Goal: Complete application form: Complete application form

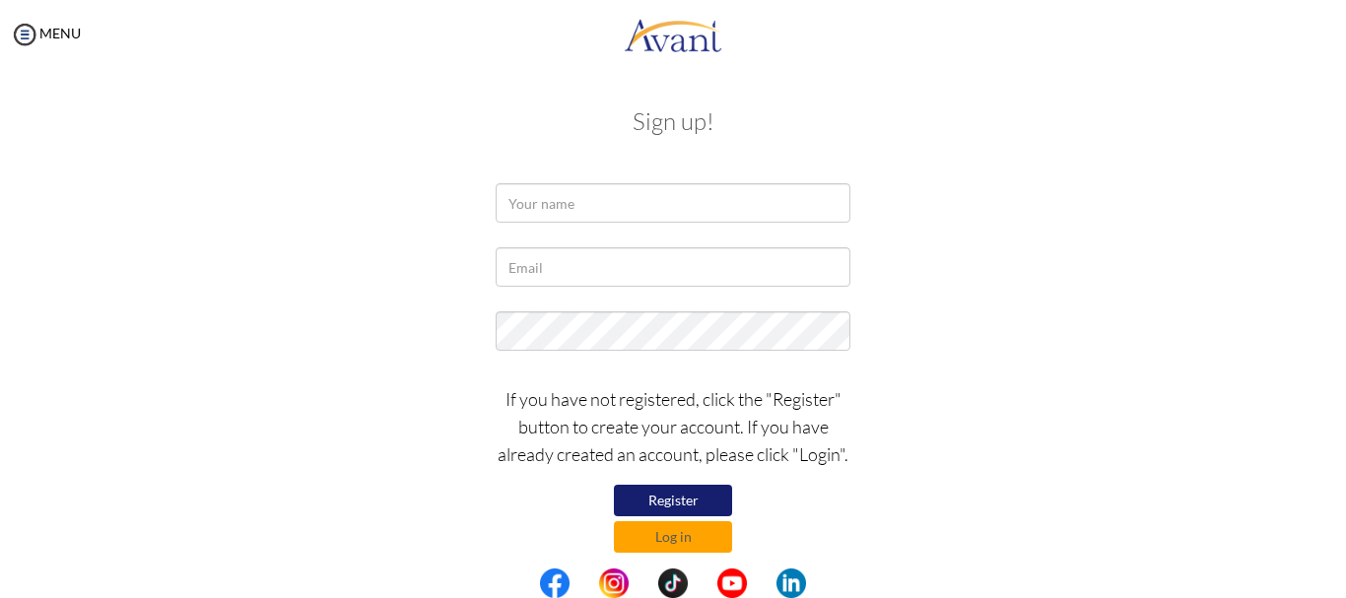
click at [645, 501] on button "Register" at bounding box center [673, 501] width 118 height 32
click at [677, 542] on button "Log in" at bounding box center [673, 537] width 118 height 32
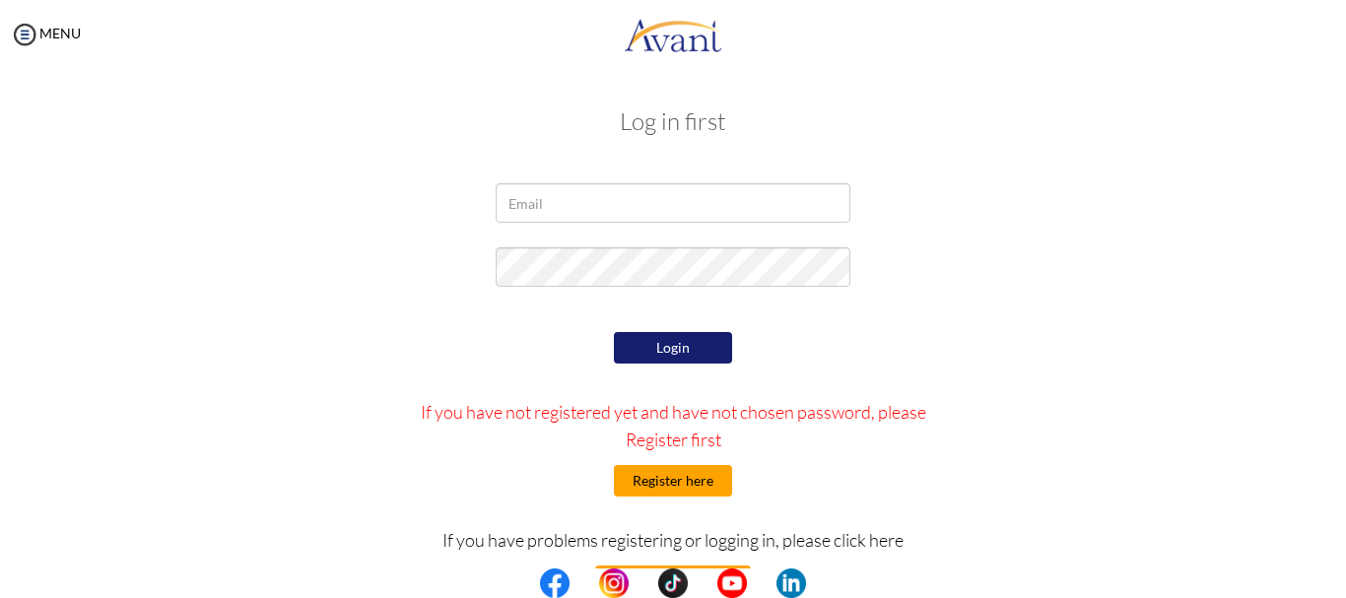
click at [679, 482] on button "Register here" at bounding box center [673, 481] width 118 height 32
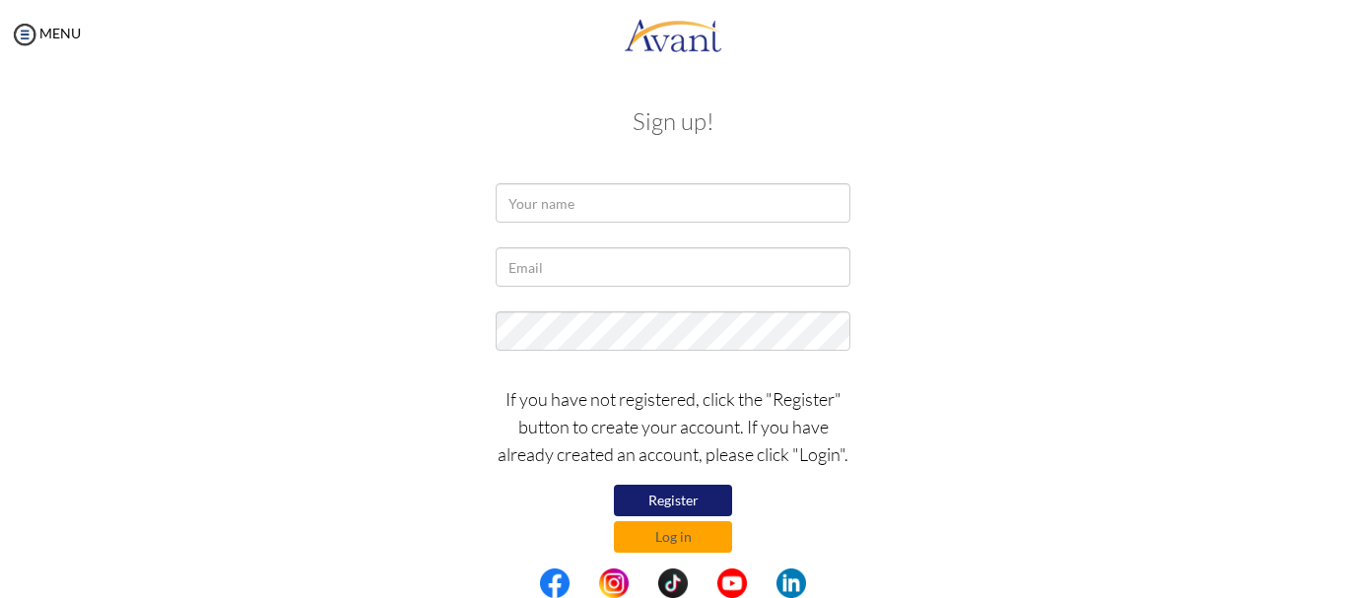
click at [657, 499] on button "Register" at bounding box center [673, 501] width 118 height 32
click at [560, 193] on input "text" at bounding box center [673, 202] width 355 height 39
type input "Susan Wangeci"
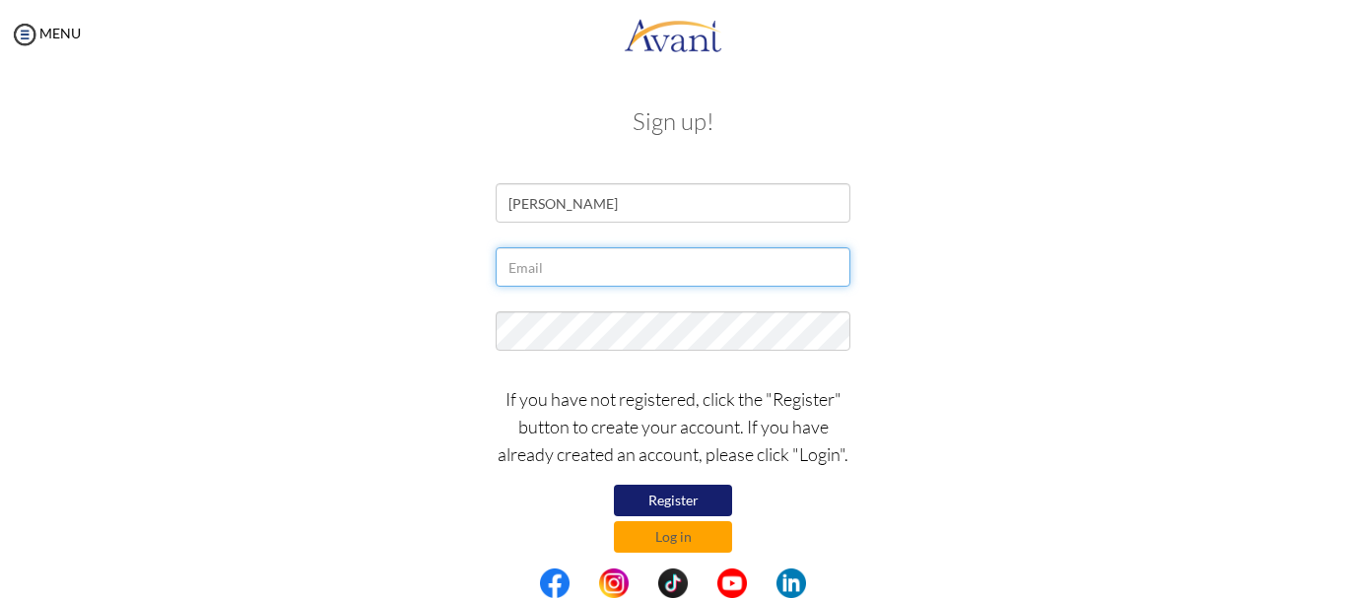
click at [568, 267] on input "text" at bounding box center [673, 266] width 355 height 39
type input "[EMAIL_ADDRESS][DOMAIN_NAME]"
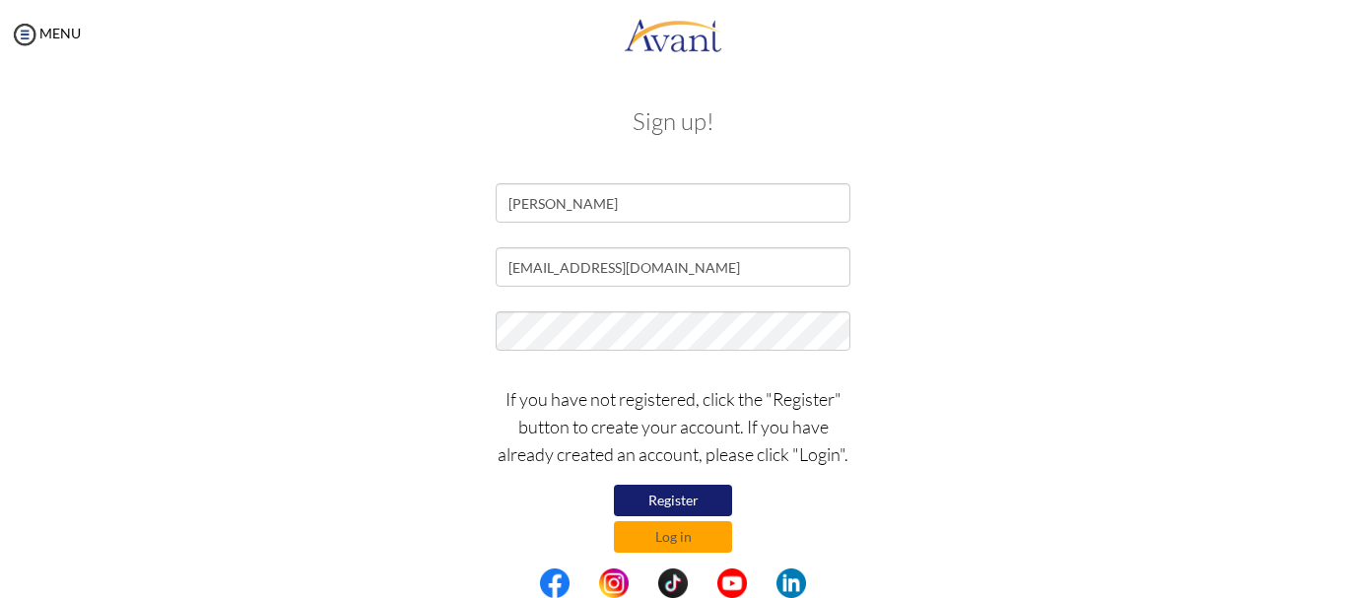
click at [699, 497] on button "Register" at bounding box center [673, 501] width 118 height 32
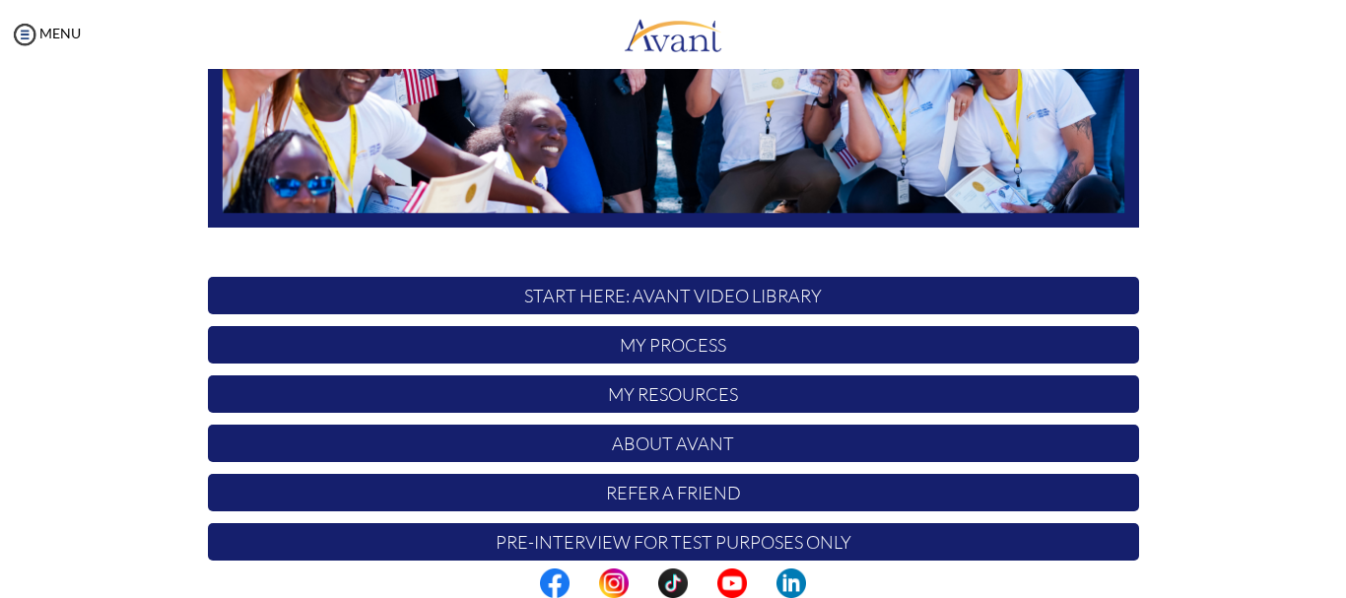
scroll to position [497, 0]
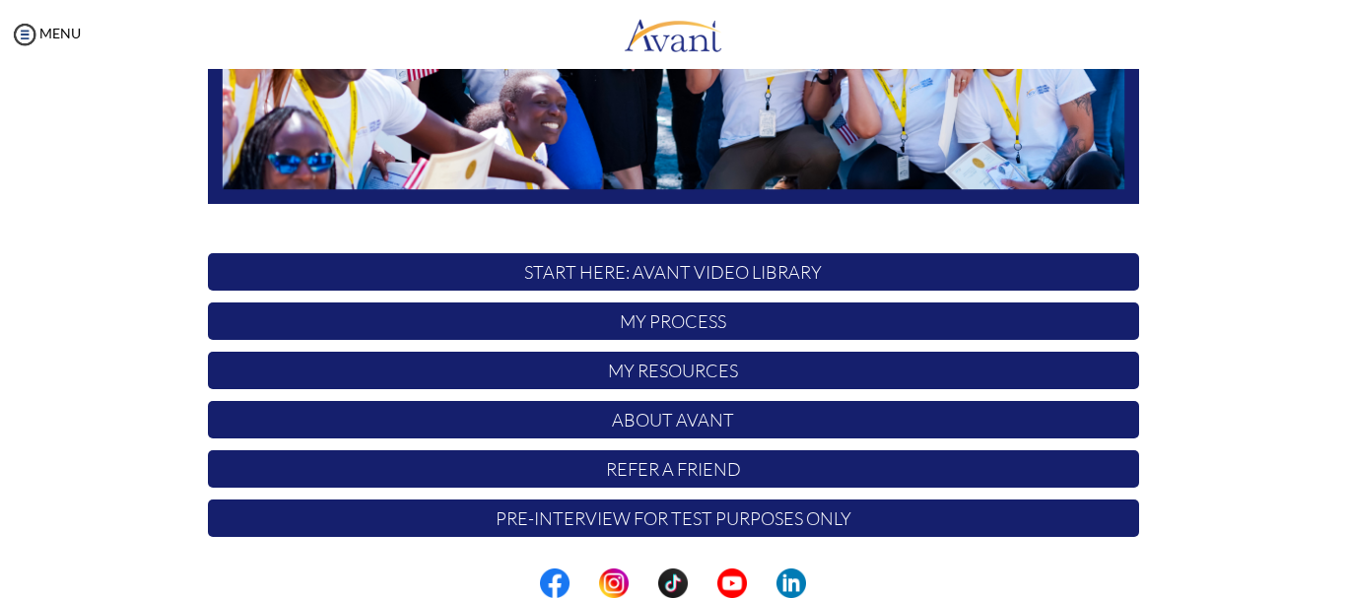
click at [832, 272] on p "START HERE: Avant Video Library" at bounding box center [673, 271] width 931 height 37
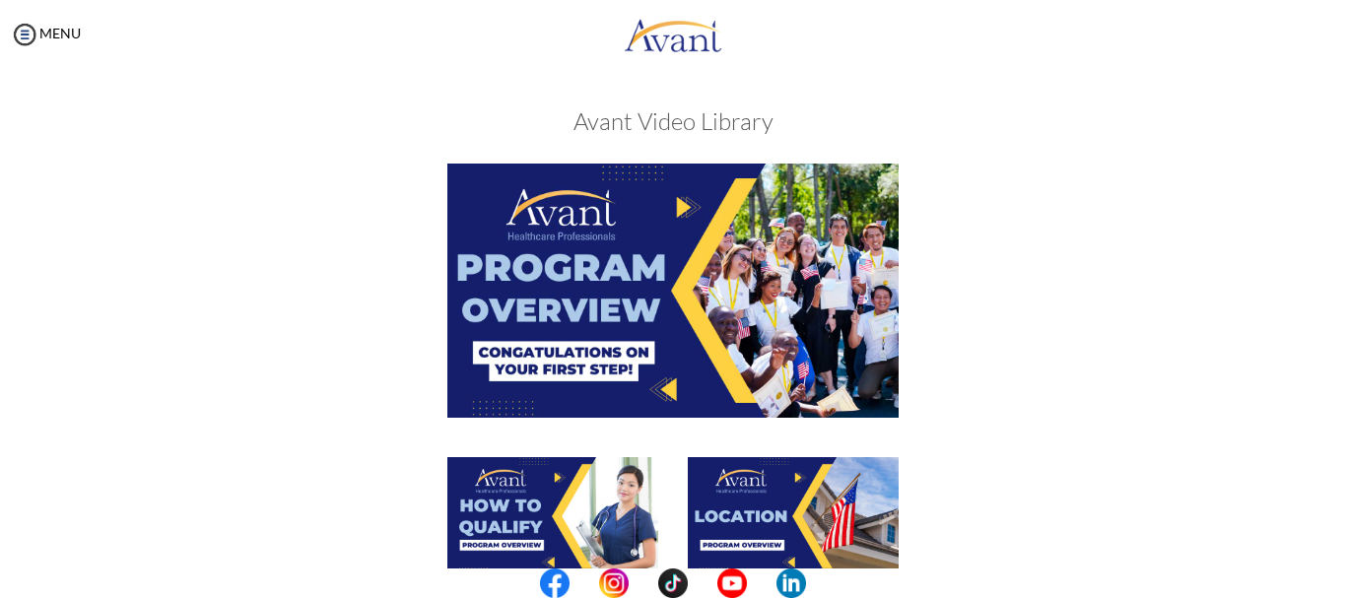
click at [1081, 368] on div at bounding box center [673, 310] width 961 height 293
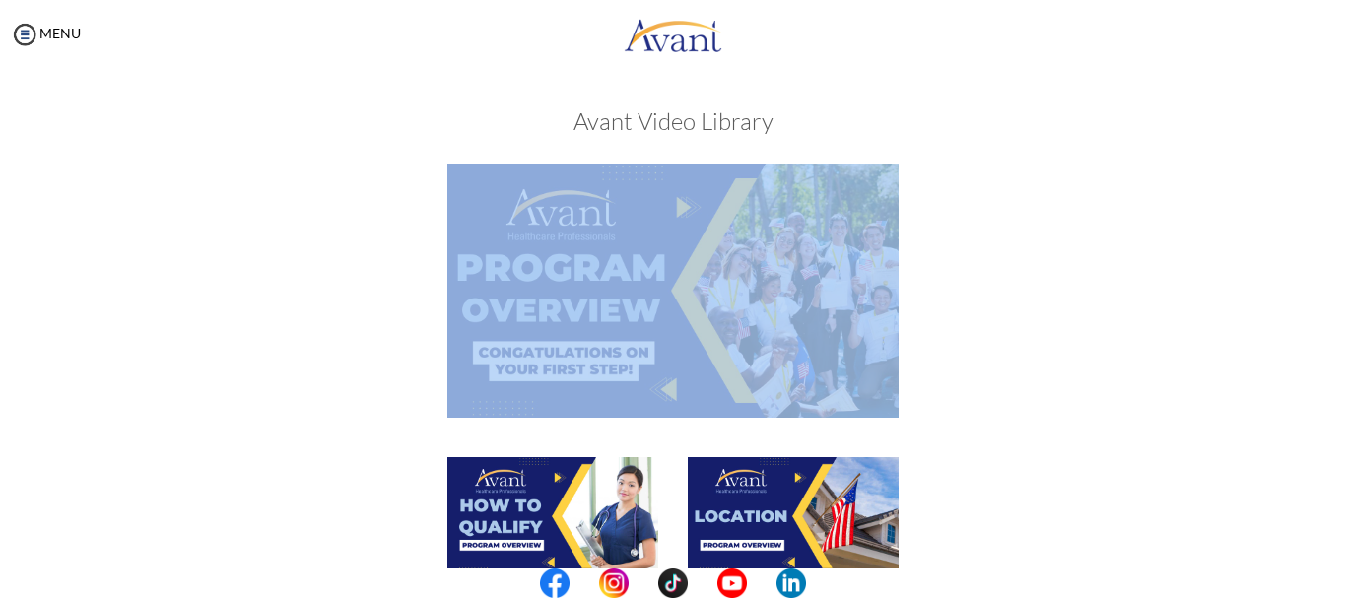
click at [1081, 368] on div at bounding box center [673, 310] width 961 height 293
click at [1139, 358] on div at bounding box center [673, 310] width 961 height 293
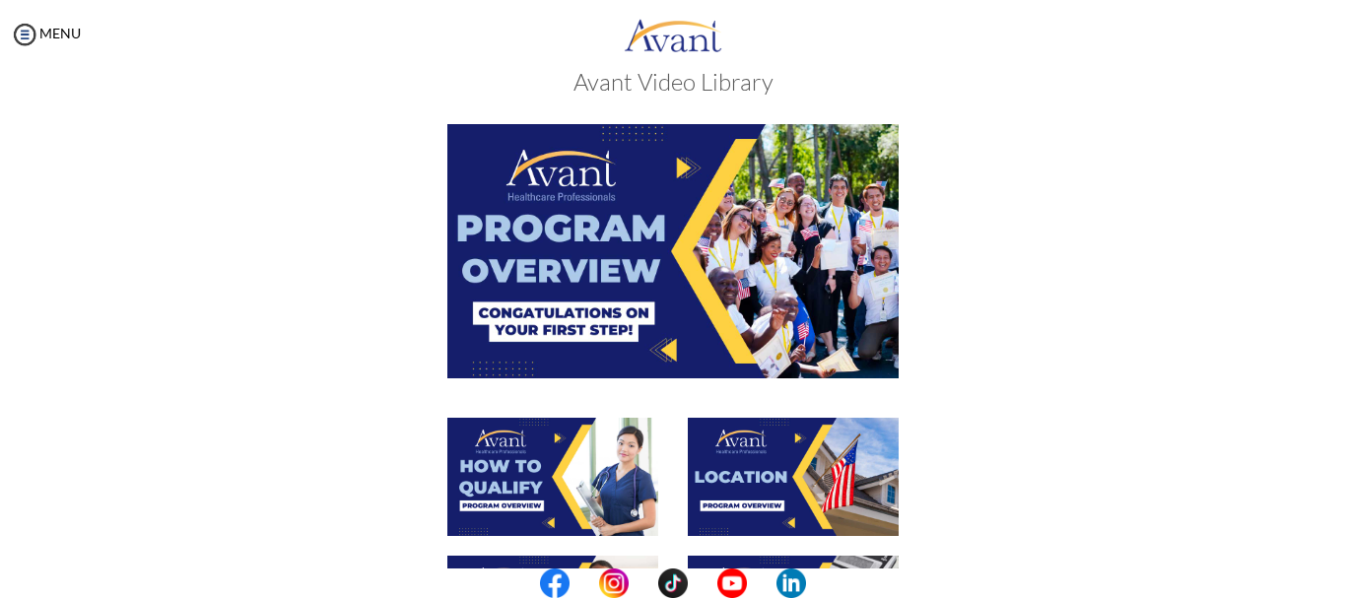
scroll to position [0, 0]
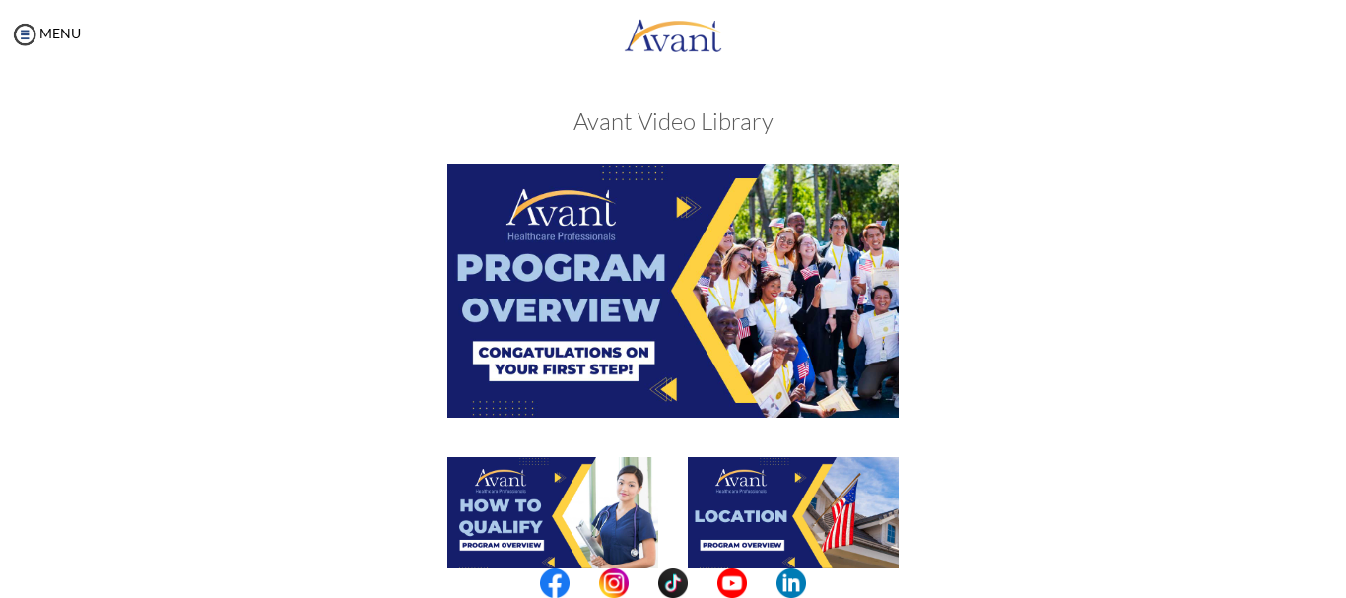
click at [677, 203] on img at bounding box center [672, 290] width 451 height 253
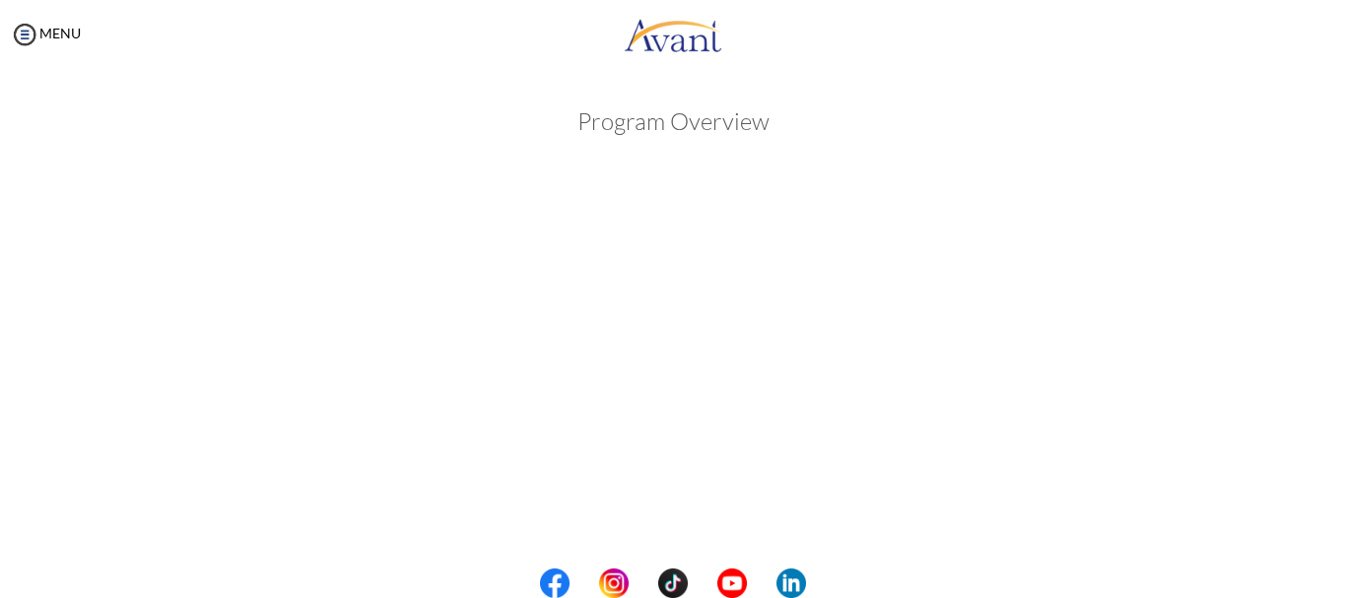
click at [1315, 449] on div "My Status What is the next step? We would like you to watch the introductory vi…" at bounding box center [673, 368] width 1346 height 598
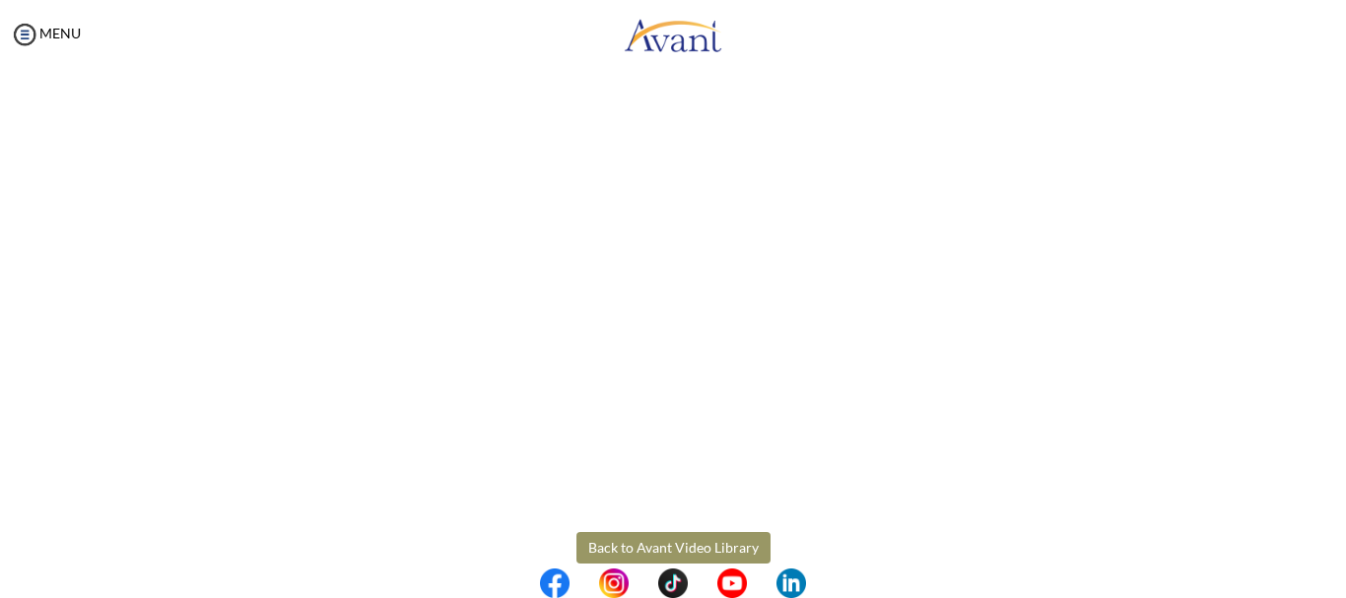
scroll to position [371, 0]
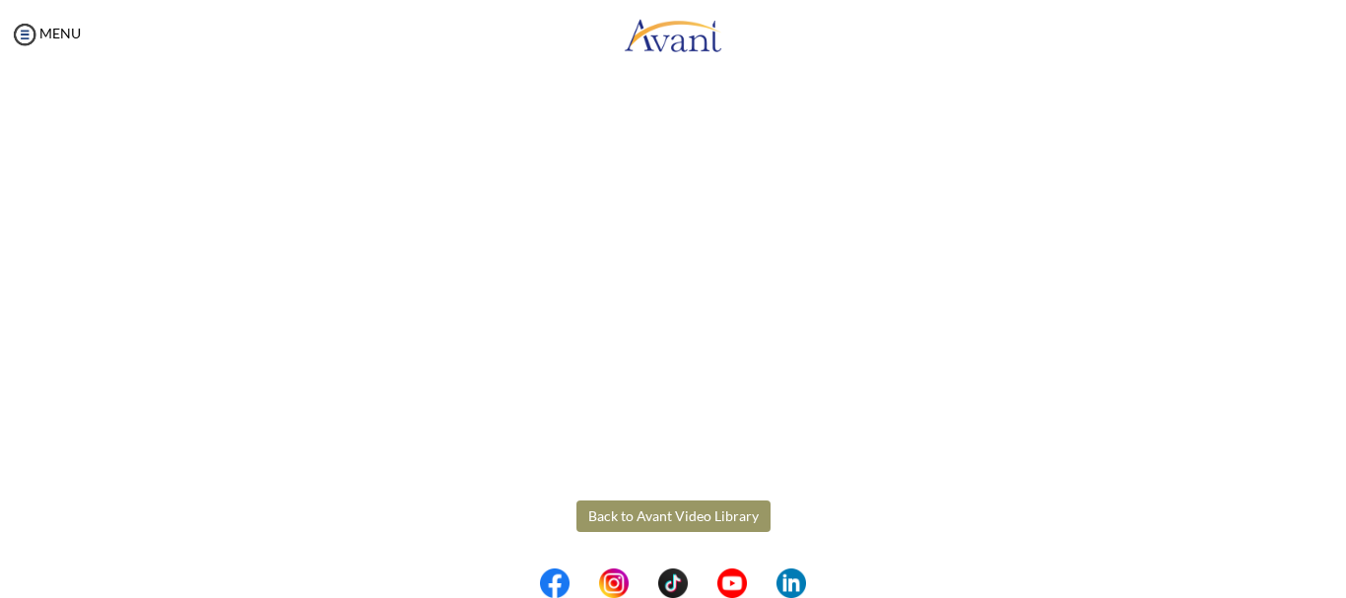
click at [676, 512] on body "Maintenance break. Please come back in 2 hours. MENU My Status What is the next…" at bounding box center [673, 299] width 1346 height 598
click at [22, 32] on img at bounding box center [25, 35] width 30 height 30
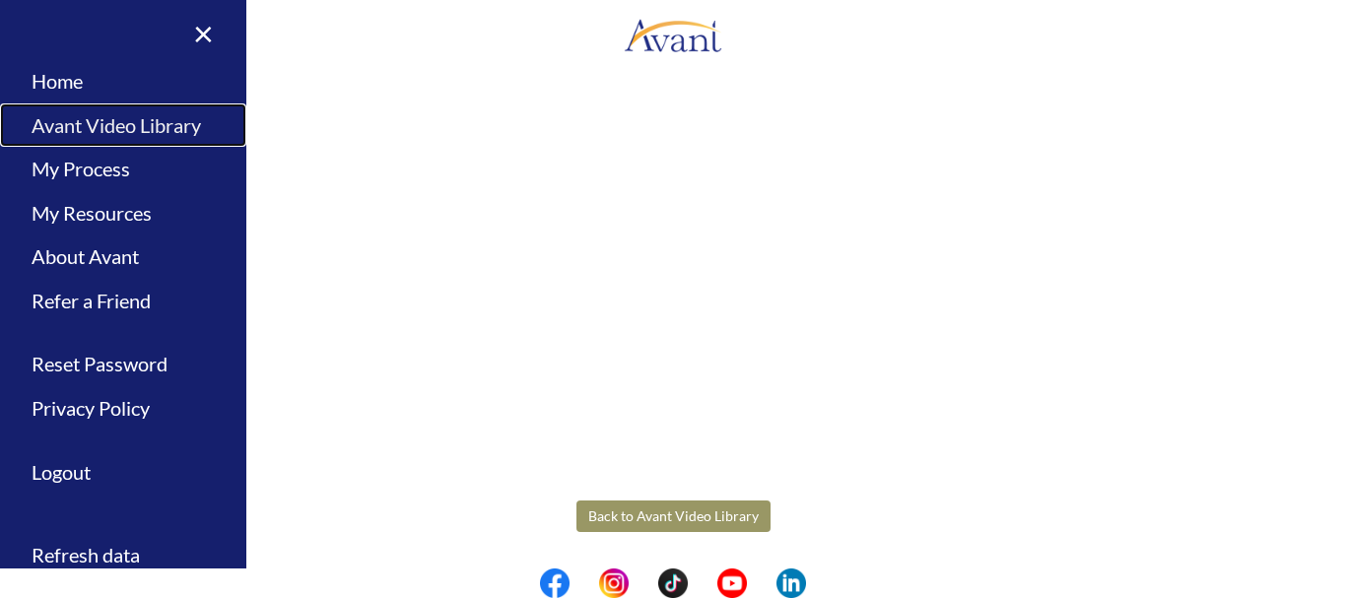
click at [87, 127] on link "Avant Video Library" at bounding box center [123, 125] width 246 height 44
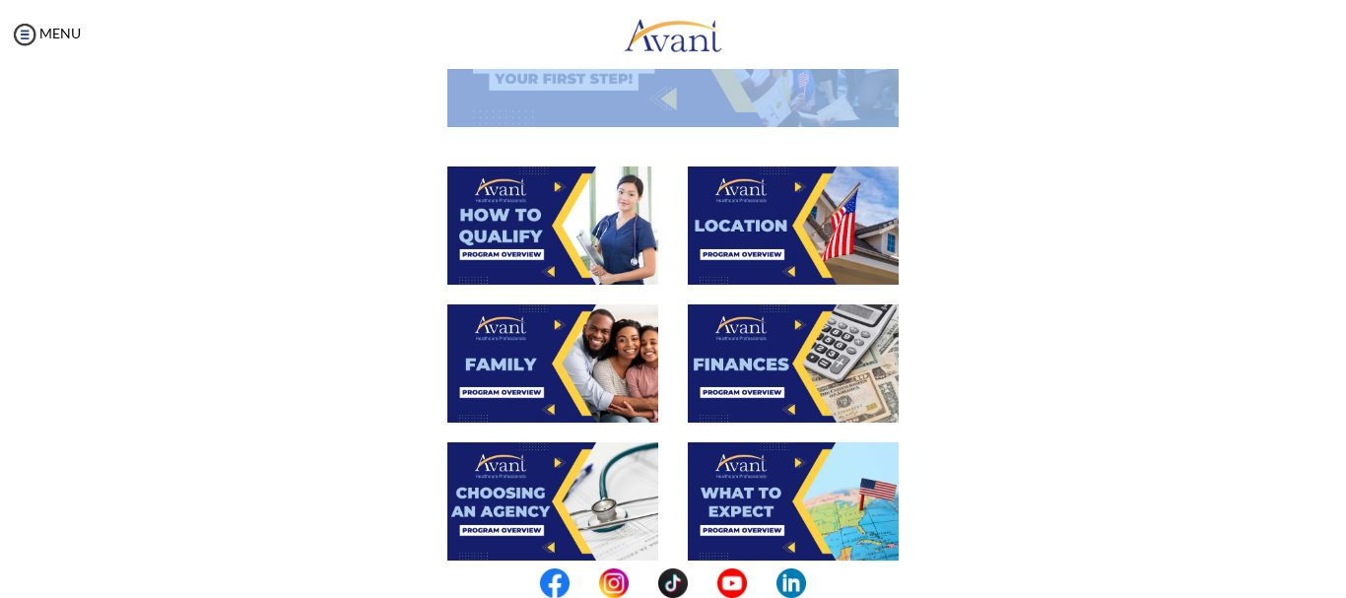
scroll to position [315, 0]
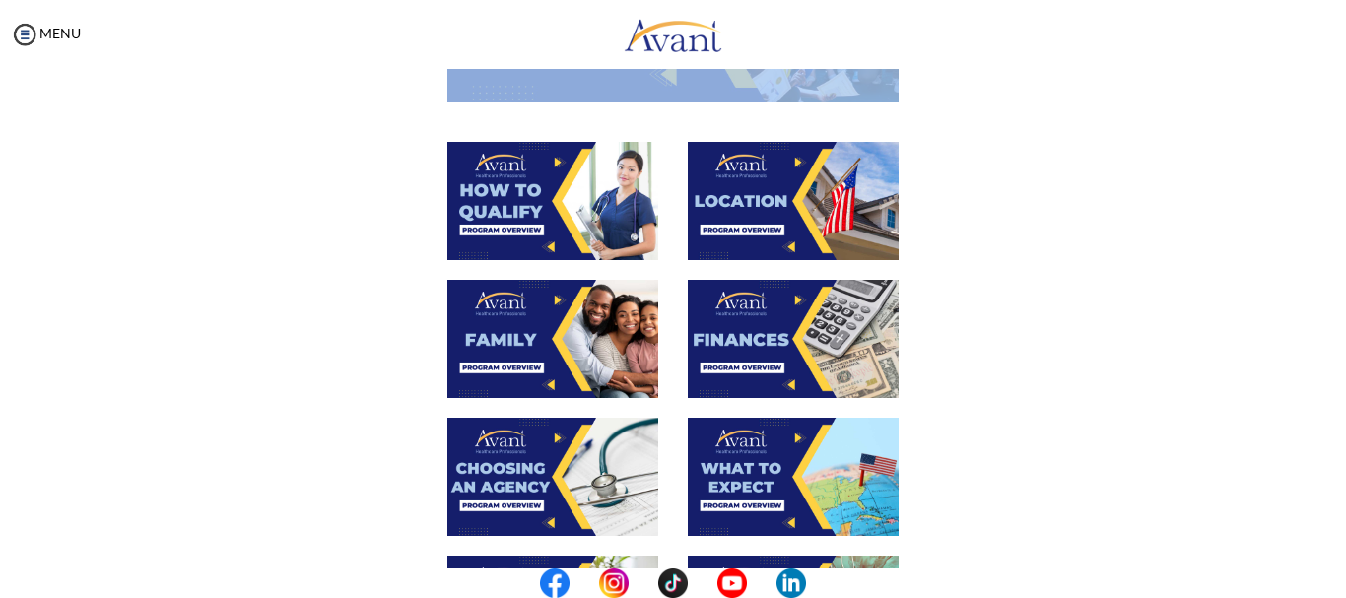
click at [526, 201] on img at bounding box center [552, 201] width 211 height 118
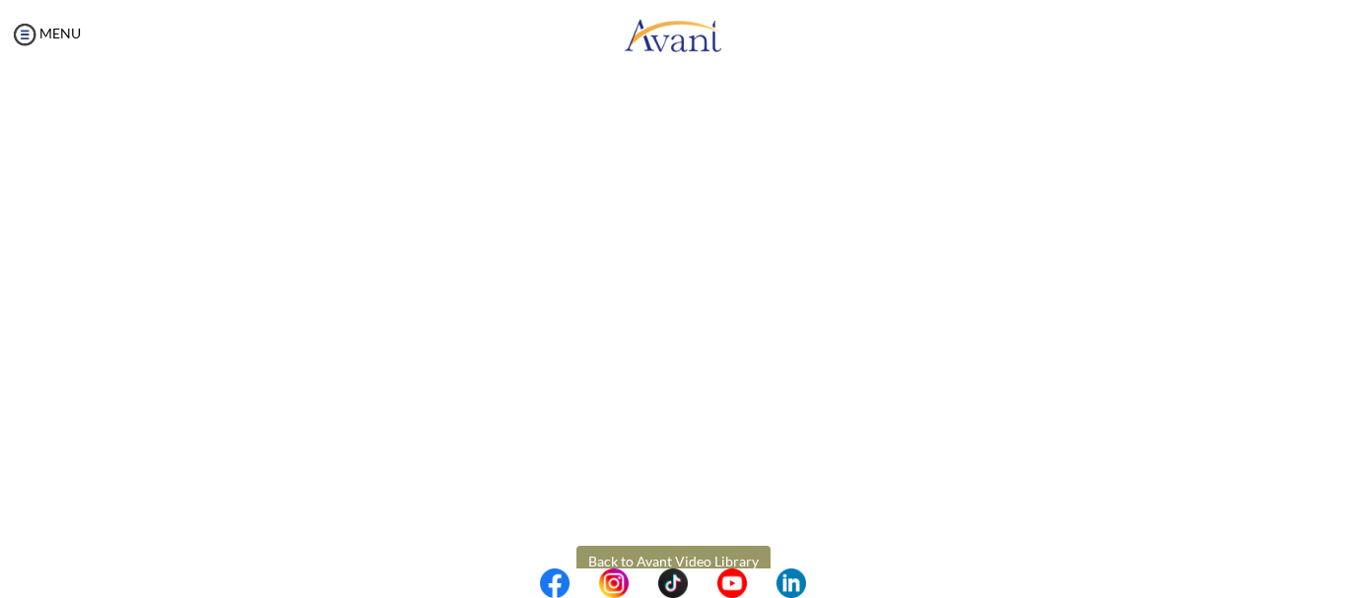
scroll to position [293, 0]
click at [0, 16] on body "Maintenance break. Please come back in 2 hours. MENU My Status What is the next…" at bounding box center [673, 299] width 1346 height 598
click at [25, 33] on img at bounding box center [25, 35] width 30 height 30
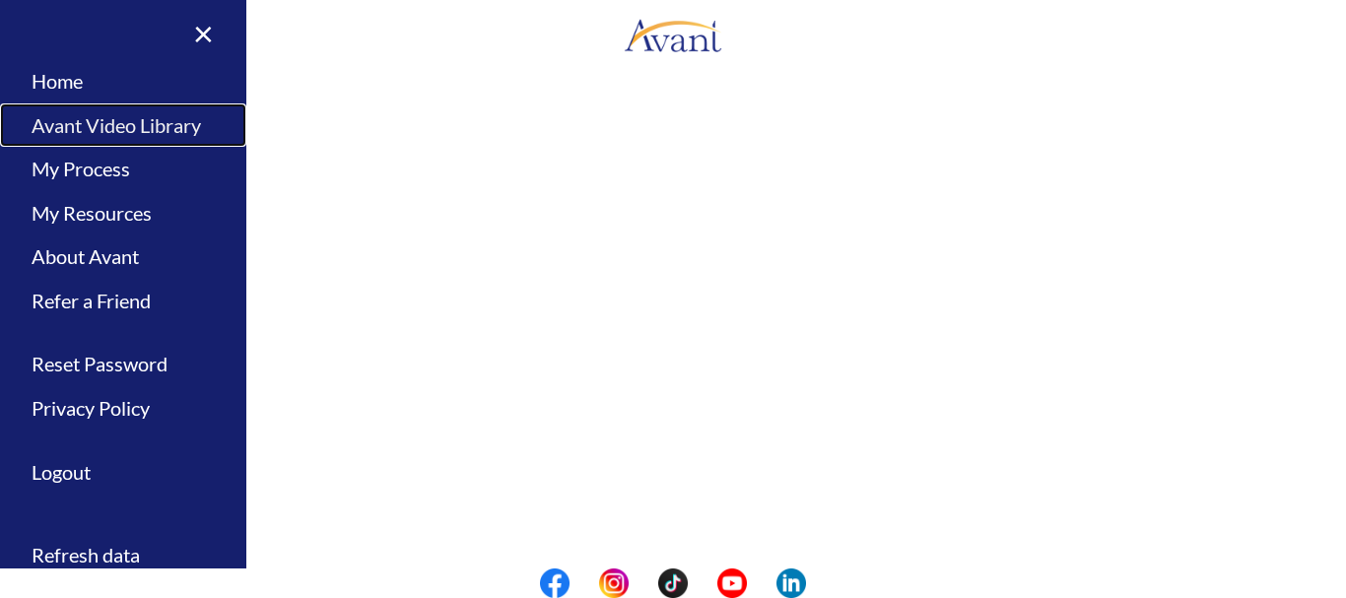
click at [100, 114] on link "Avant Video Library" at bounding box center [123, 125] width 246 height 44
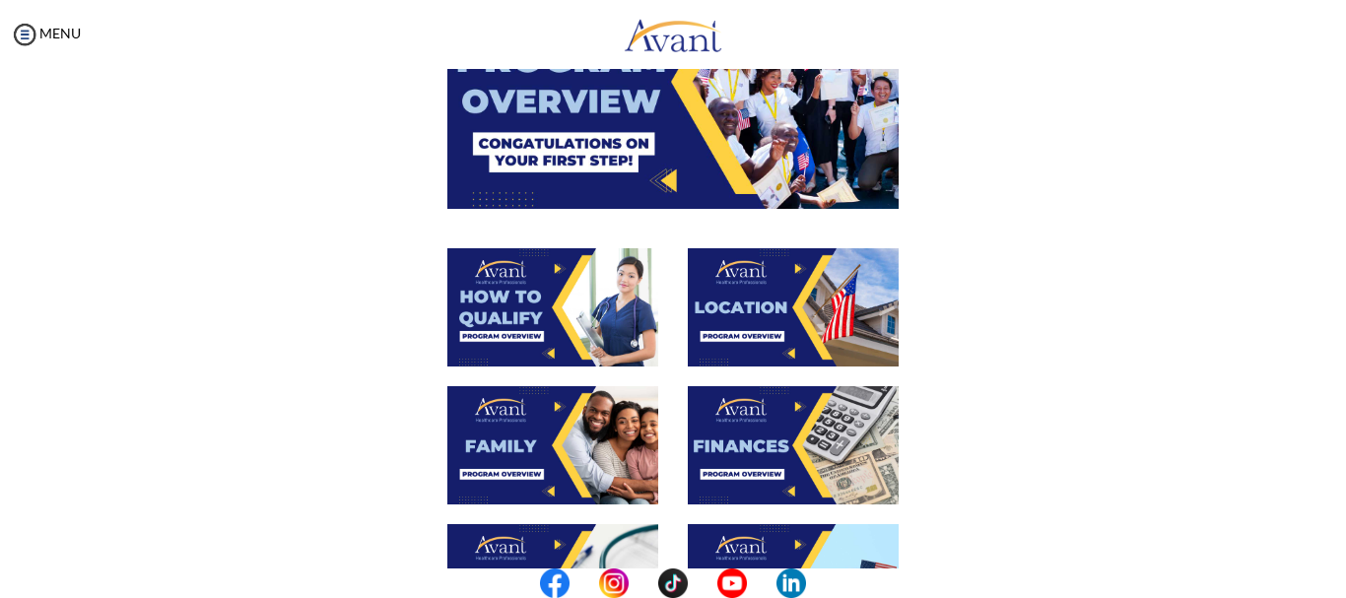
scroll to position [208, 0]
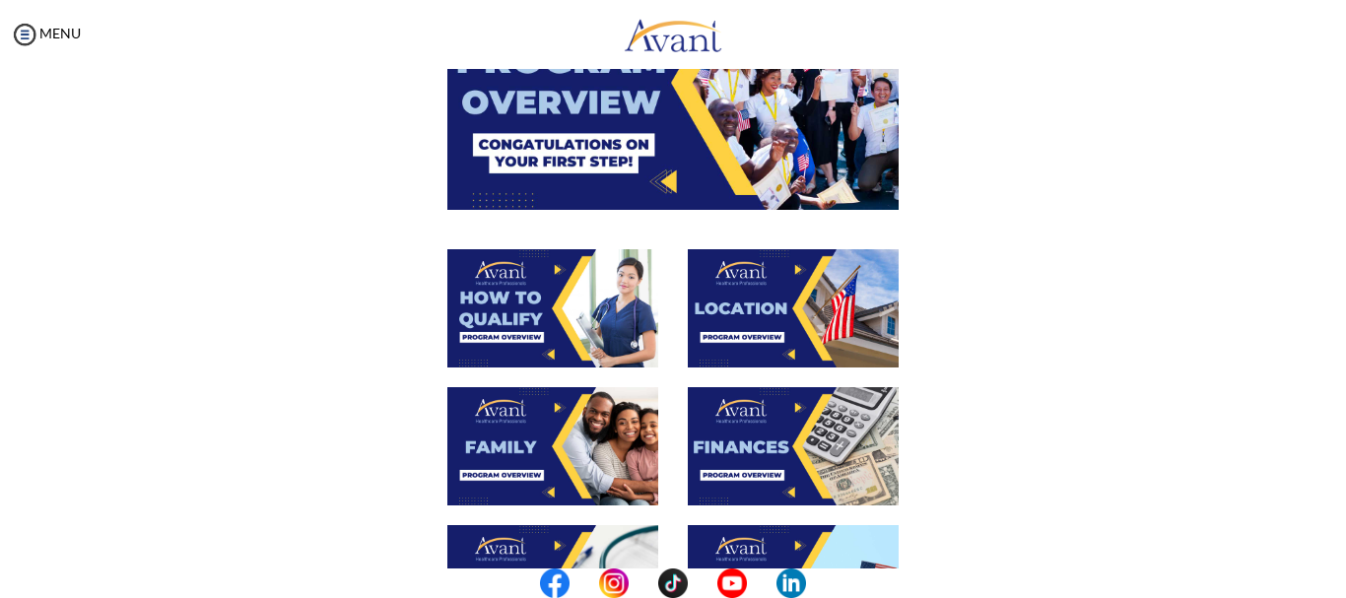
click at [800, 300] on img at bounding box center [793, 308] width 211 height 118
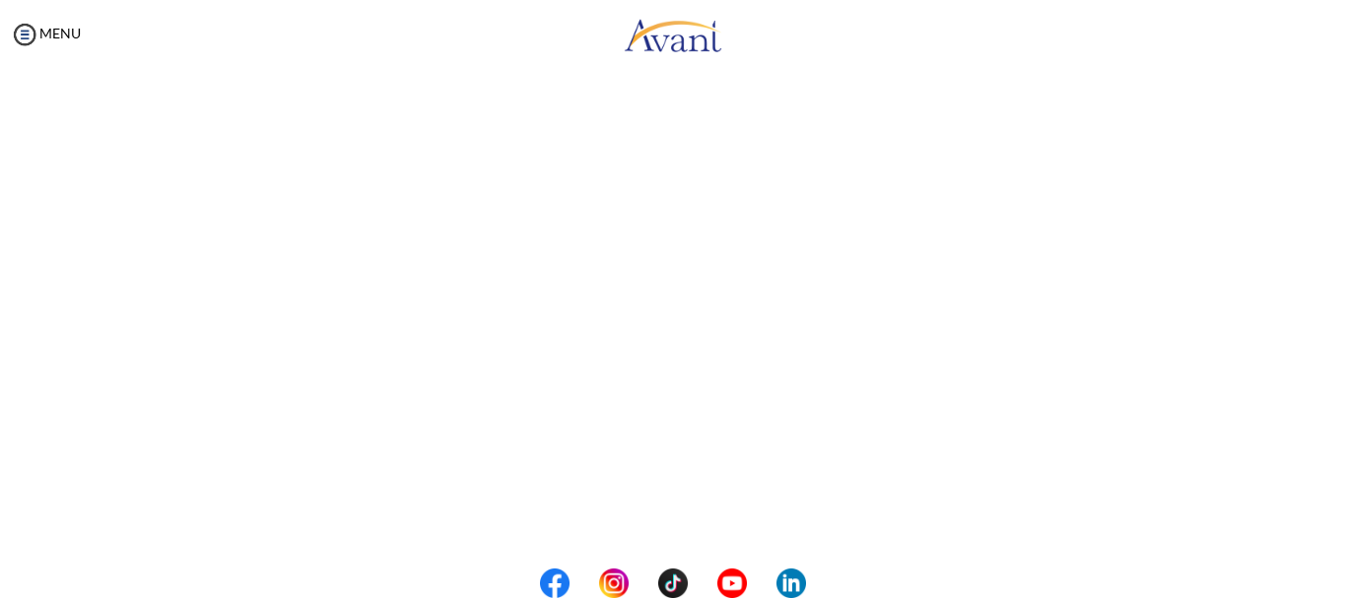
scroll to position [253, 0]
click at [28, 32] on body "Maintenance break. Please come back in 2 hours. MENU My Status What is the next…" at bounding box center [673, 299] width 1346 height 598
click at [20, 31] on img at bounding box center [25, 35] width 30 height 30
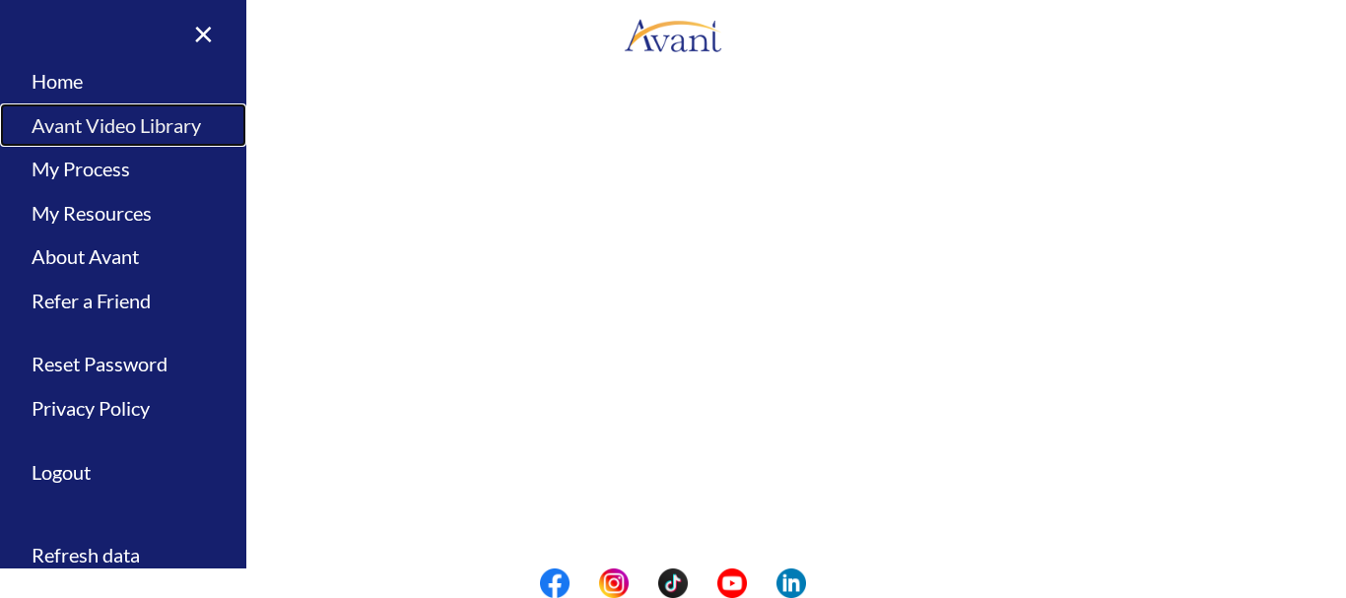
click at [101, 129] on link "Avant Video Library" at bounding box center [123, 125] width 246 height 44
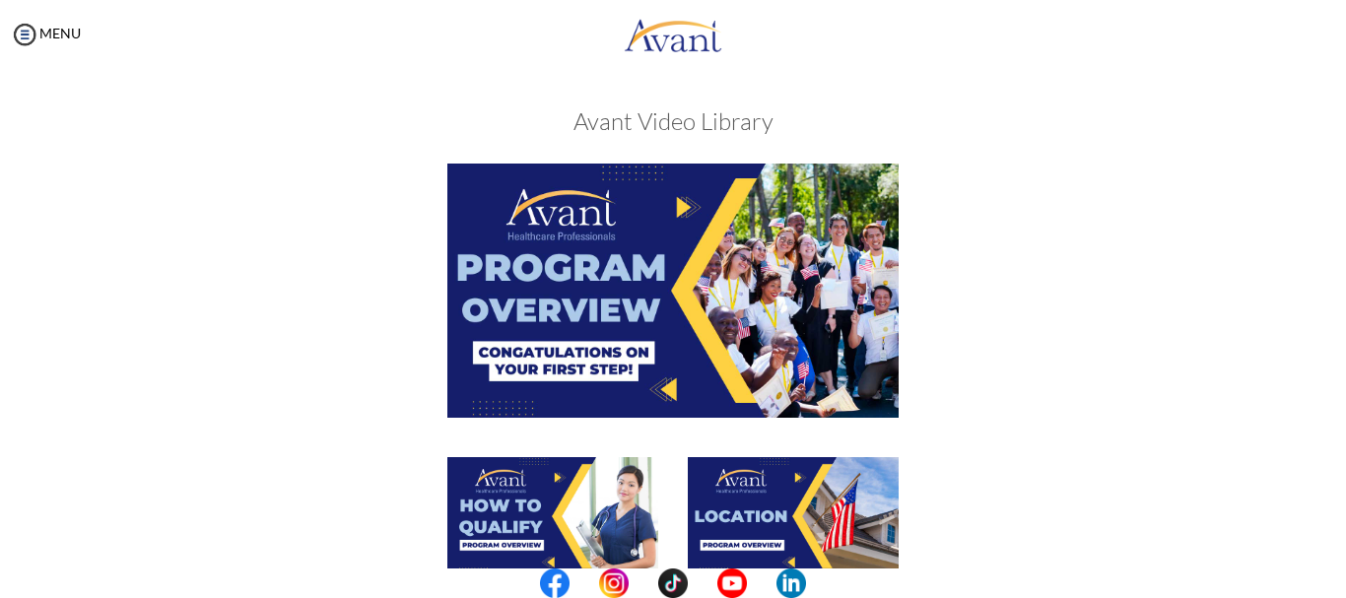
click at [1007, 360] on div at bounding box center [673, 310] width 961 height 293
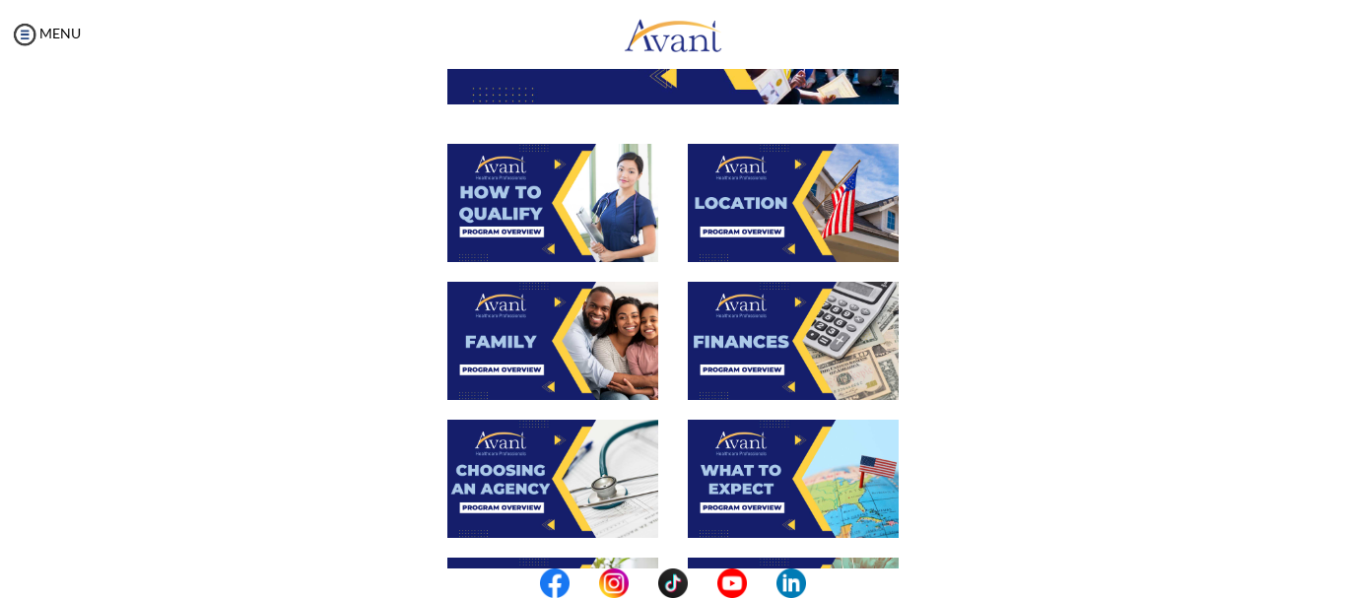
scroll to position [315, 0]
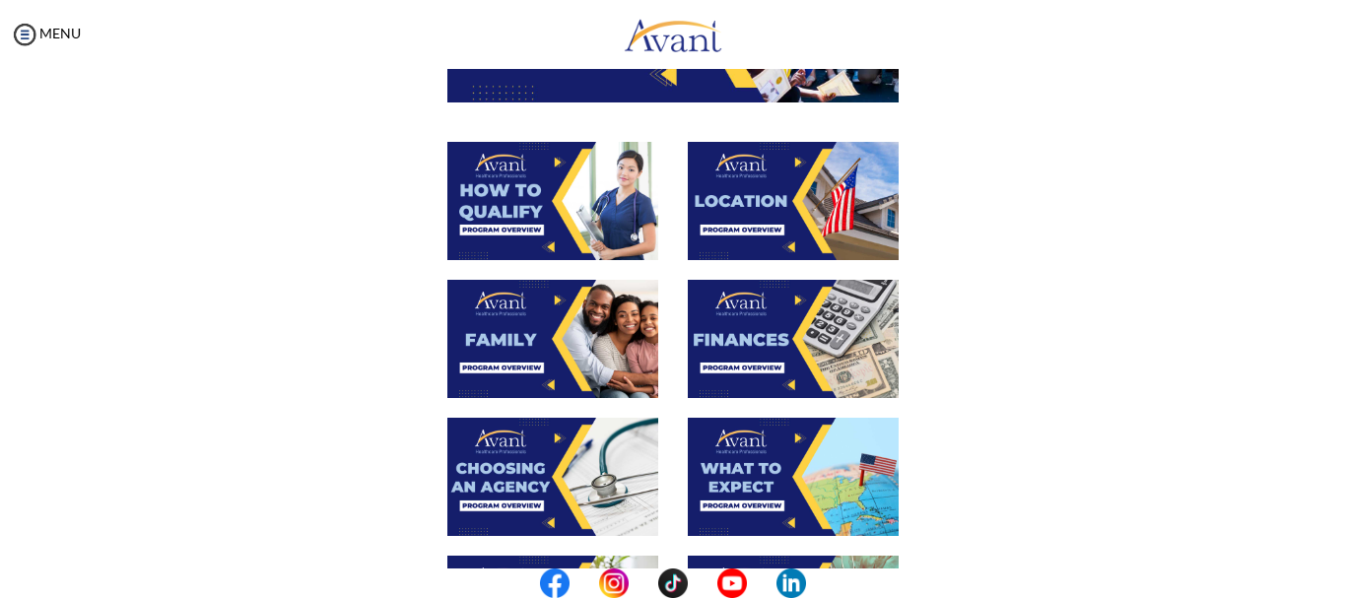
click at [511, 338] on img at bounding box center [552, 339] width 211 height 118
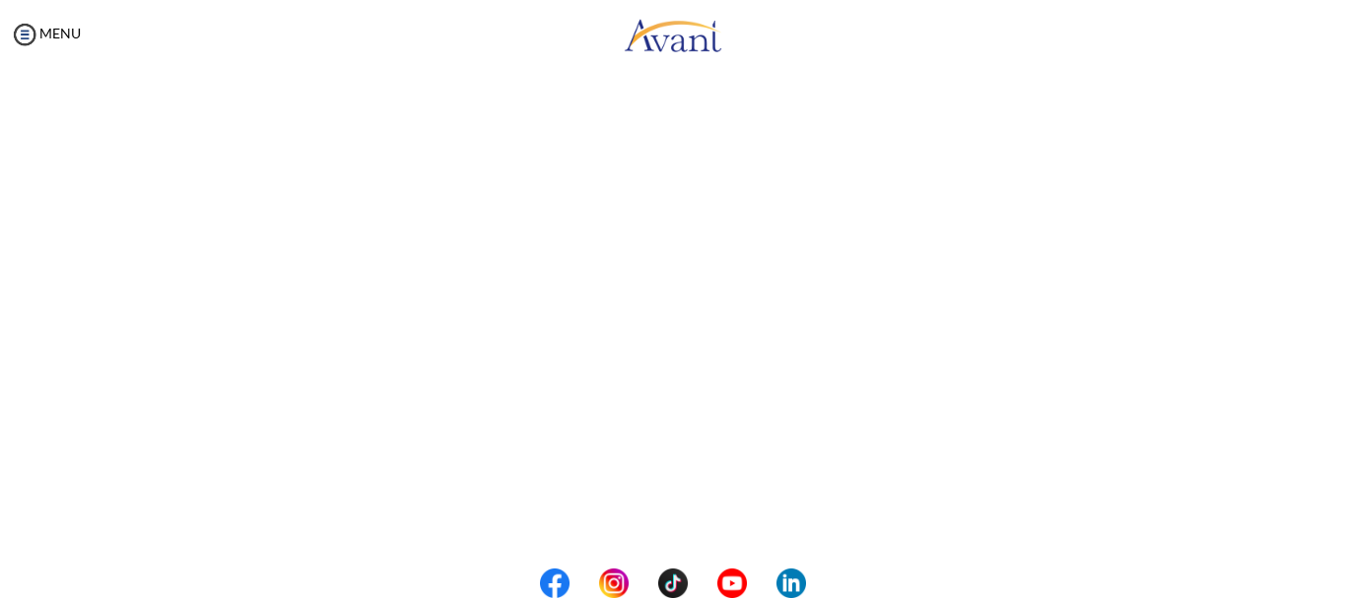
scroll to position [366, 0]
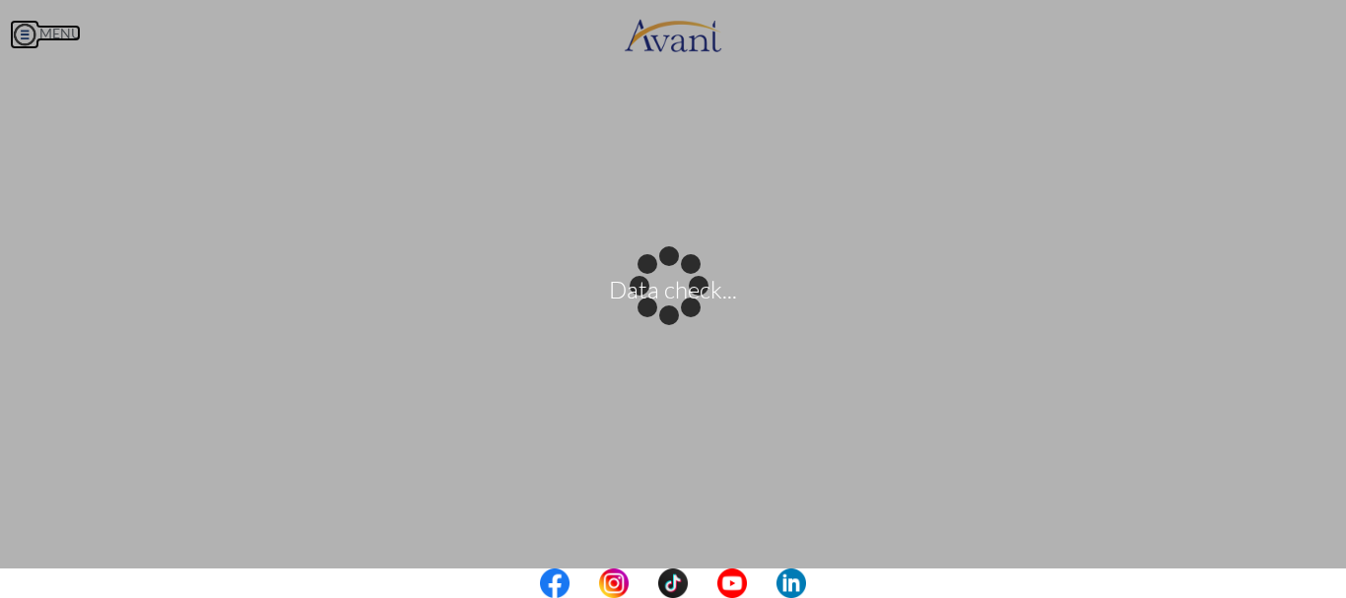
click at [26, 33] on body "Data check... Maintenance break. Please come back in 2 hours. MENU My Status Wh…" at bounding box center [673, 299] width 1346 height 598
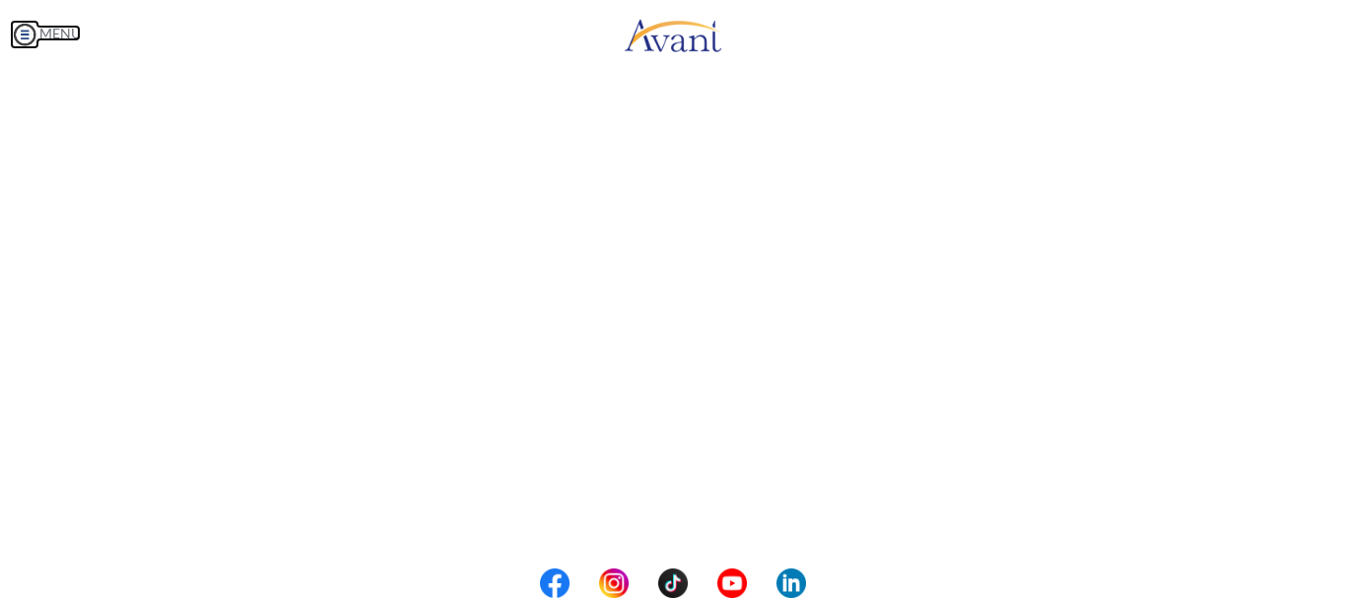
click at [23, 32] on img at bounding box center [25, 35] width 30 height 30
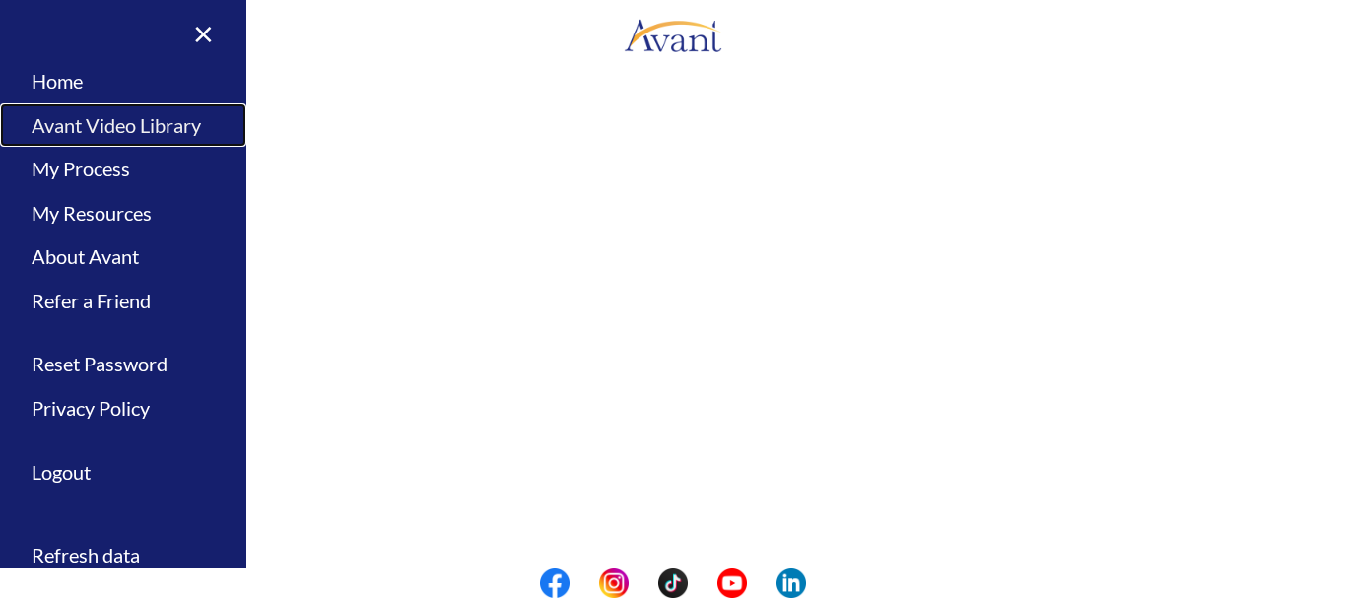
click at [80, 131] on link "Avant Video Library" at bounding box center [123, 125] width 246 height 44
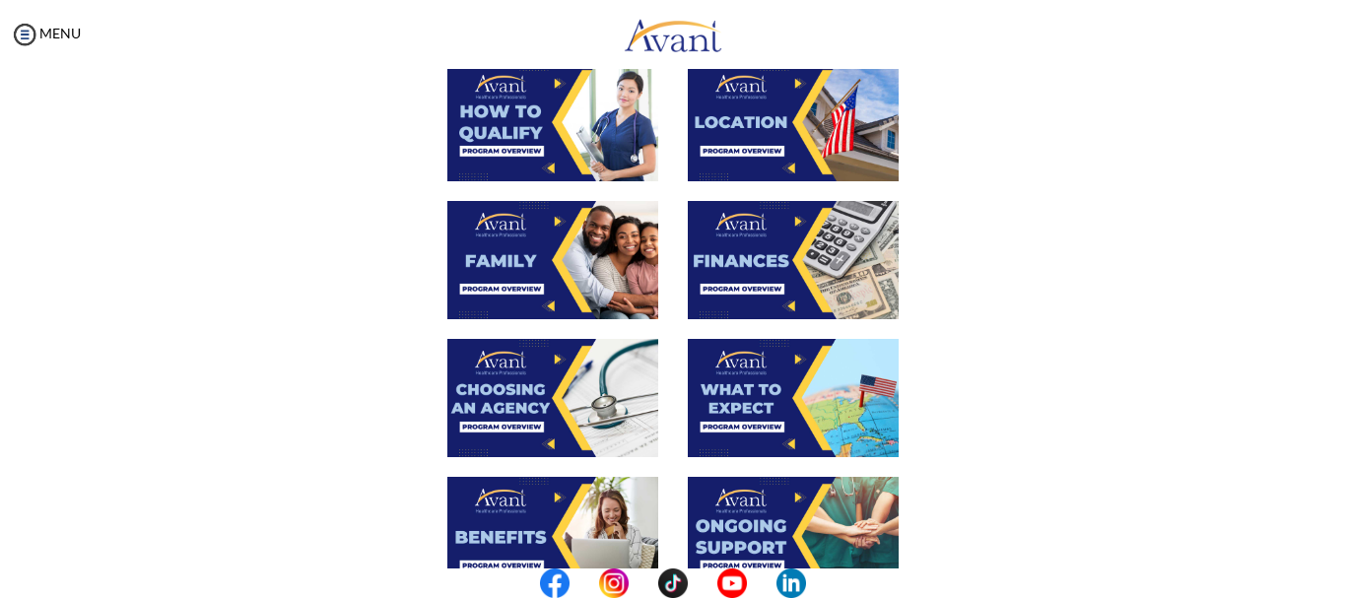
scroll to position [434, 0]
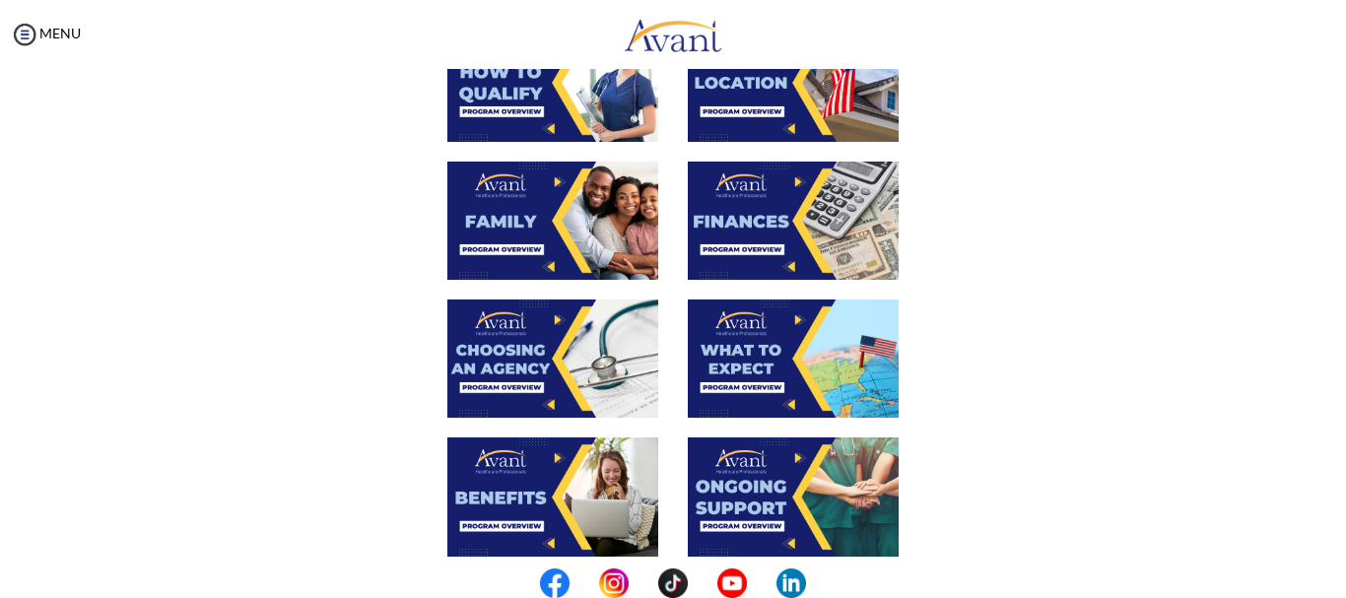
click at [770, 204] on img at bounding box center [793, 221] width 211 height 118
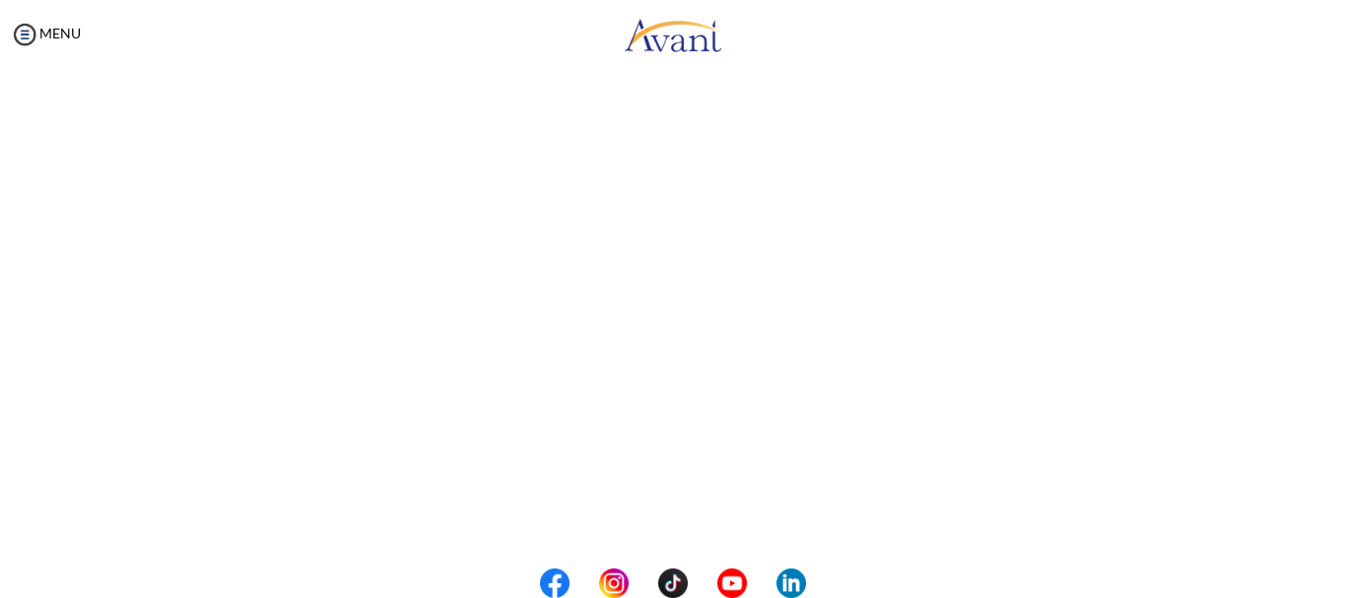
scroll to position [253, 0]
click at [32, 33] on body "Maintenance break. Please come back in 2 hours. MENU My Status What is the next…" at bounding box center [673, 299] width 1346 height 598
click at [32, 33] on img at bounding box center [25, 35] width 30 height 30
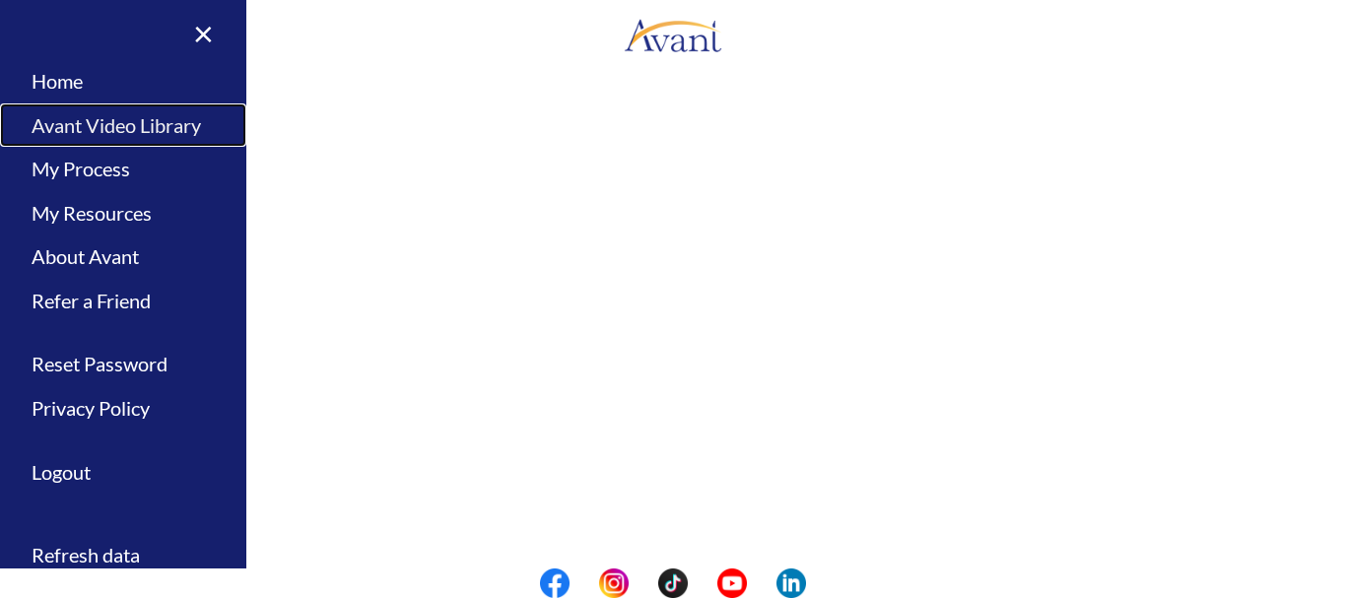
click at [123, 132] on link "Avant Video Library" at bounding box center [123, 125] width 246 height 44
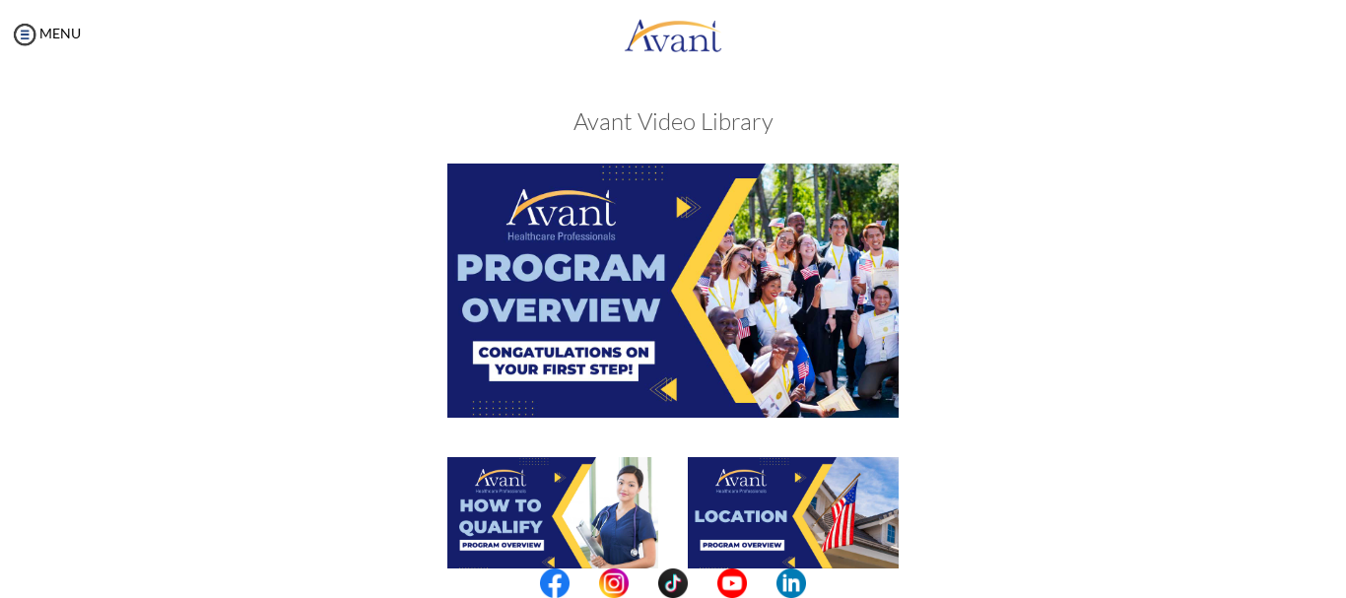
click at [969, 434] on div at bounding box center [673, 310] width 961 height 293
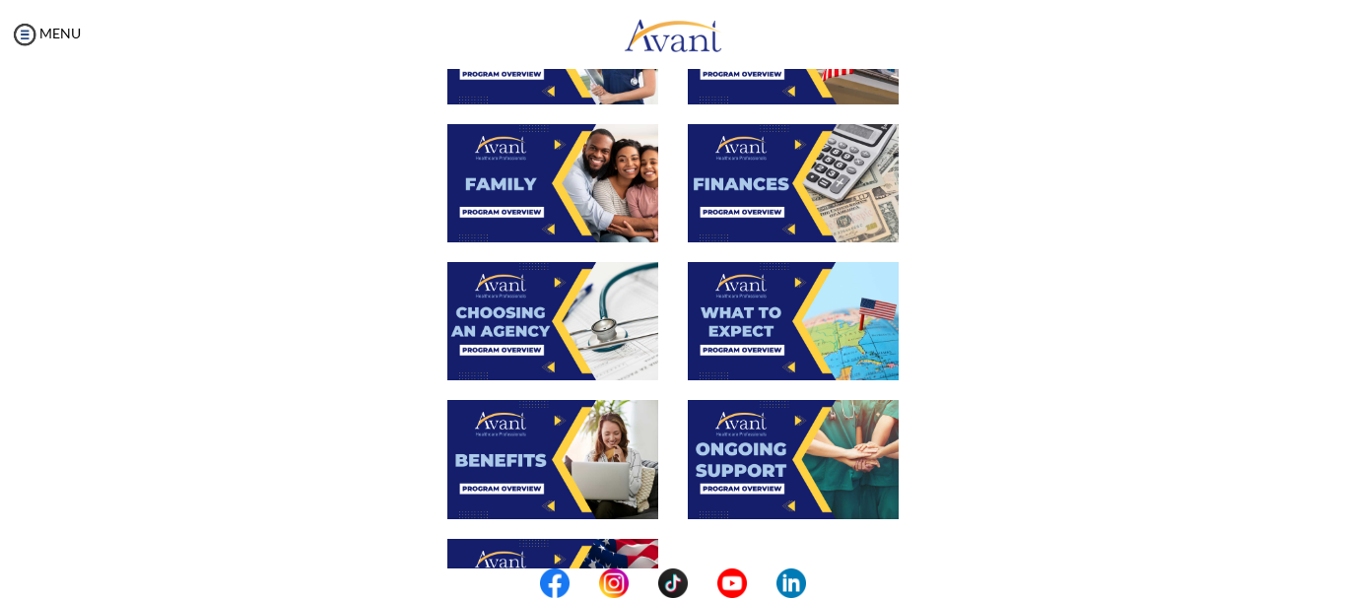
scroll to position [473, 0]
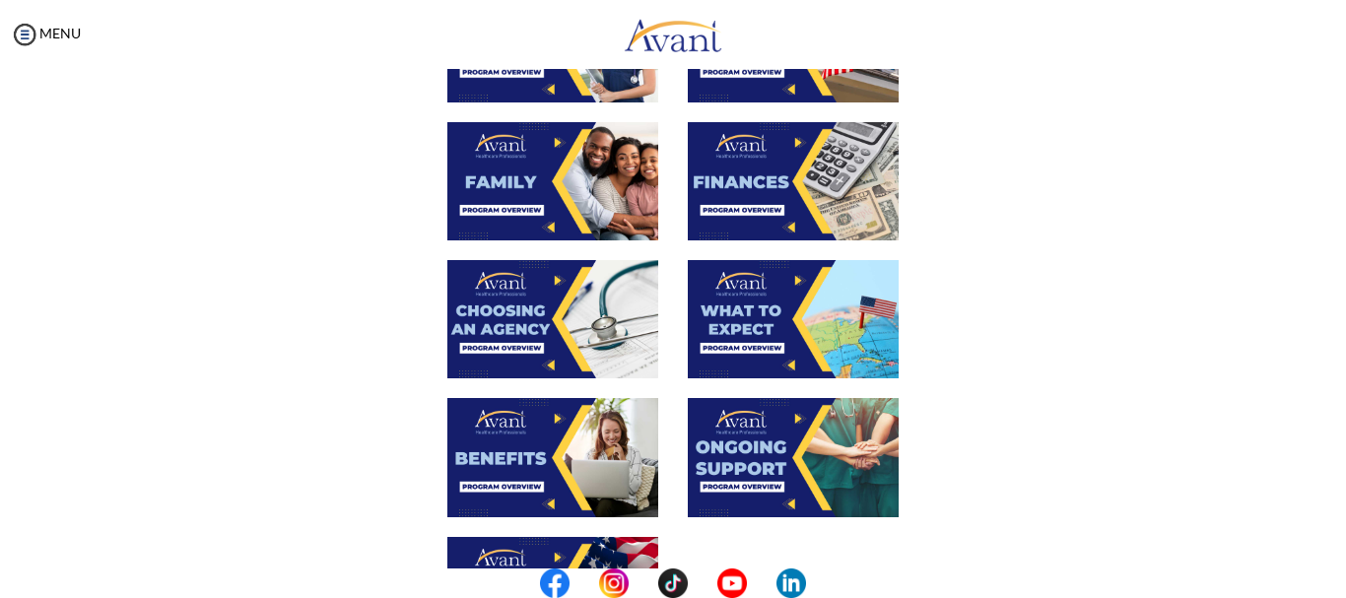
click at [511, 312] on img at bounding box center [552, 319] width 211 height 118
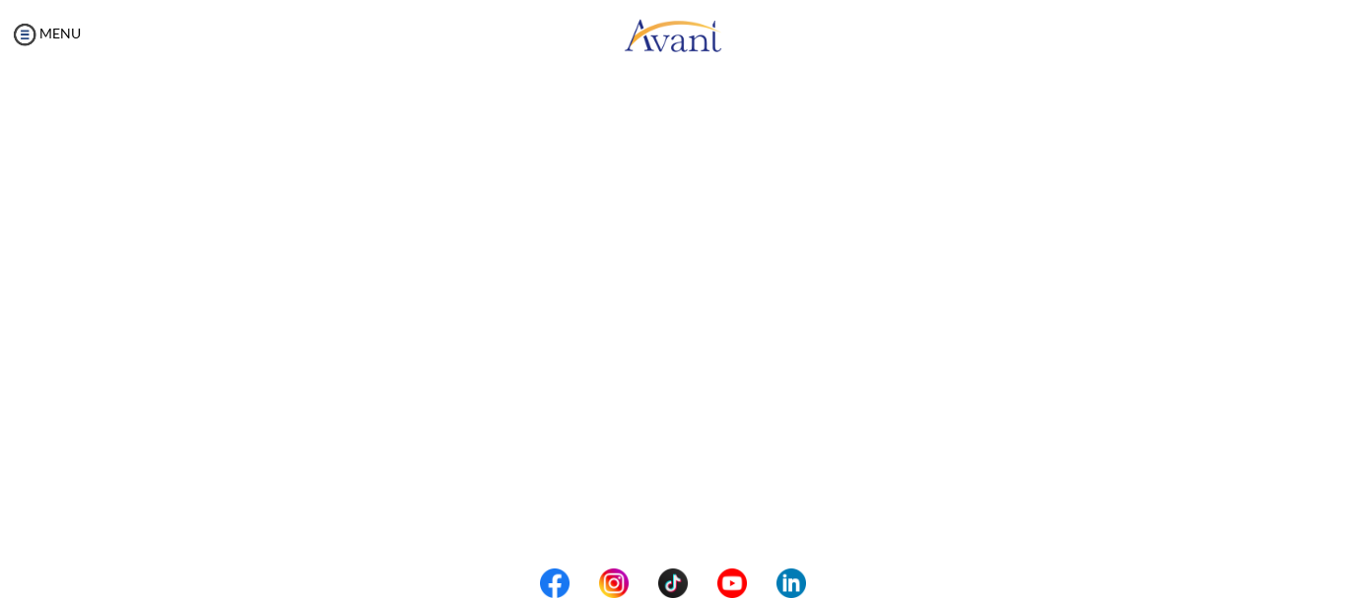
scroll to position [326, 0]
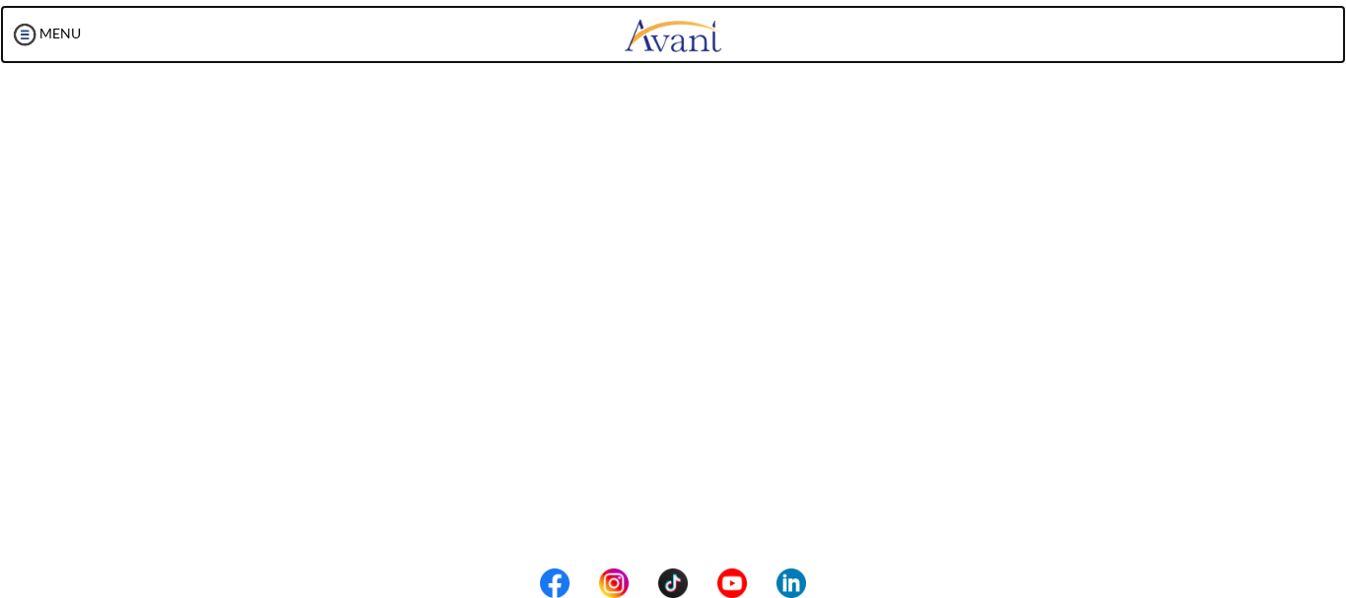
drag, startPoint x: 982, startPoint y: 8, endPoint x: 360, endPoint y: 49, distance: 624.1
click at [360, 49] on body "Maintenance break. Please come back in 2 hours. MENU My Status What is the next…" at bounding box center [673, 299] width 1346 height 598
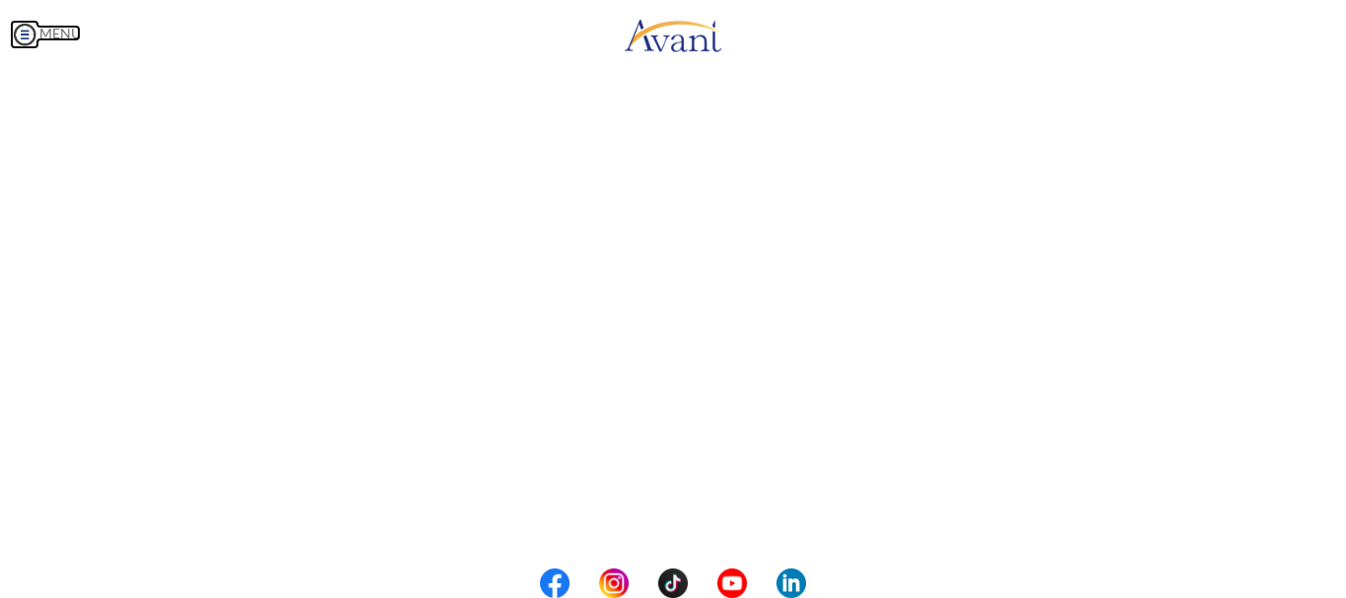
click at [27, 35] on img at bounding box center [25, 35] width 30 height 30
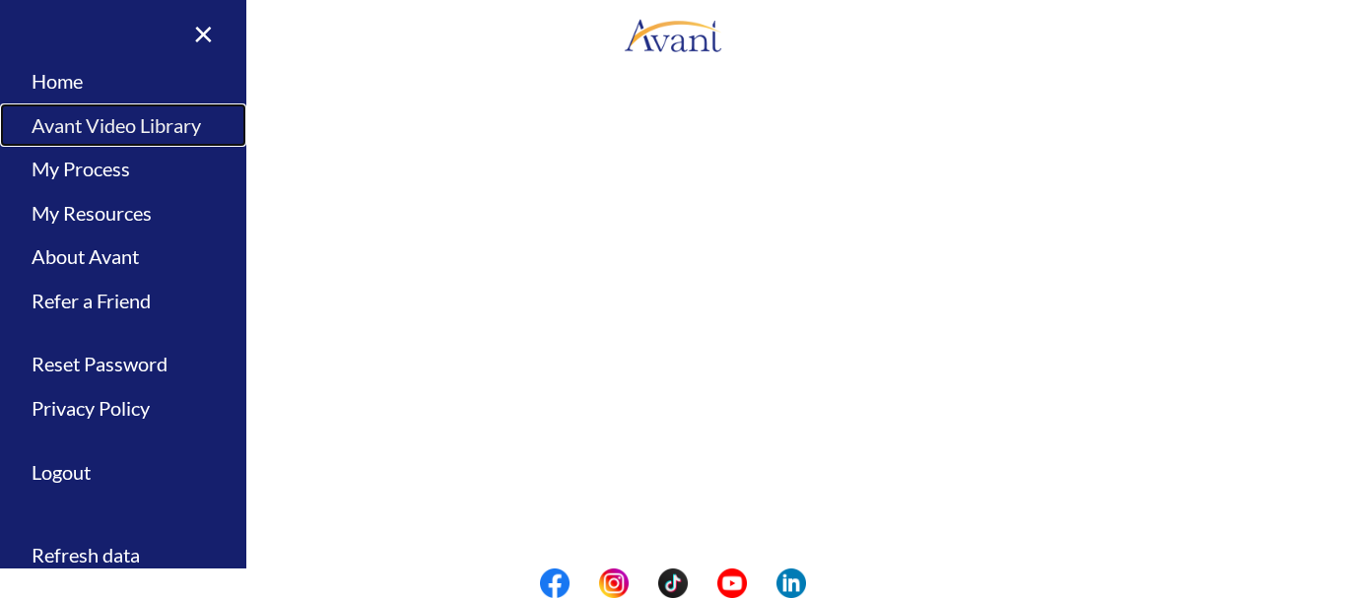
click at [117, 122] on link "Avant Video Library" at bounding box center [123, 125] width 246 height 44
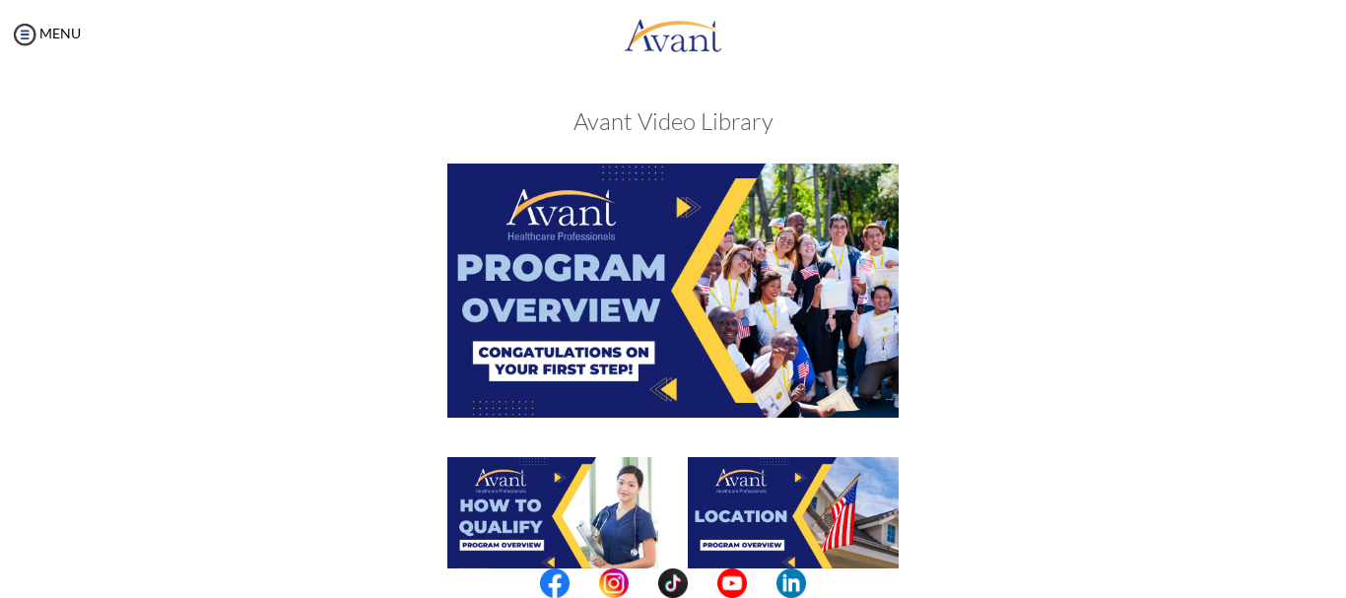
click at [1078, 369] on div at bounding box center [673, 310] width 961 height 293
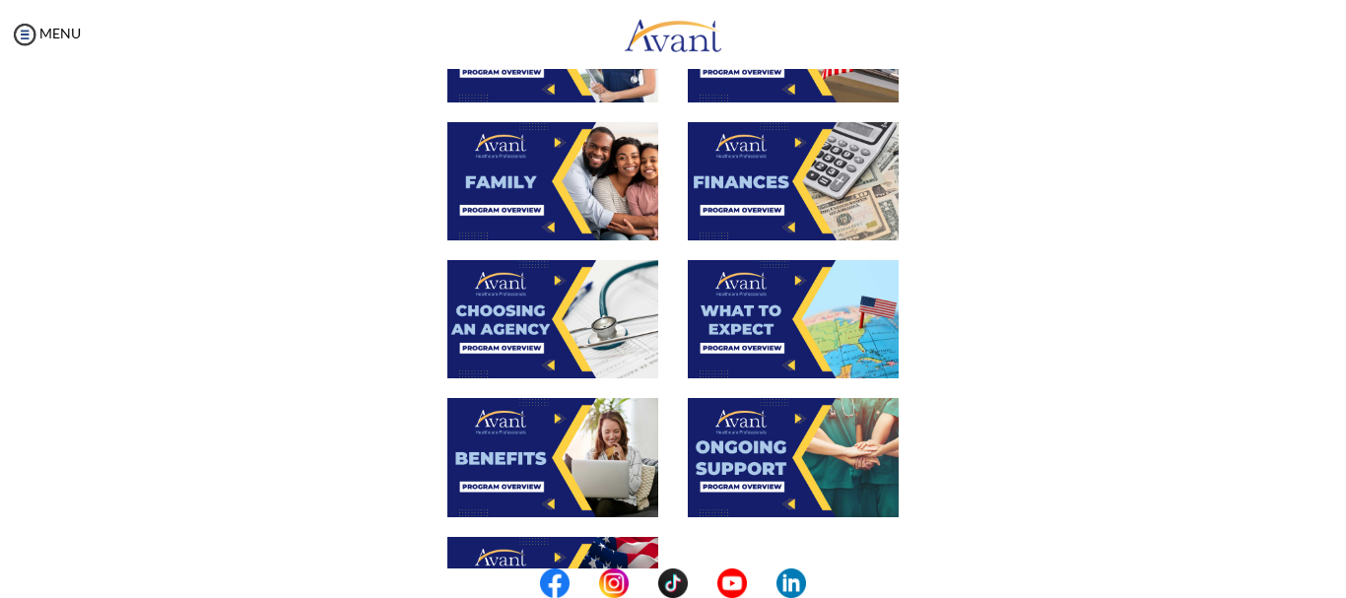
scroll to position [512, 0]
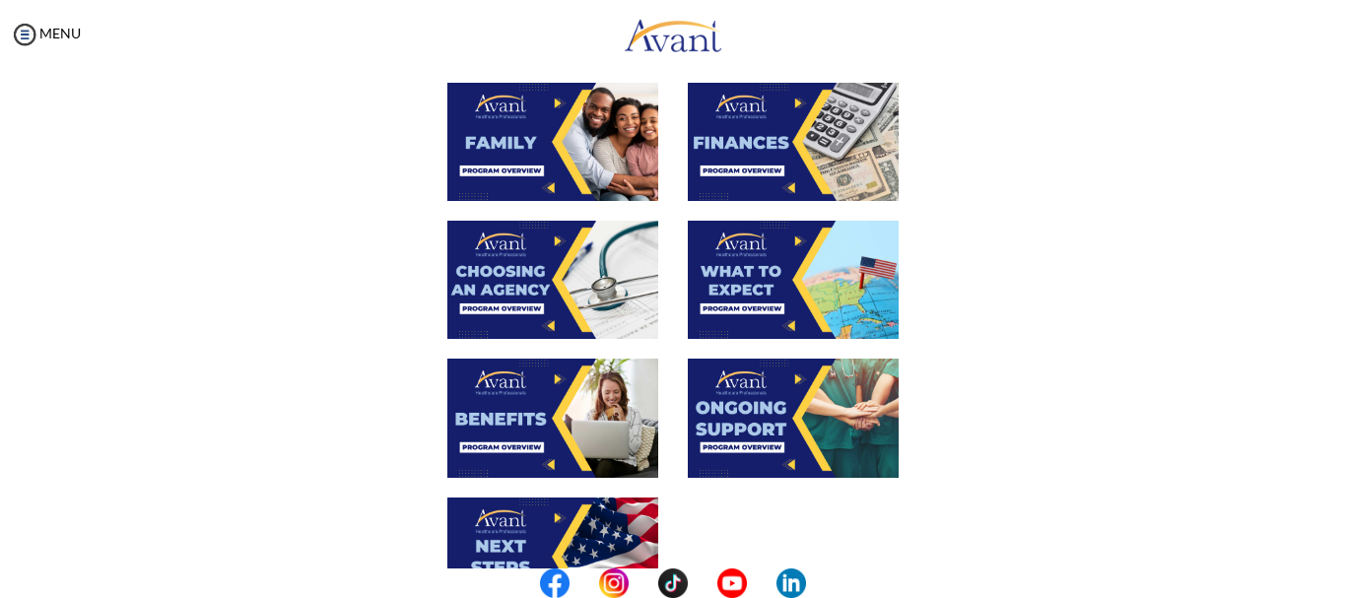
click at [800, 287] on img at bounding box center [793, 280] width 211 height 118
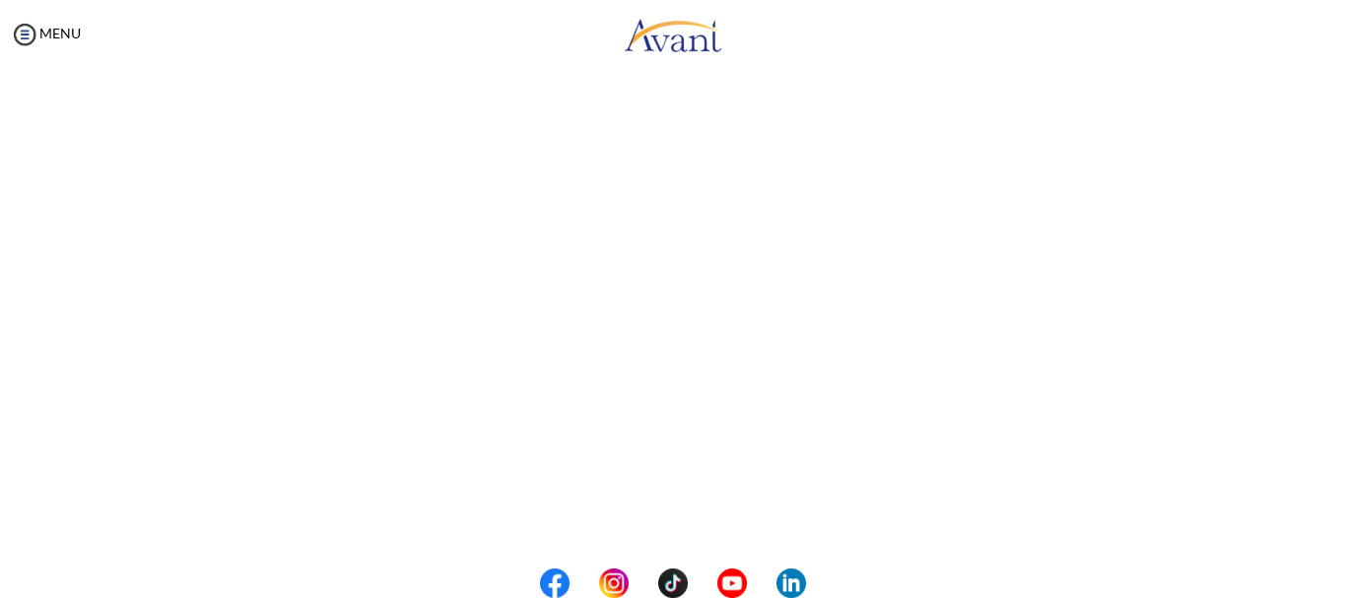
scroll to position [366, 0]
click at [24, 29] on body "Maintenance break. Please come back in 2 hours. MENU My Status What is the next…" at bounding box center [673, 299] width 1346 height 598
click at [24, 29] on img at bounding box center [25, 35] width 30 height 30
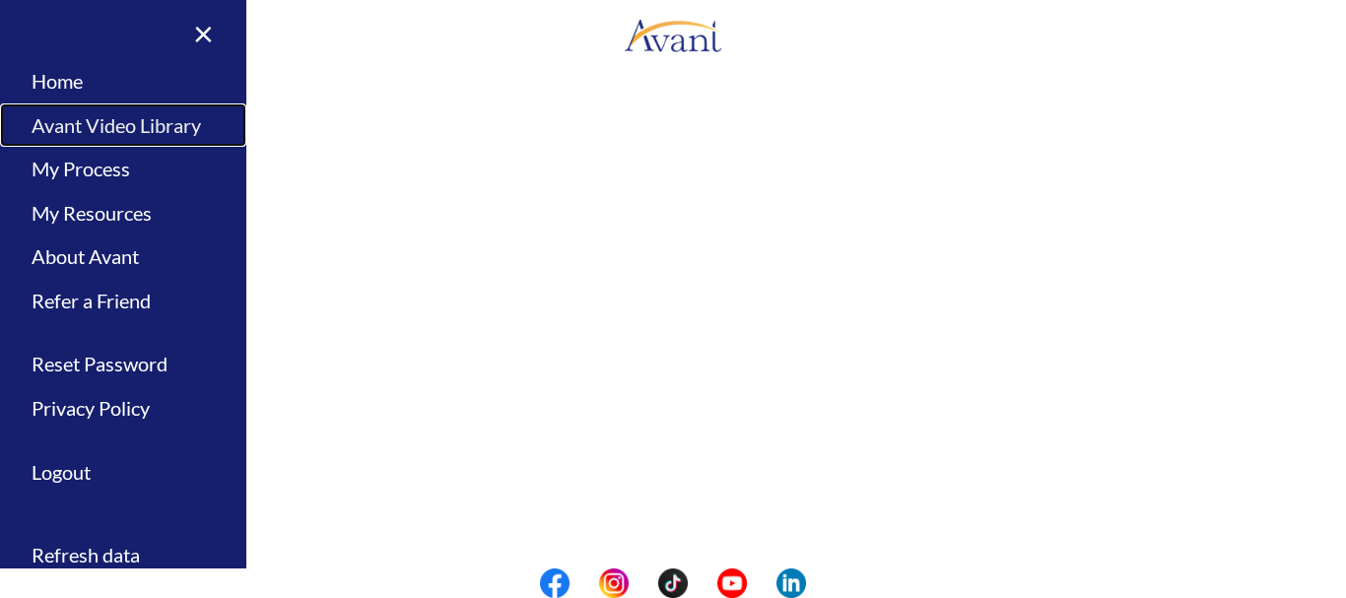
click at [82, 126] on link "Avant Video Library" at bounding box center [123, 125] width 246 height 44
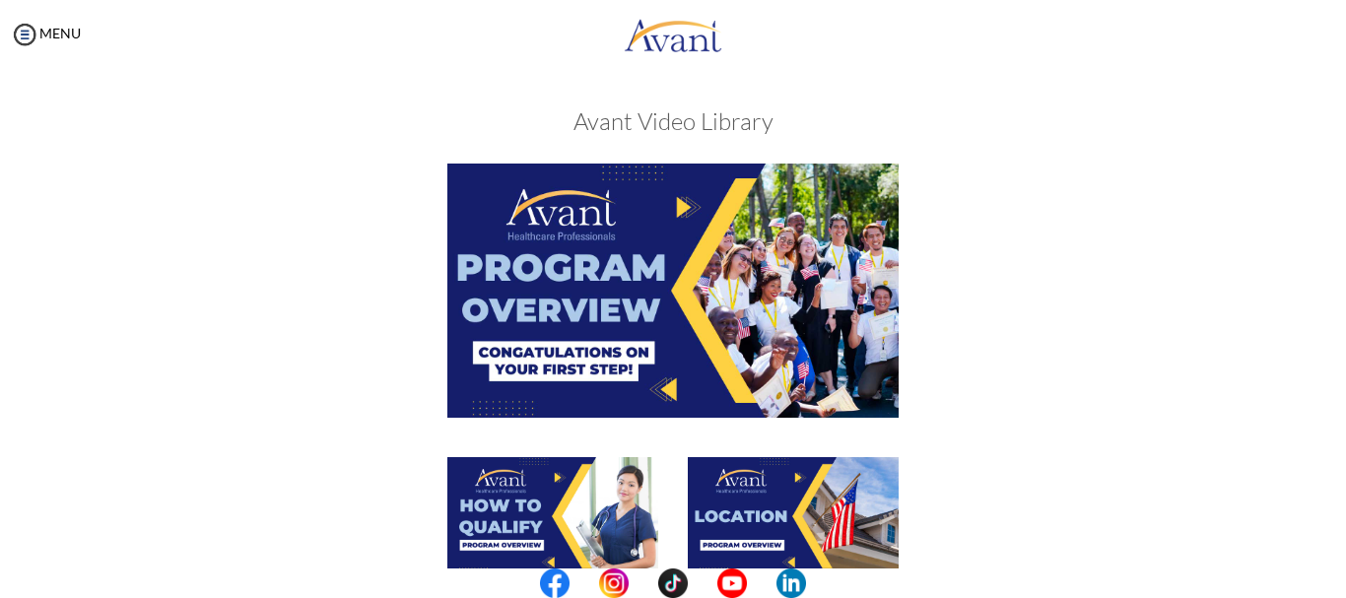
click at [1044, 346] on div at bounding box center [673, 310] width 961 height 293
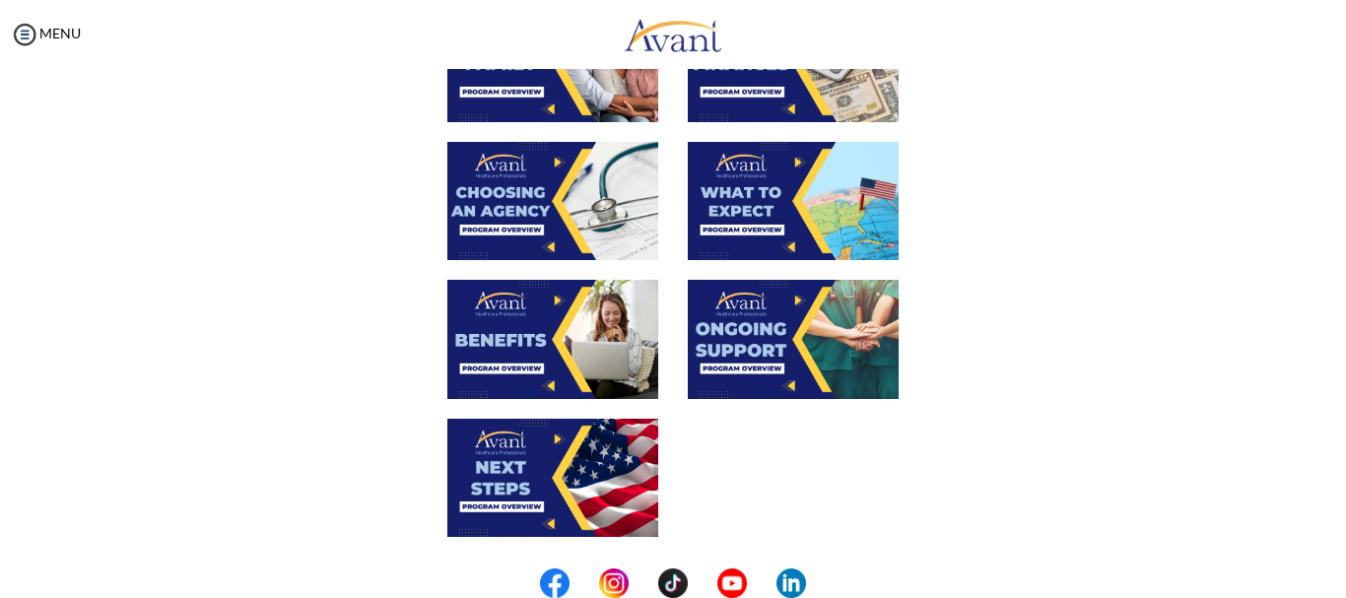
scroll to position [631, 0]
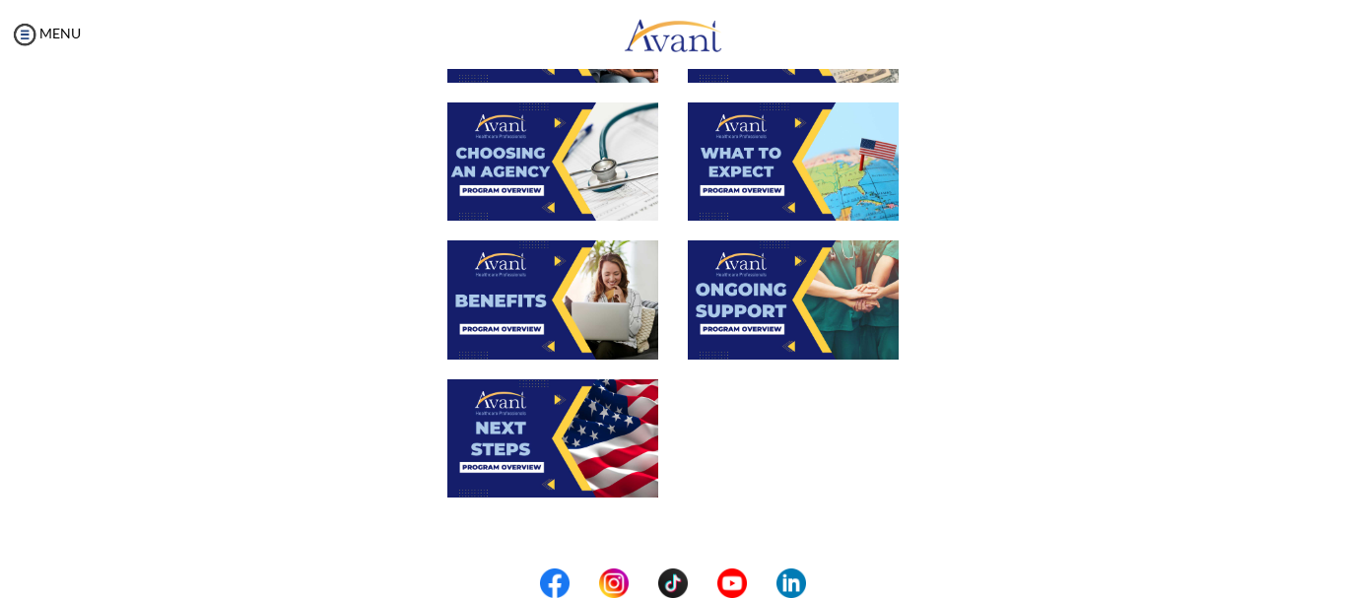
click at [502, 283] on img at bounding box center [552, 299] width 211 height 118
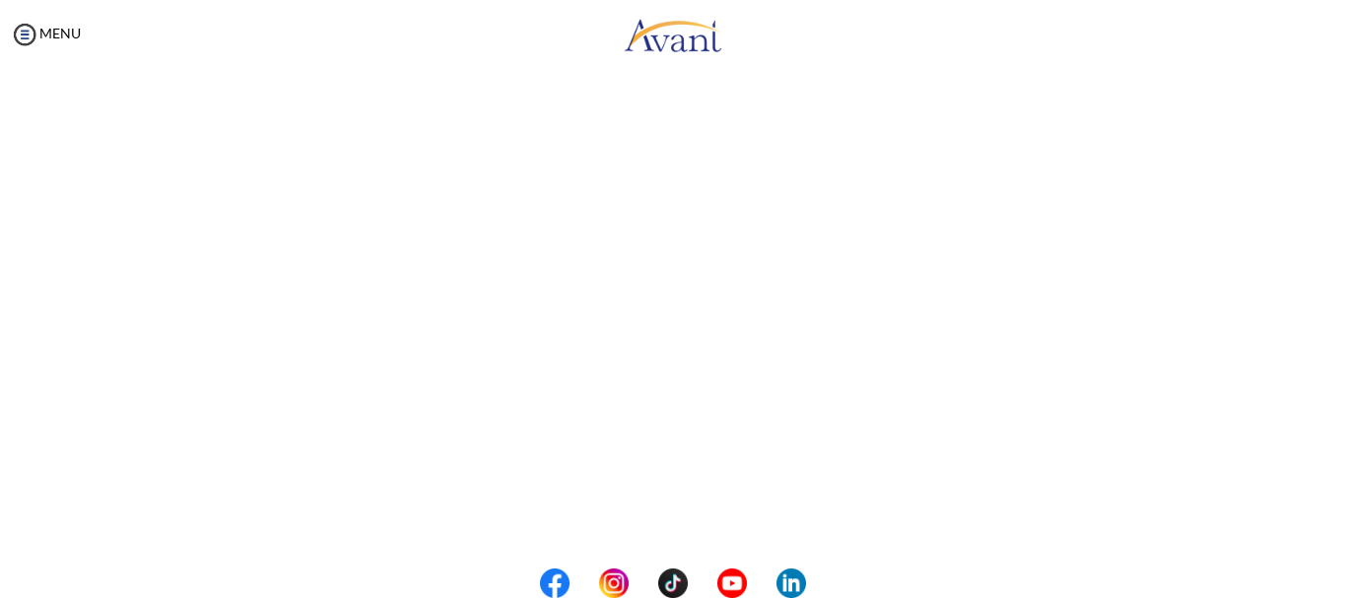
scroll to position [0, 0]
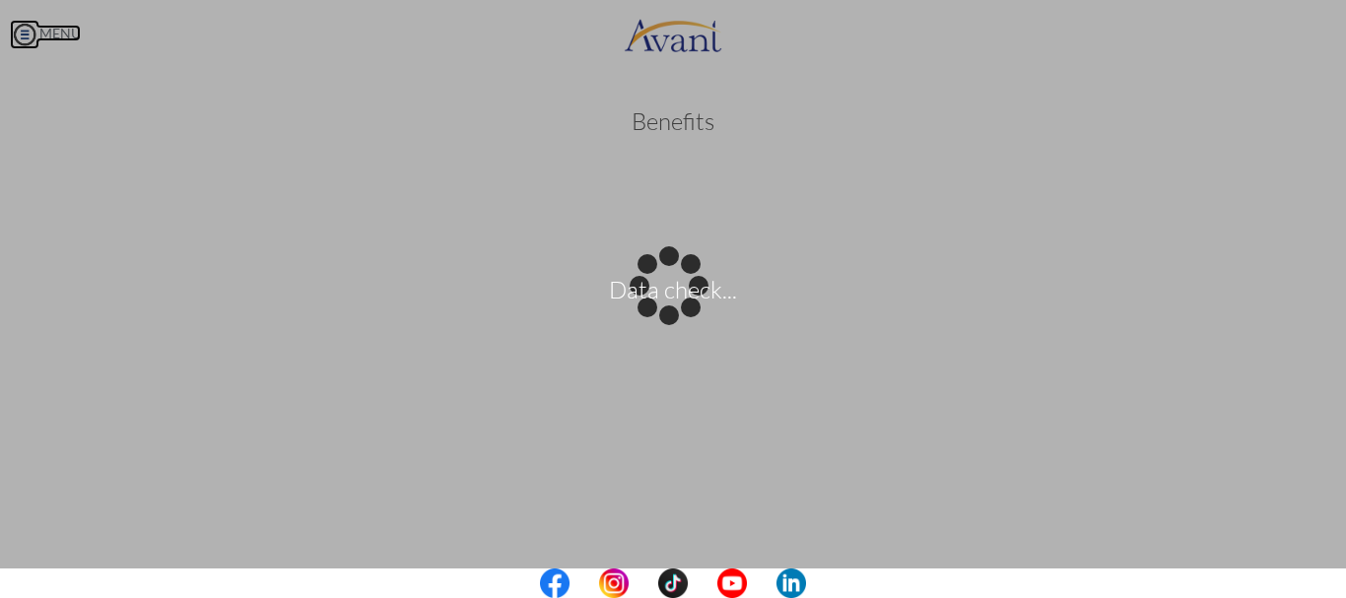
click at [24, 33] on body "Data check... Maintenance break. Please come back in 2 hours. MENU My Status Wh…" at bounding box center [673, 299] width 1346 height 598
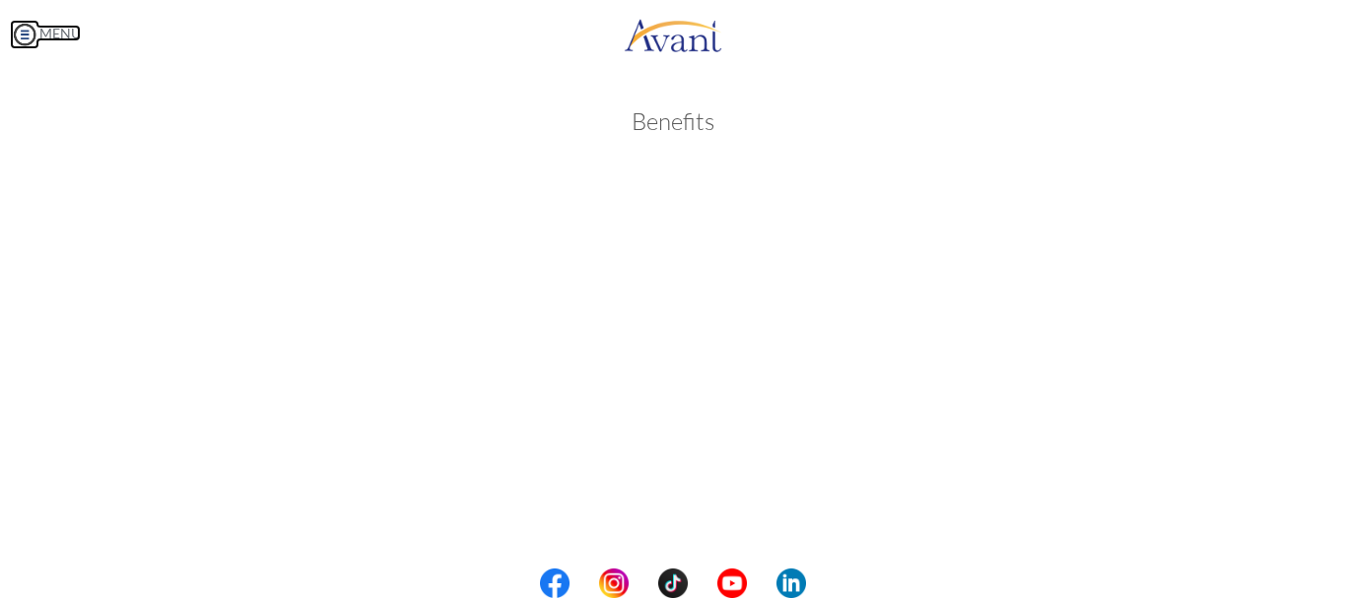
click at [23, 33] on img at bounding box center [25, 35] width 30 height 30
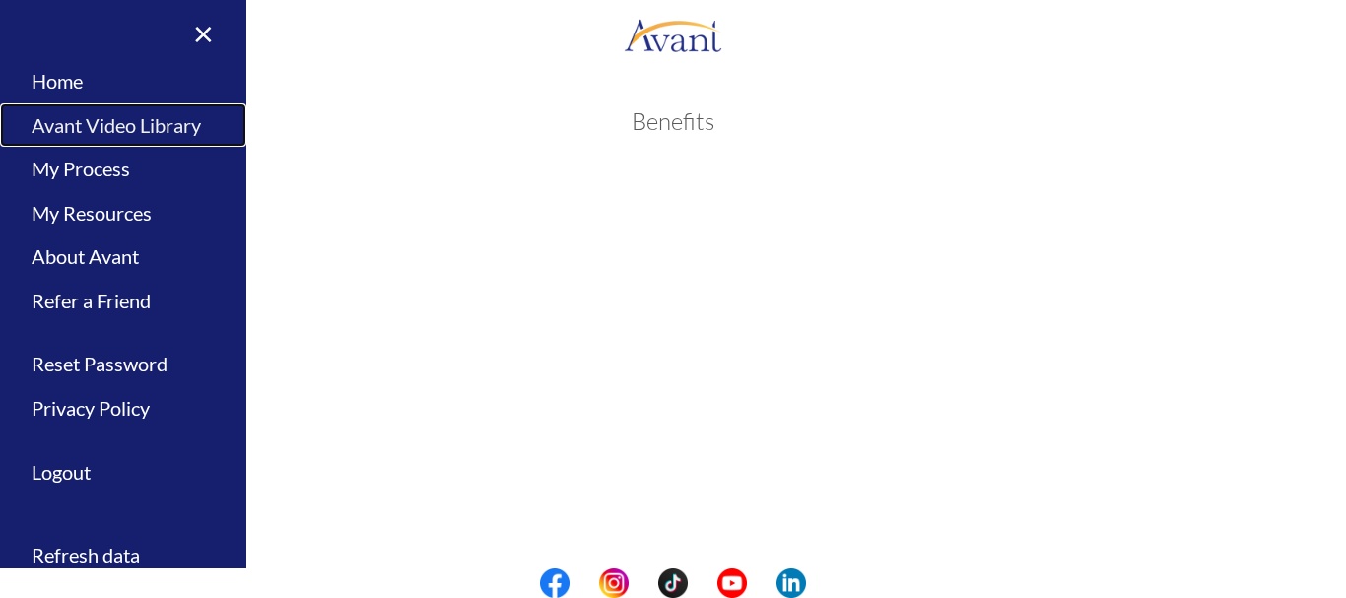
click at [97, 137] on link "Avant Video Library" at bounding box center [123, 125] width 246 height 44
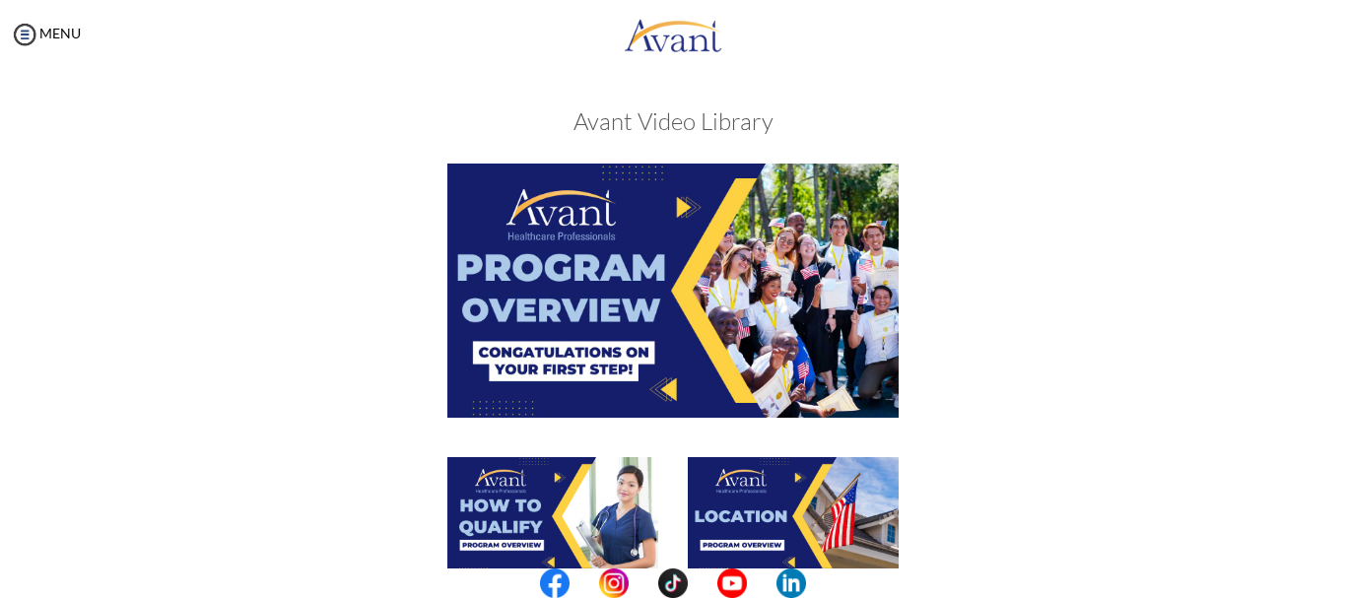
click at [1025, 336] on div at bounding box center [673, 310] width 961 height 293
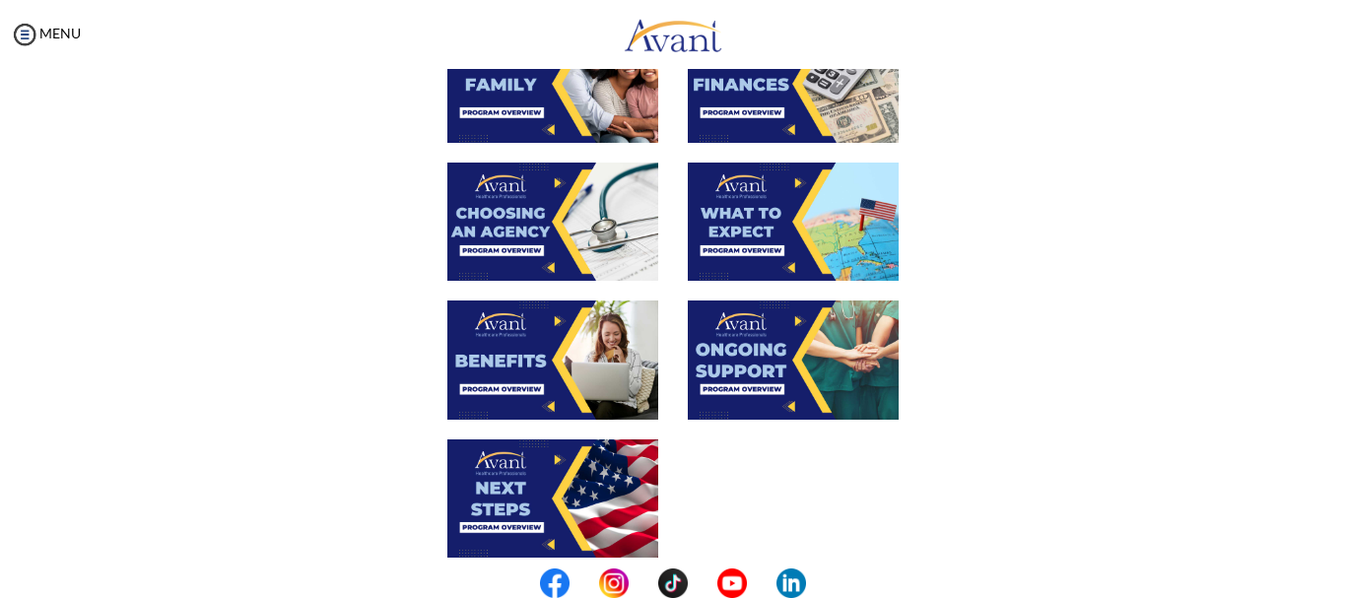
scroll to position [591, 0]
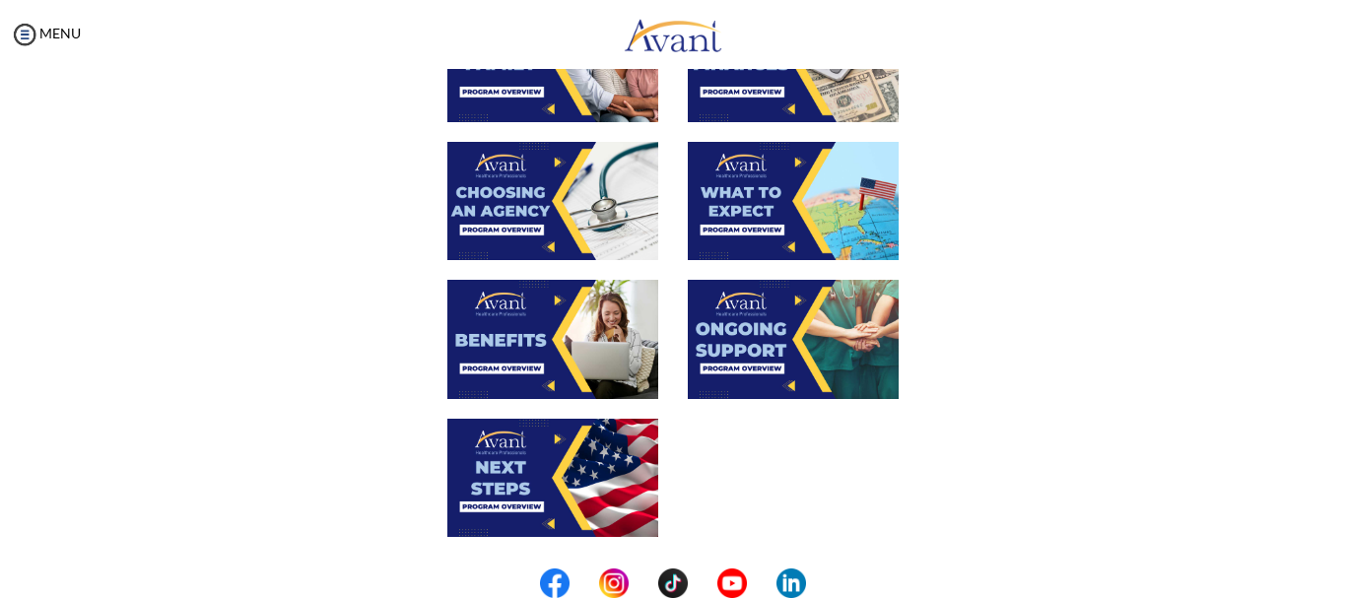
click at [573, 301] on img at bounding box center [552, 339] width 211 height 118
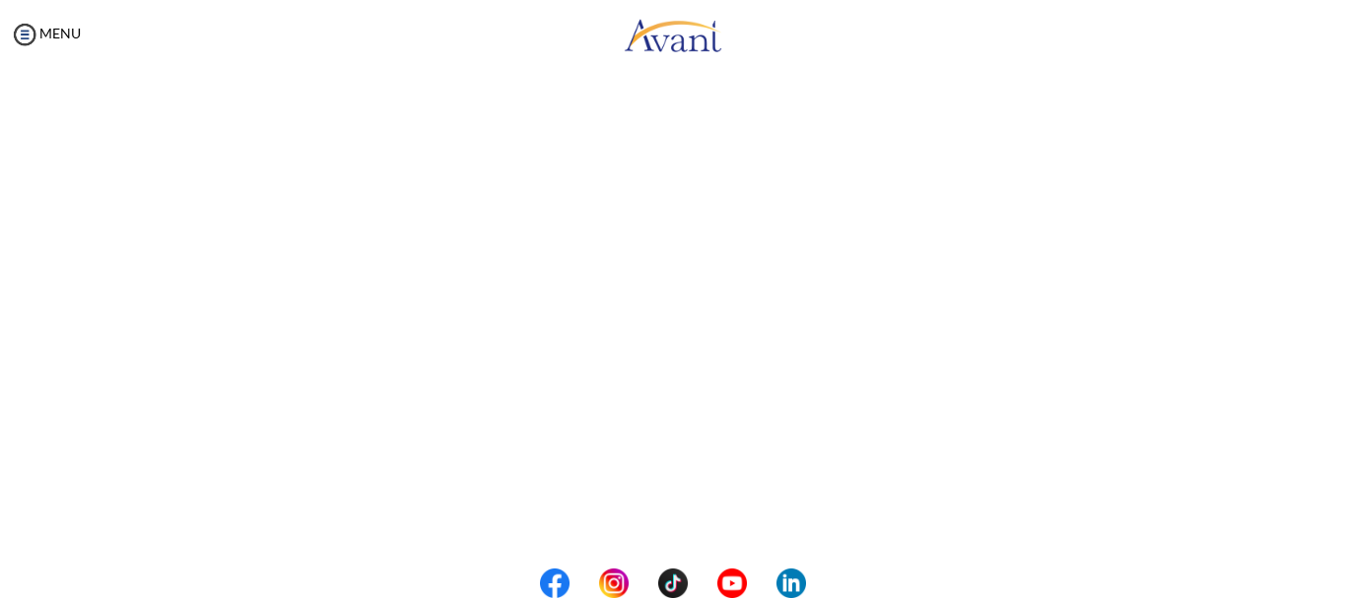
scroll to position [366, 0]
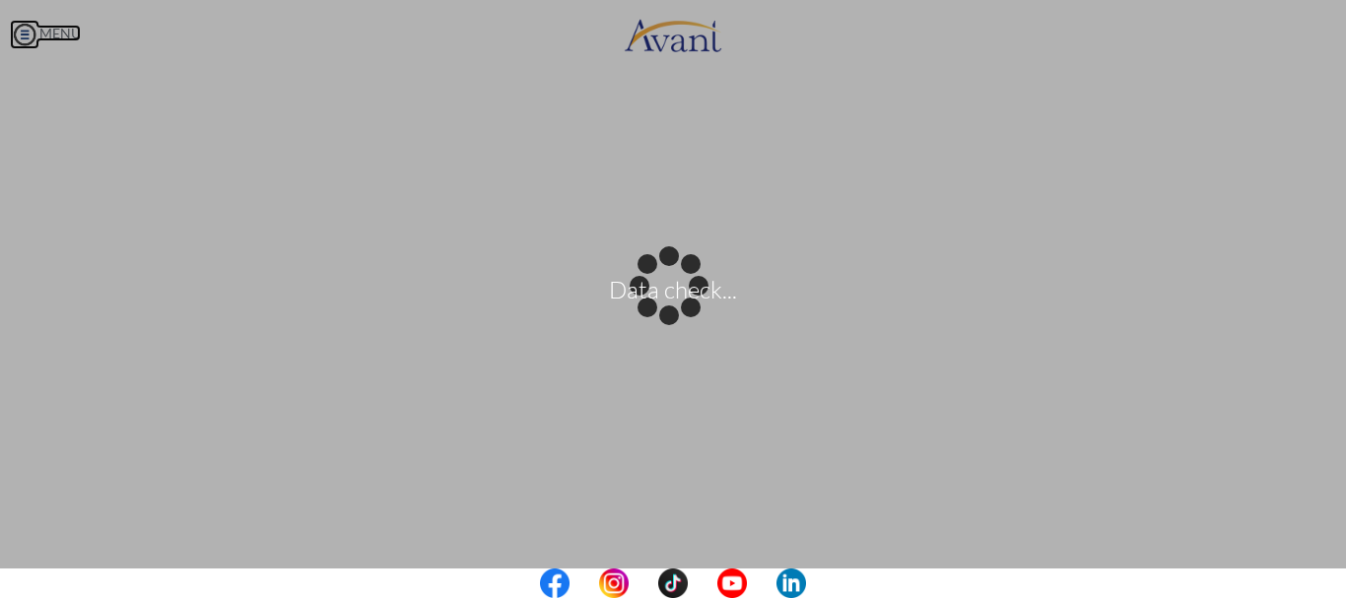
click at [32, 32] on body "Data check... Maintenance break. Please come back in 2 hours. MENU My Status Wh…" at bounding box center [673, 299] width 1346 height 598
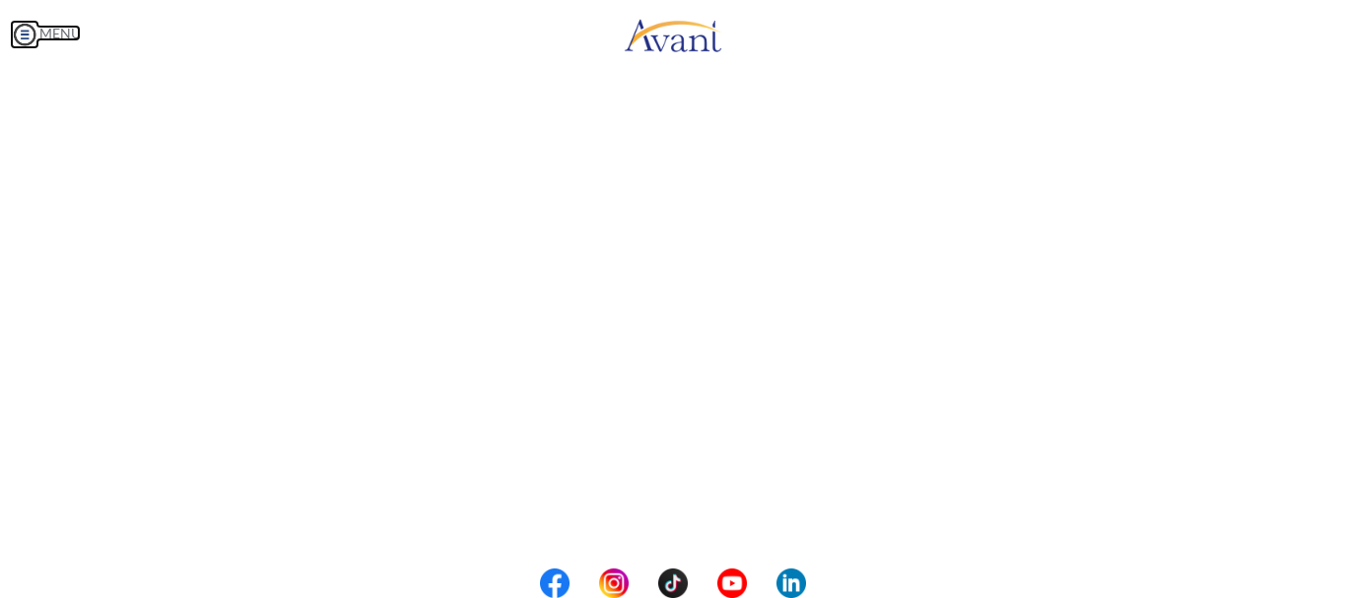
click at [20, 33] on body "Maintenance break. Please come back in 2 hours. MENU My Status What is the next…" at bounding box center [673, 299] width 1346 height 598
click at [29, 30] on img at bounding box center [25, 35] width 30 height 30
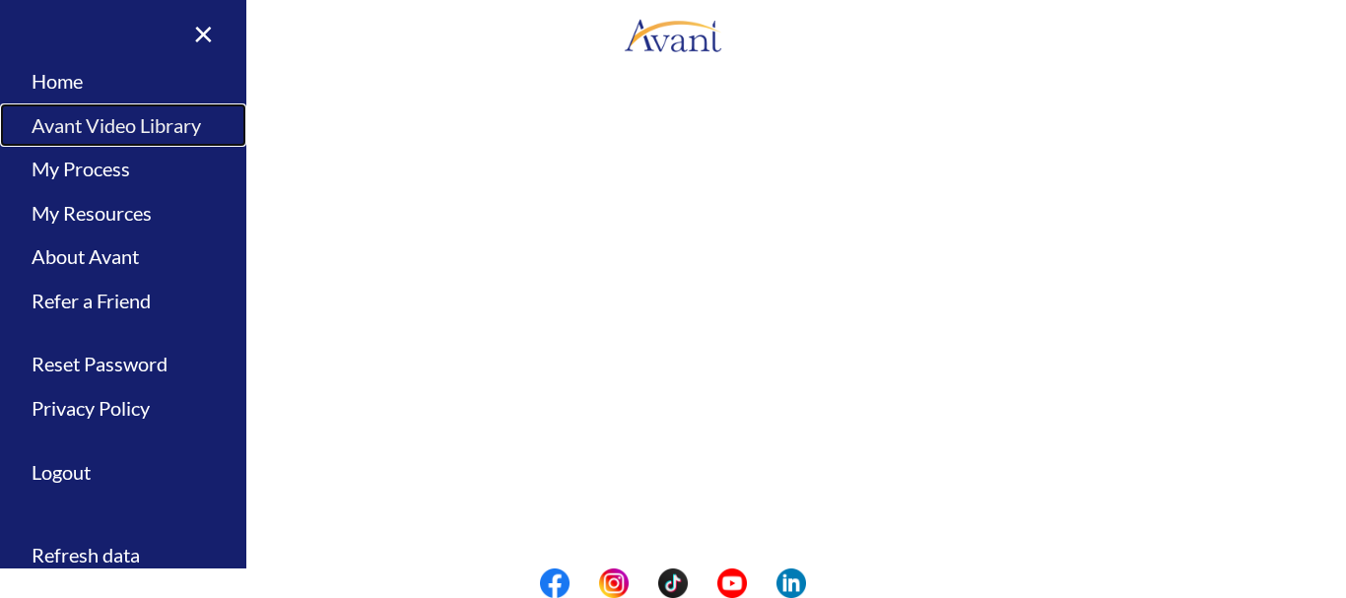
click at [70, 129] on link "Avant Video Library" at bounding box center [123, 125] width 246 height 44
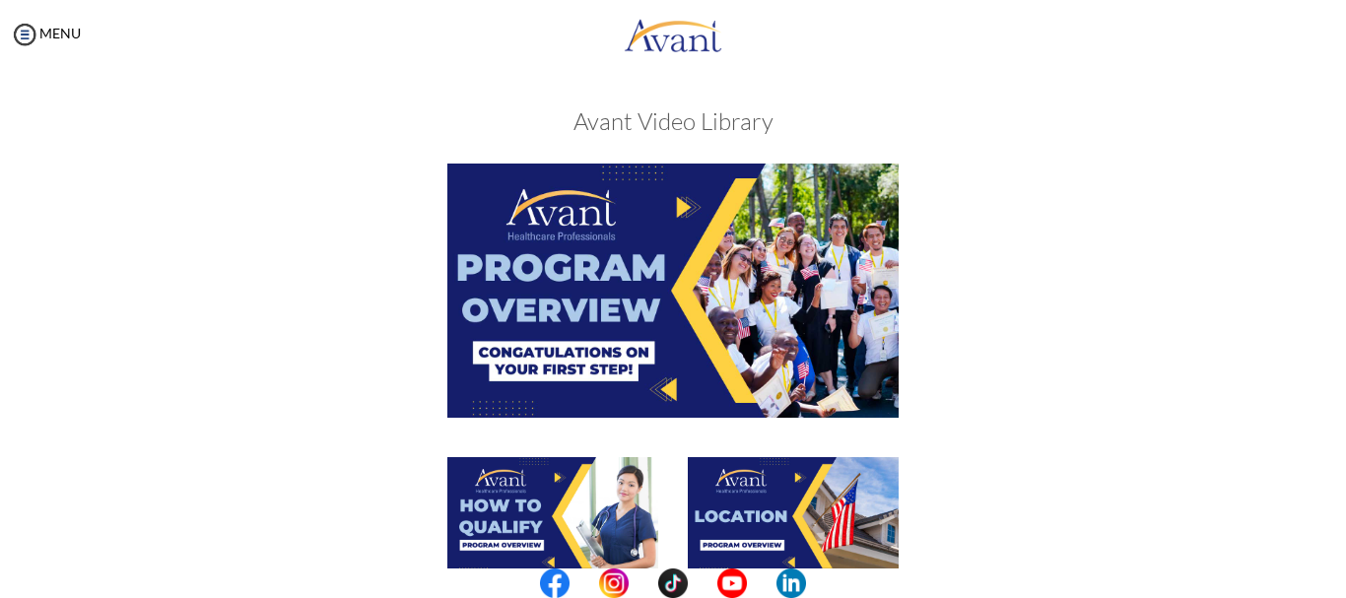
click at [1040, 317] on div at bounding box center [673, 310] width 961 height 293
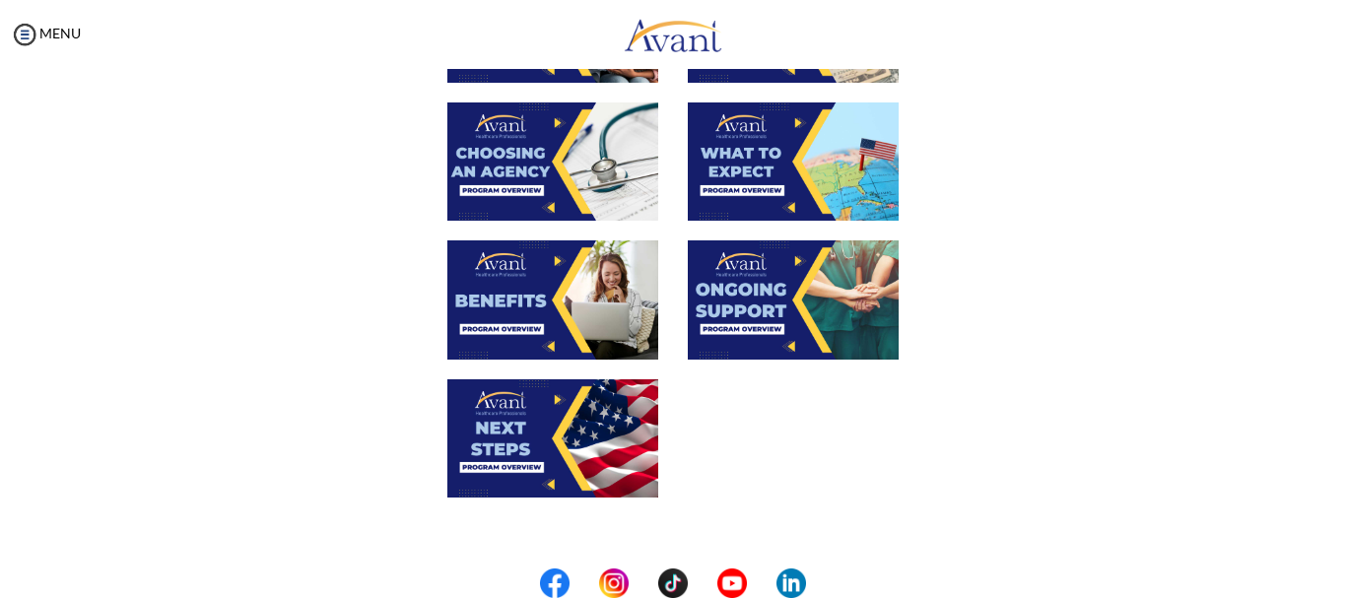
scroll to position [670, 0]
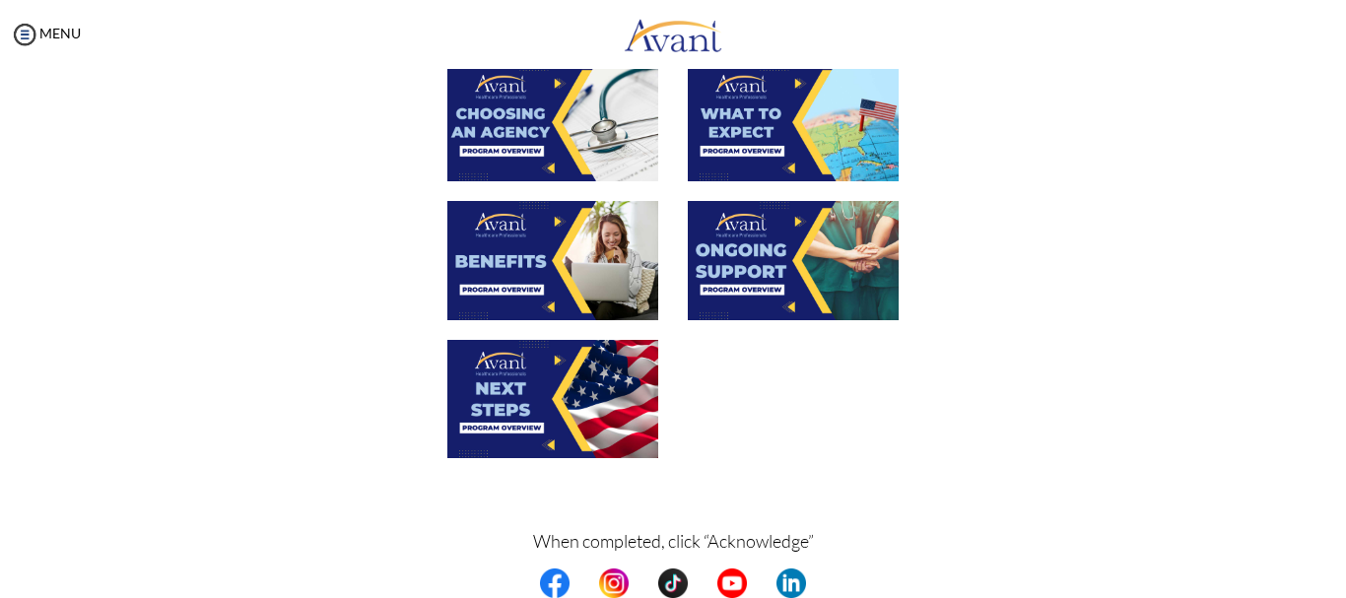
click at [746, 250] on img at bounding box center [793, 260] width 211 height 118
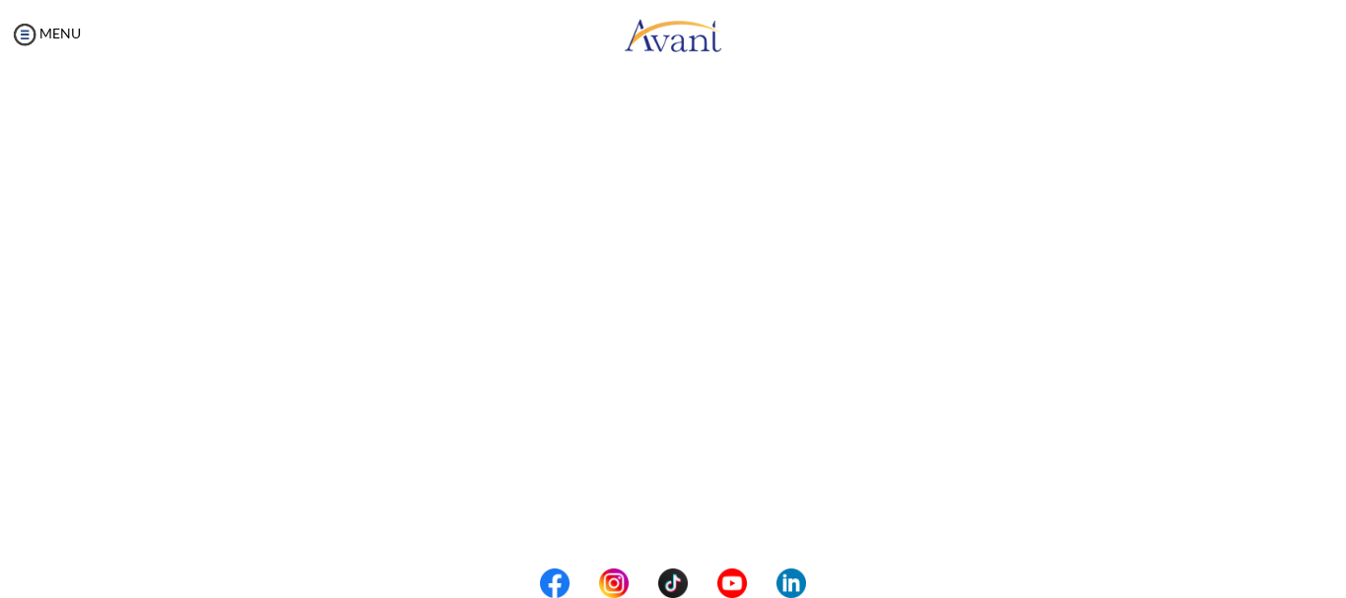
scroll to position [266, 0]
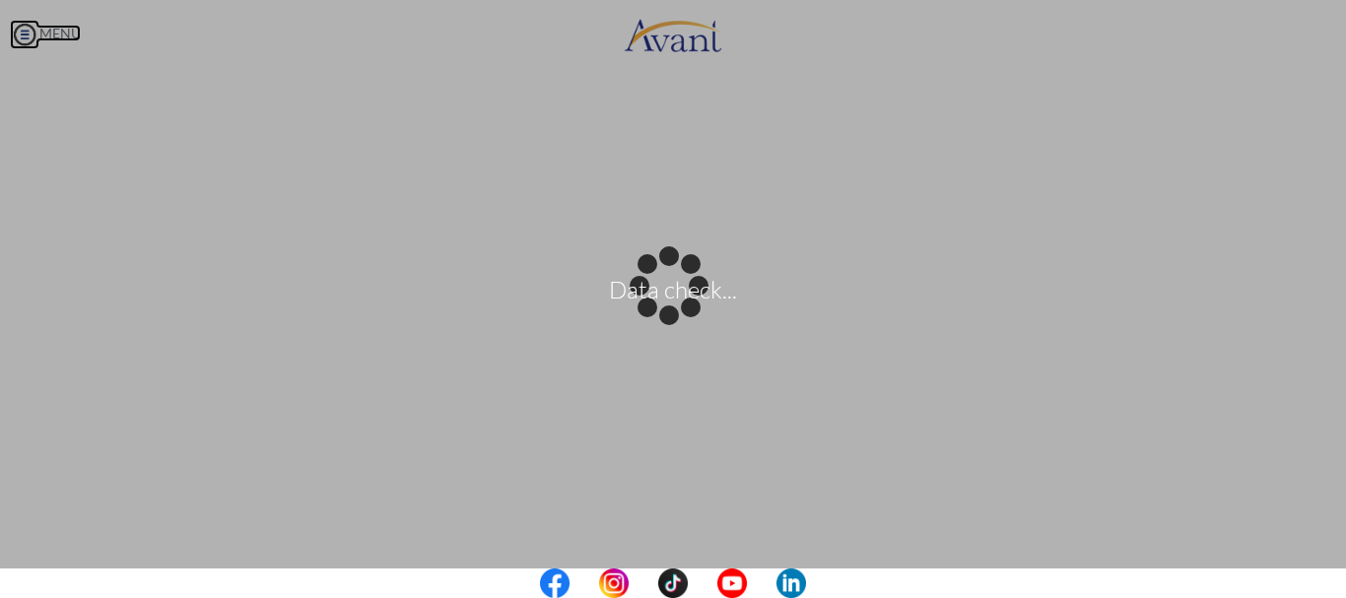
click at [27, 35] on body "Data check... Maintenance break. Please come back in 2 hours. MENU My Status Wh…" at bounding box center [673, 299] width 1346 height 598
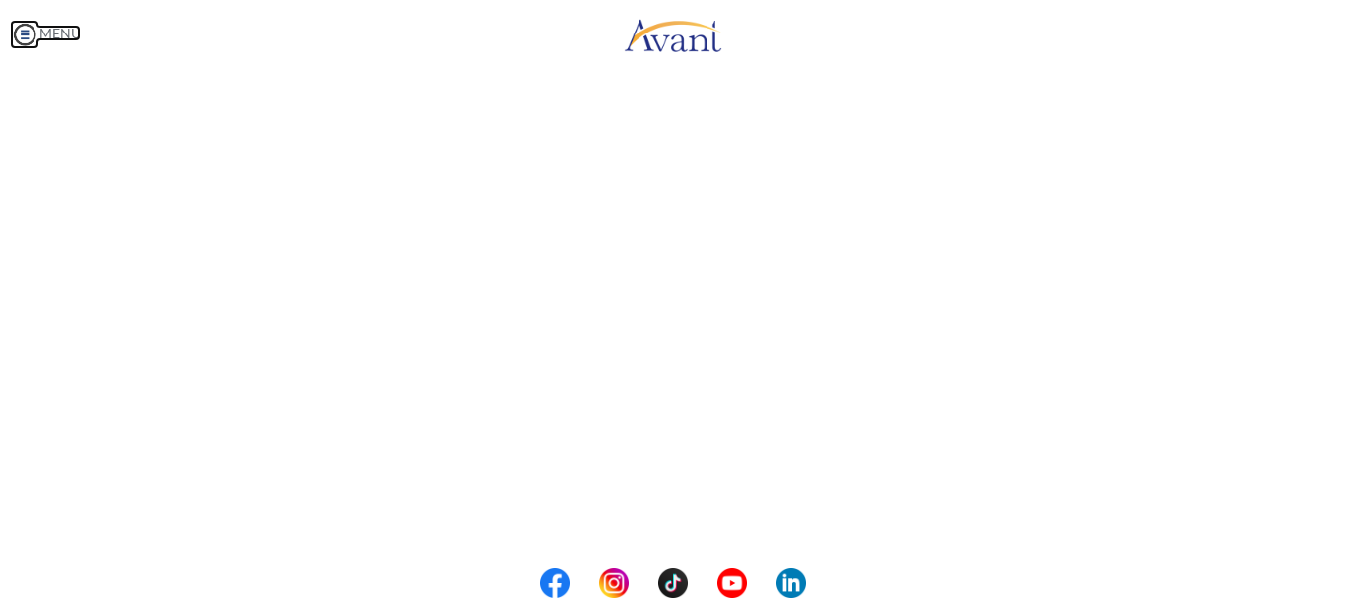
click at [27, 31] on img at bounding box center [25, 35] width 30 height 30
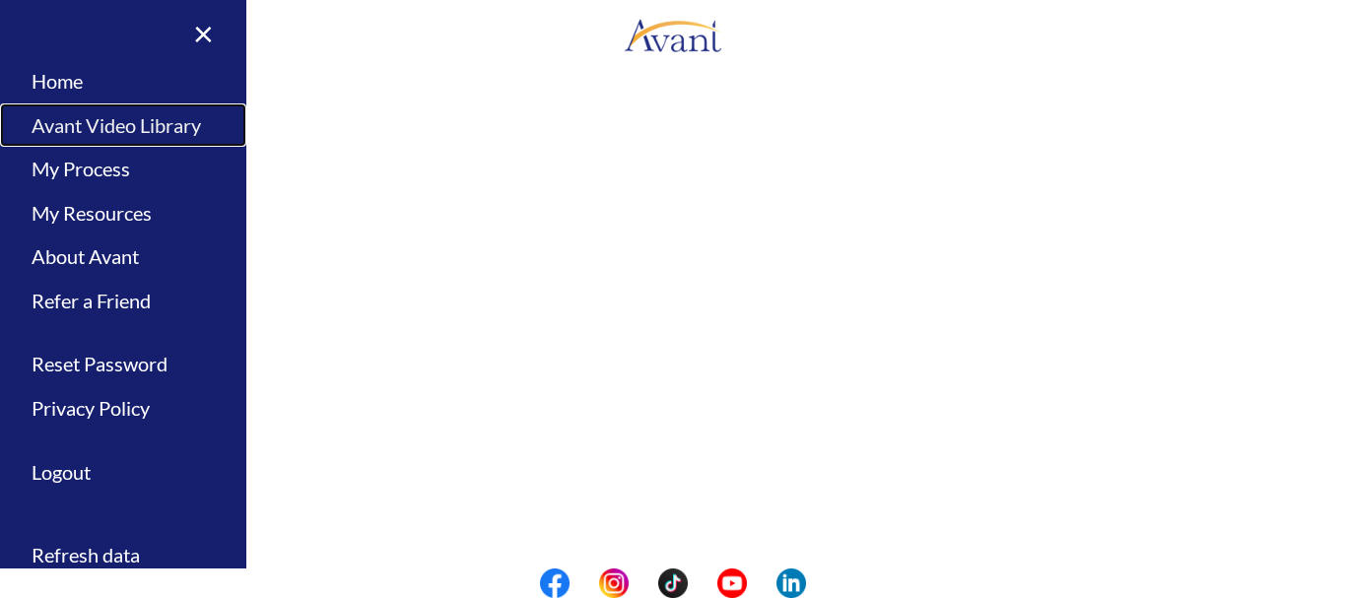
click at [113, 121] on link "Avant Video Library" at bounding box center [123, 125] width 246 height 44
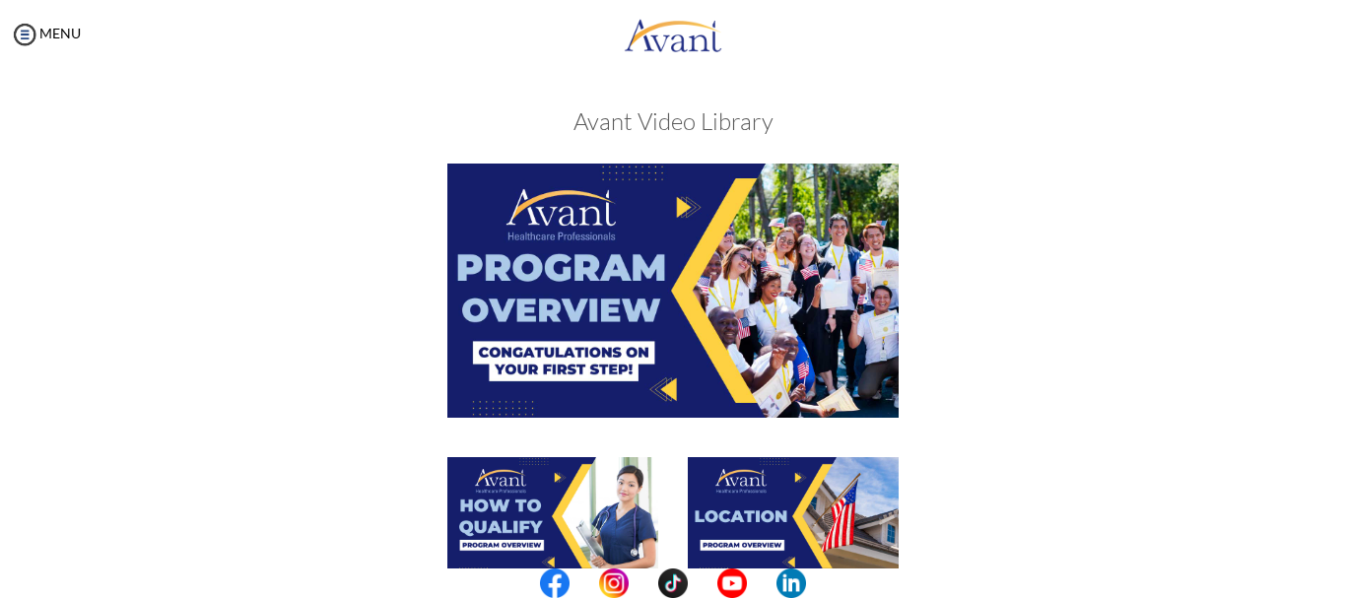
click at [1103, 235] on div at bounding box center [673, 310] width 961 height 293
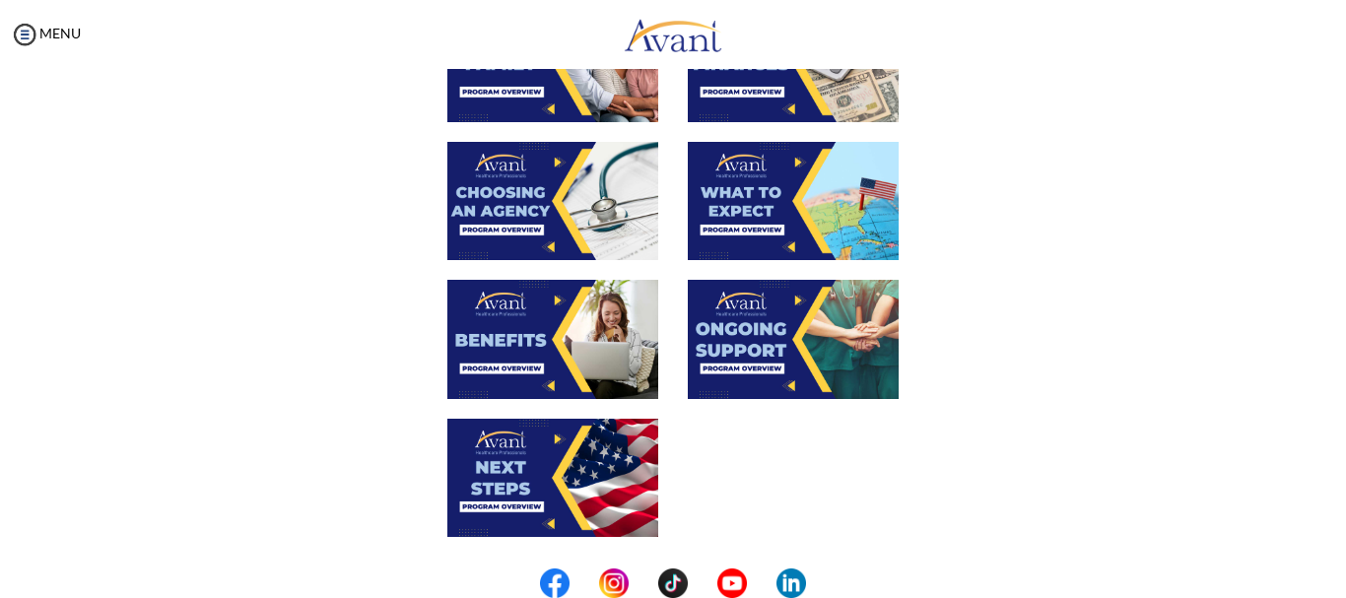
scroll to position [631, 0]
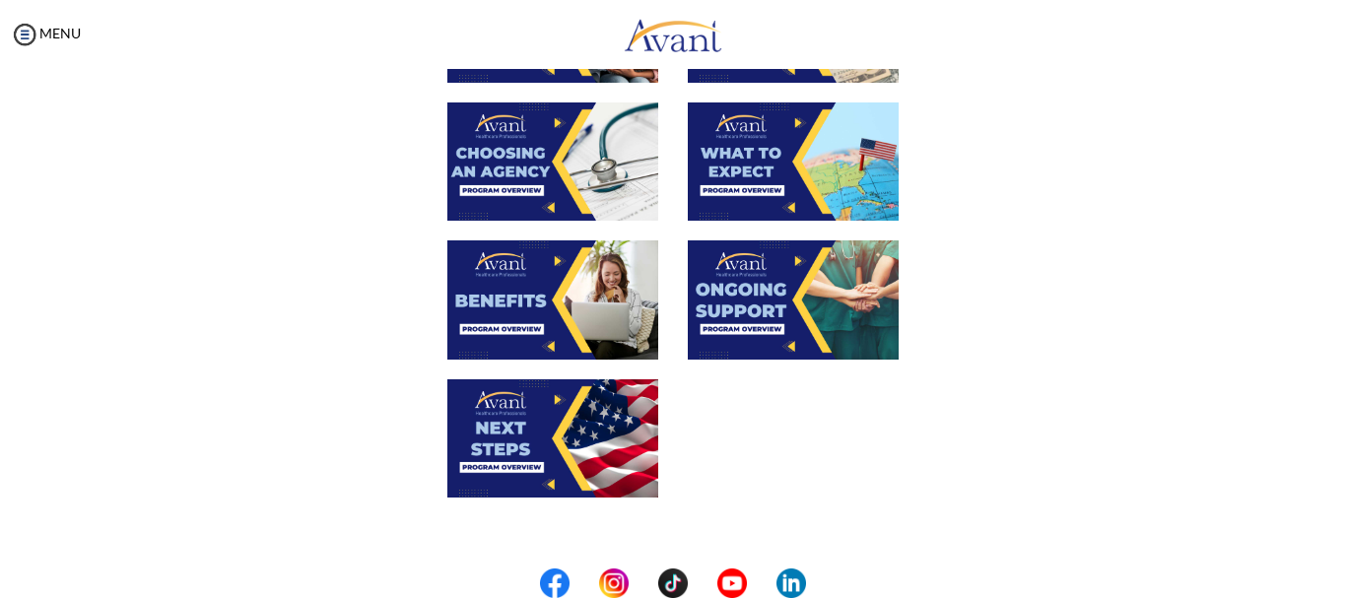
click at [570, 441] on img at bounding box center [552, 438] width 211 height 118
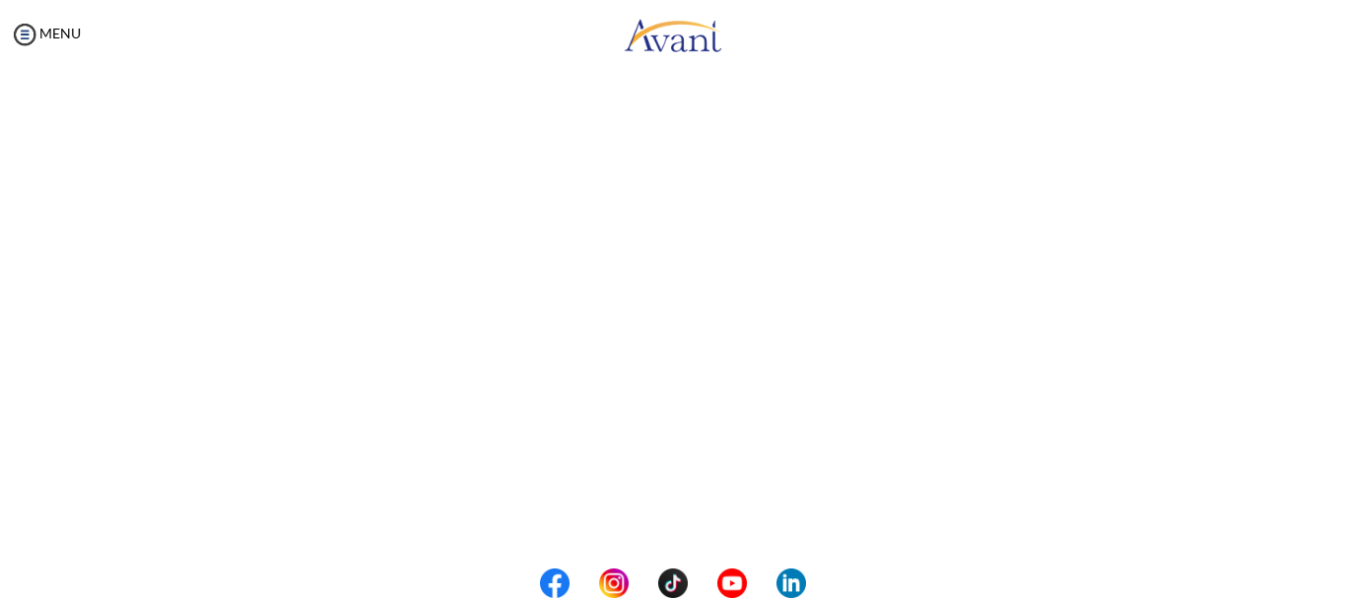
scroll to position [366, 0]
click at [25, 29] on body "Maintenance break. Please come back in 2 hours. MENU My Status What is the next…" at bounding box center [673, 299] width 1346 height 598
click at [28, 28] on img at bounding box center [25, 35] width 30 height 30
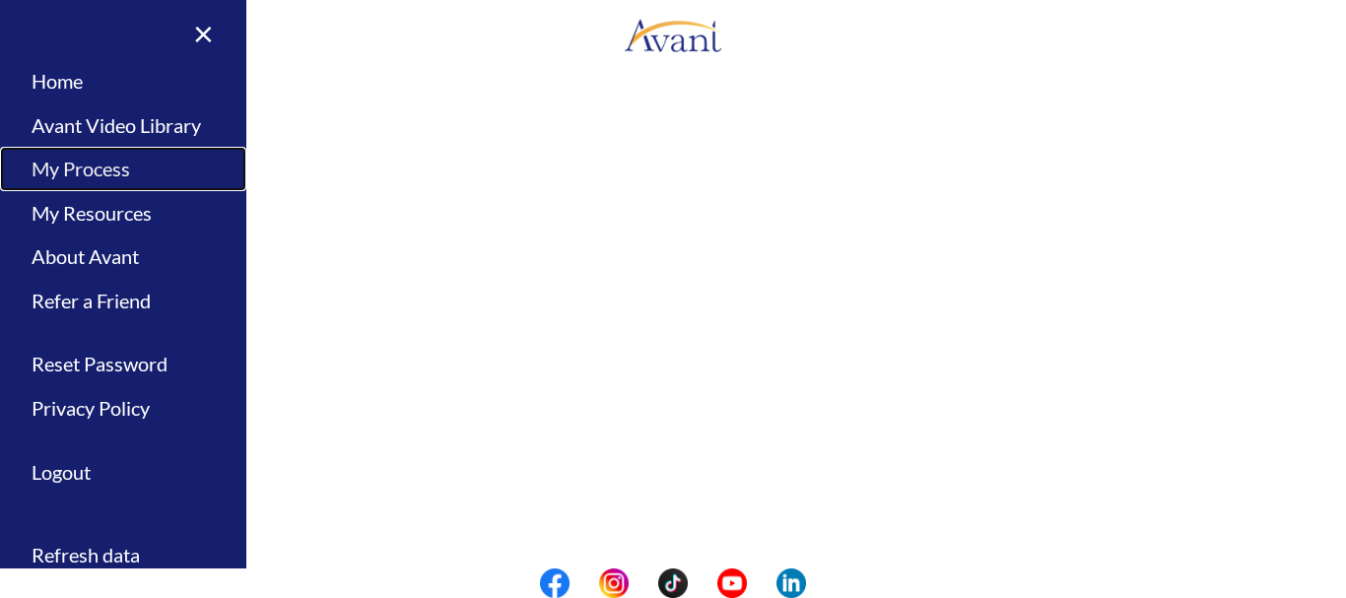
click at [69, 170] on link "My Process" at bounding box center [123, 169] width 246 height 44
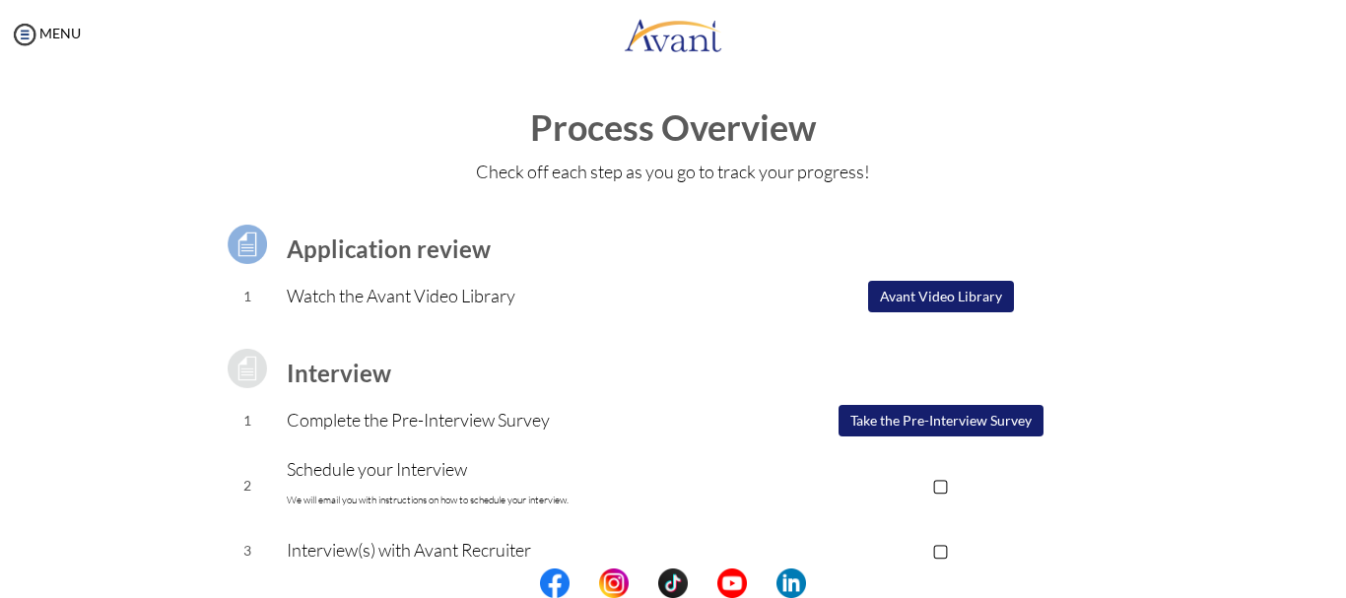
click at [1243, 331] on div "Process Overview Check off each step as you go to track your progress! Applicat…" at bounding box center [673, 527] width 1306 height 838
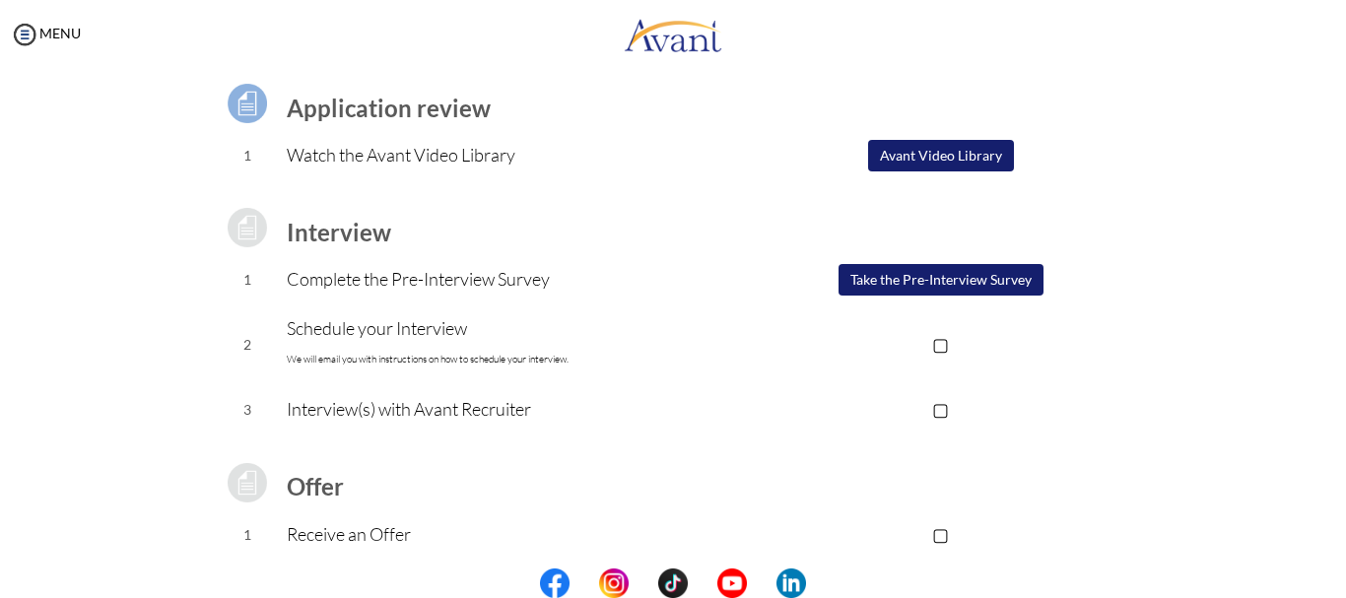
scroll to position [101, 0]
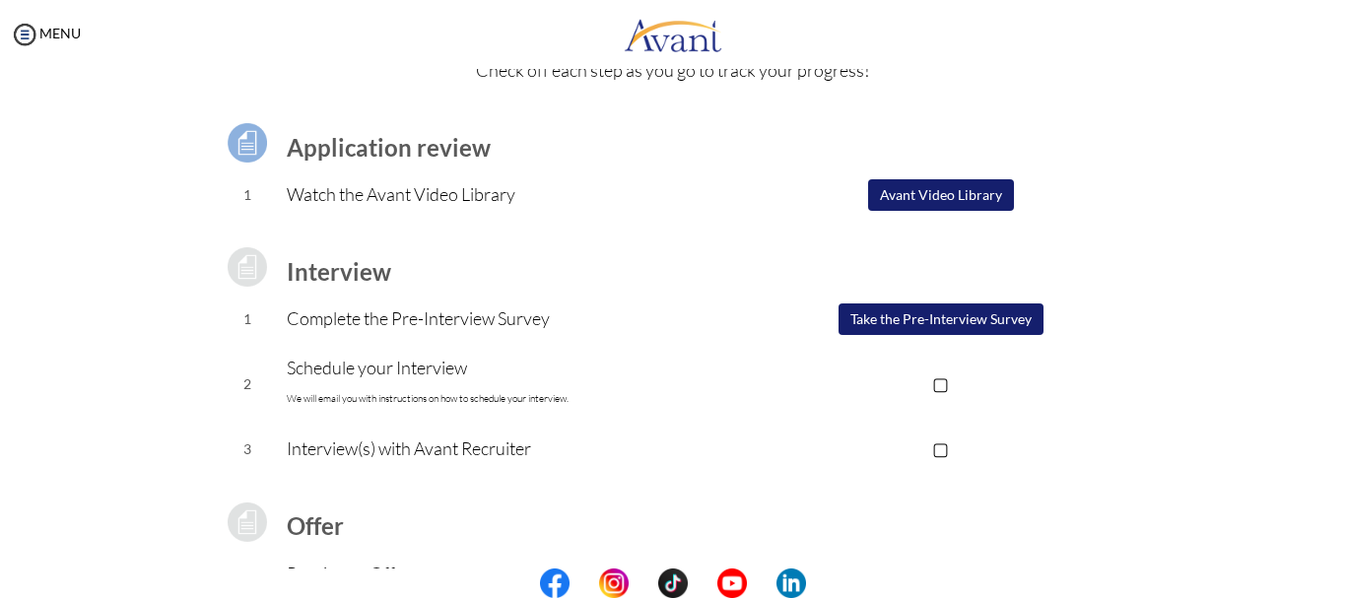
click at [885, 320] on button "Take the Pre-Interview Survey" at bounding box center [940, 319] width 205 height 32
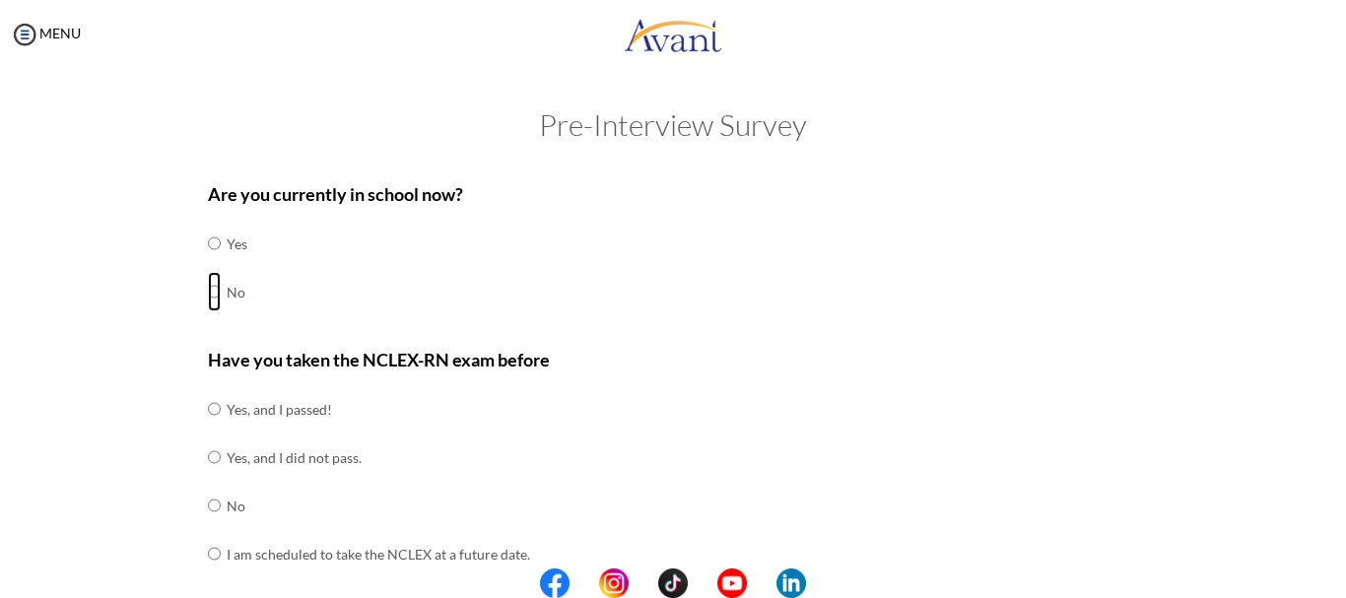
click at [208, 263] on input "radio" at bounding box center [214, 243] width 13 height 39
radio input "true"
click at [208, 224] on input "radio" at bounding box center [214, 243] width 13 height 39
radio input "true"
click at [208, 224] on input "radio" at bounding box center [214, 243] width 13 height 39
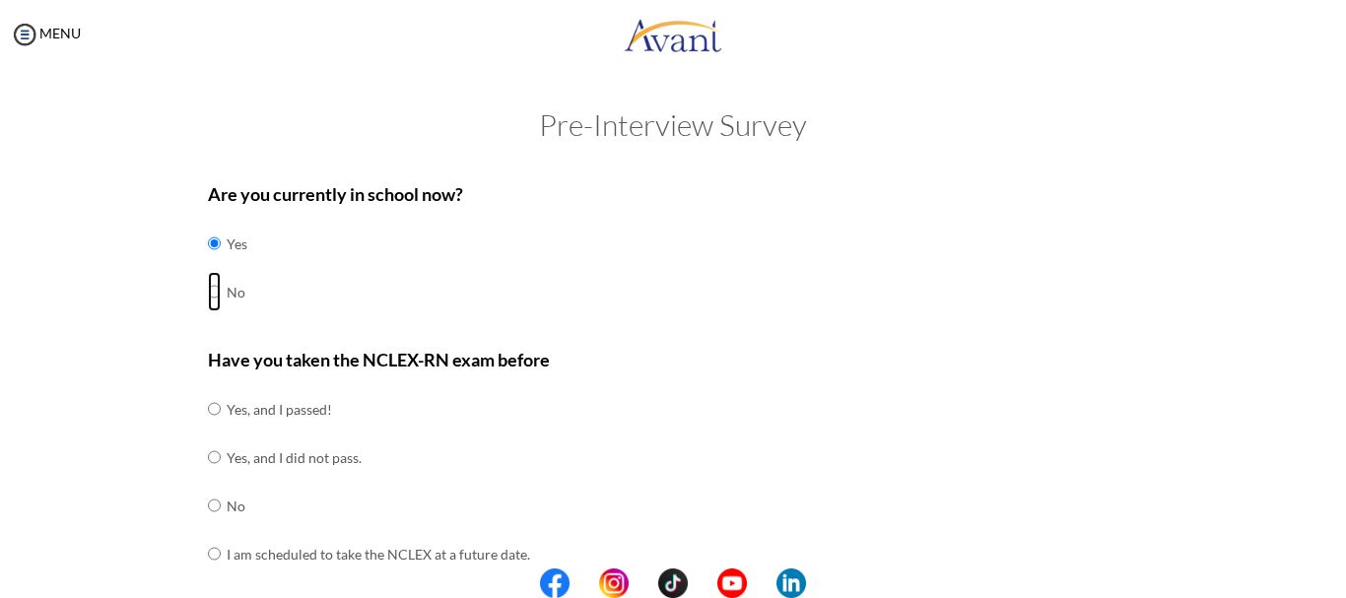
radio input "true"
click at [208, 224] on input "radio" at bounding box center [214, 243] width 13 height 39
radio input "true"
click at [208, 224] on input "radio" at bounding box center [214, 243] width 13 height 39
radio input "true"
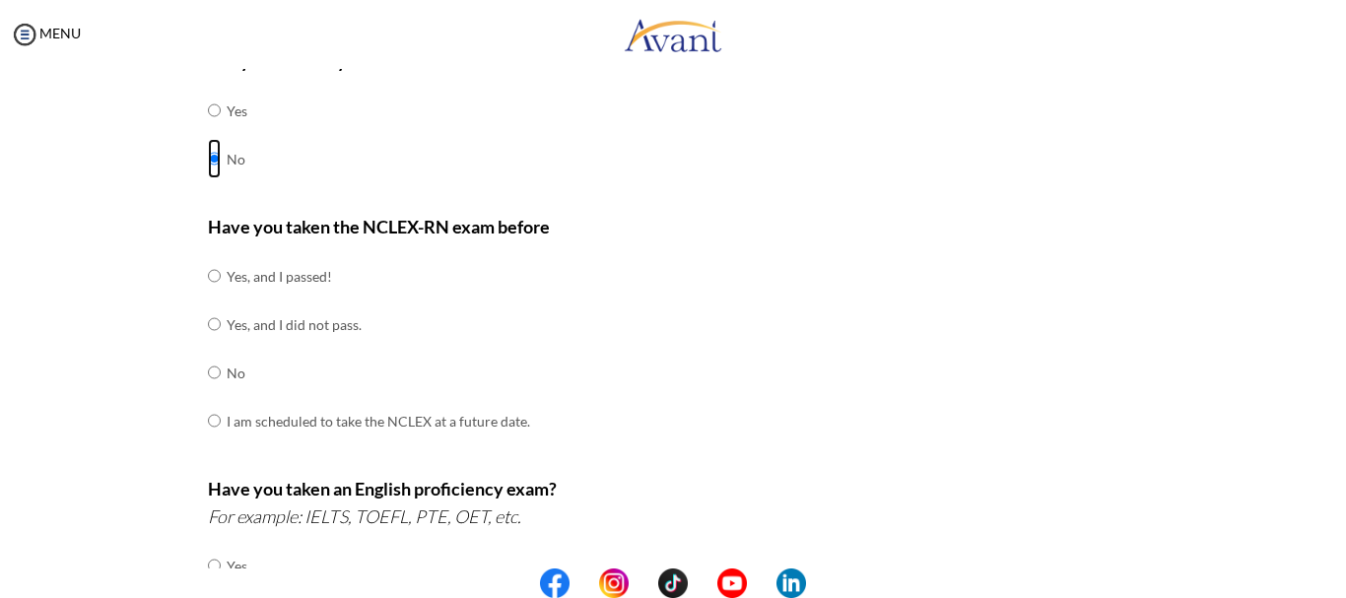
scroll to position [129, 0]
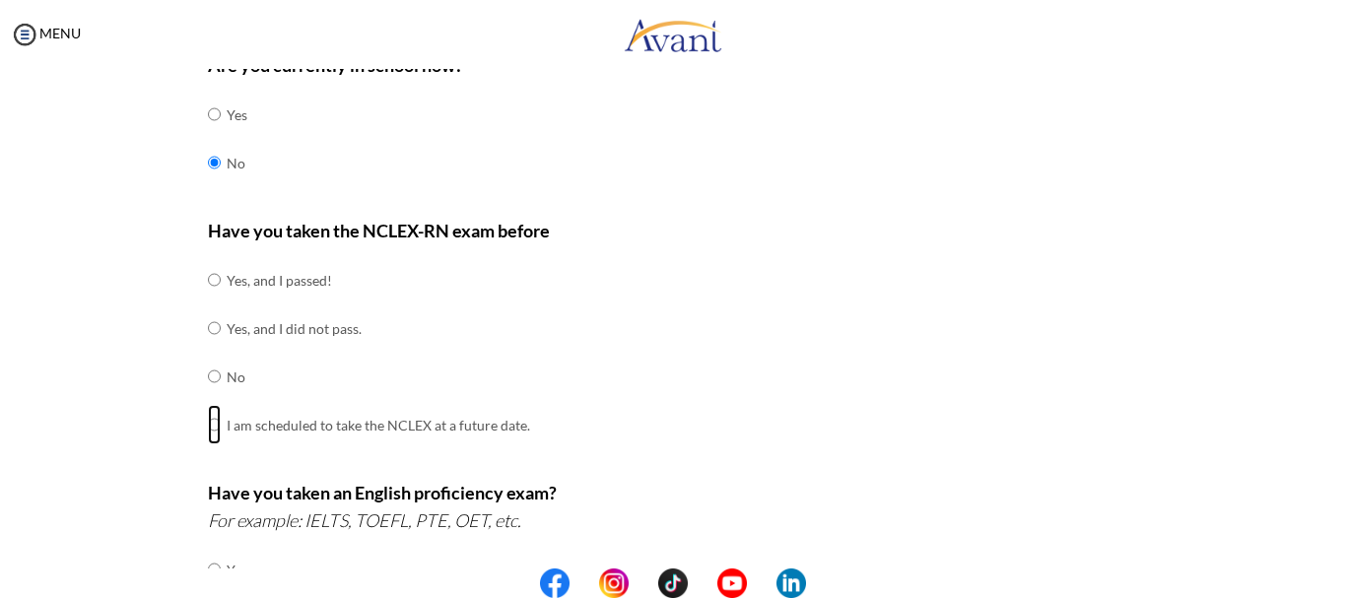
click at [208, 300] on input "radio" at bounding box center [214, 279] width 13 height 39
radio input "true"
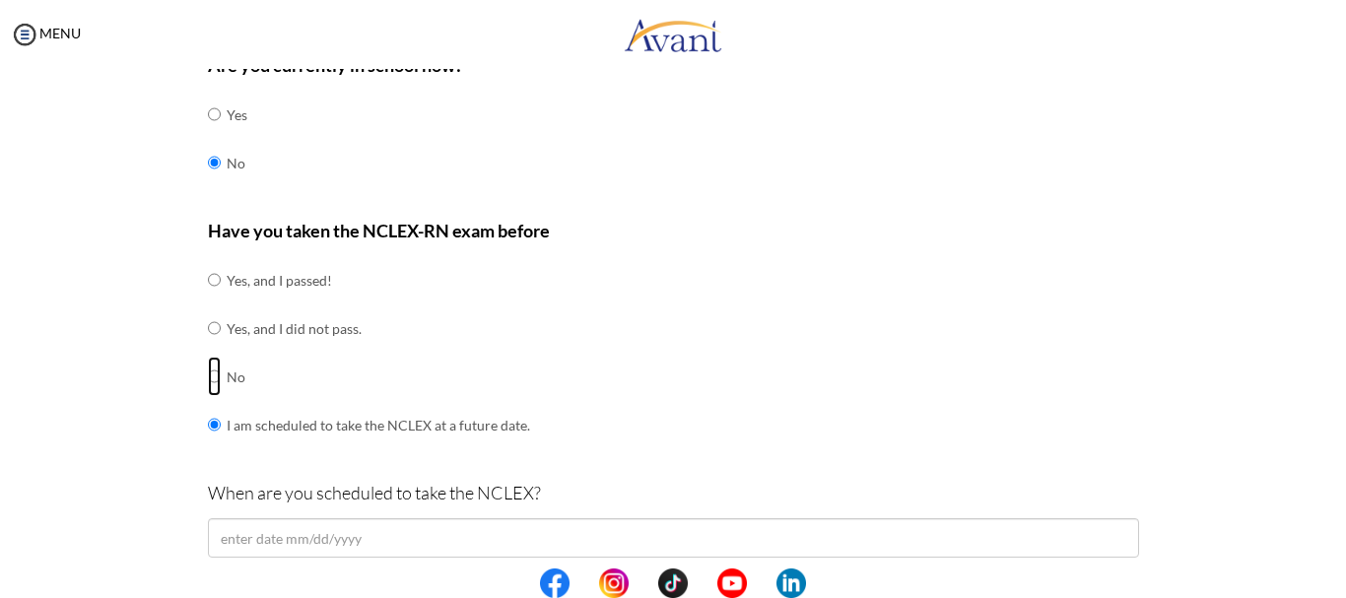
click at [208, 300] on input "radio" at bounding box center [214, 279] width 13 height 39
radio input "true"
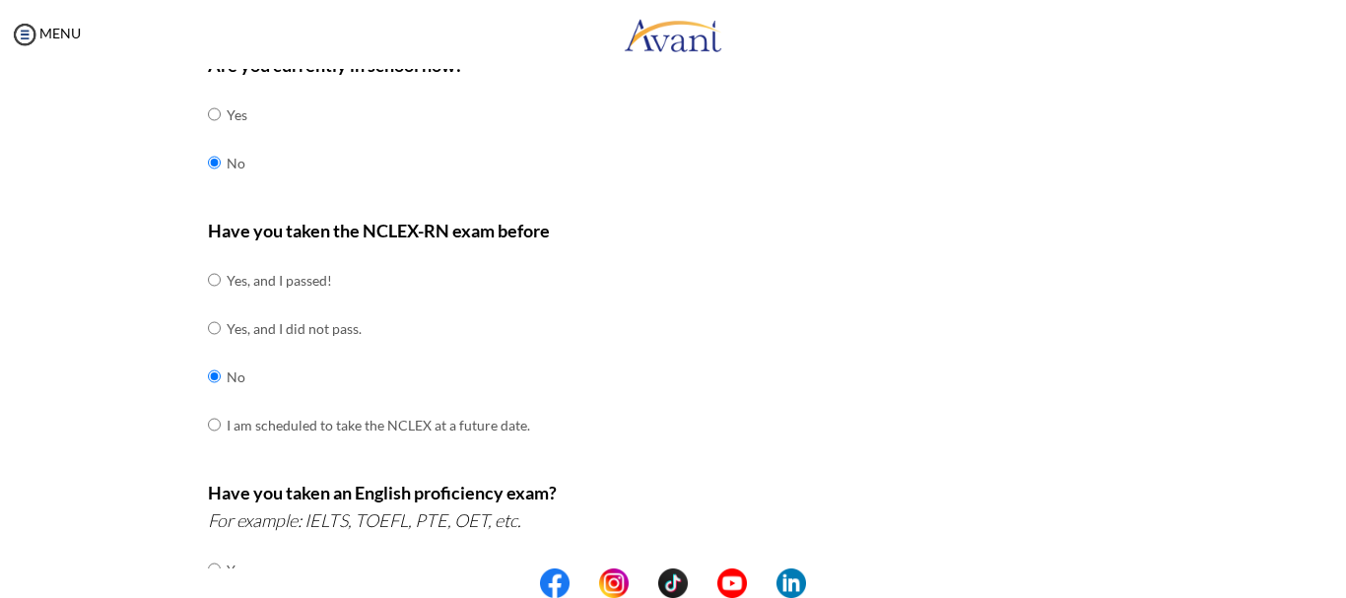
click at [1226, 396] on div "Are you currently in school now? Yes No Have you taken the NCLEX-RN exam before…" at bounding box center [673, 561] width 1153 height 1041
click at [1226, 397] on div "Are you currently in school now? Yes No Have you taken the NCLEX-RN exam before…" at bounding box center [673, 561] width 1153 height 1041
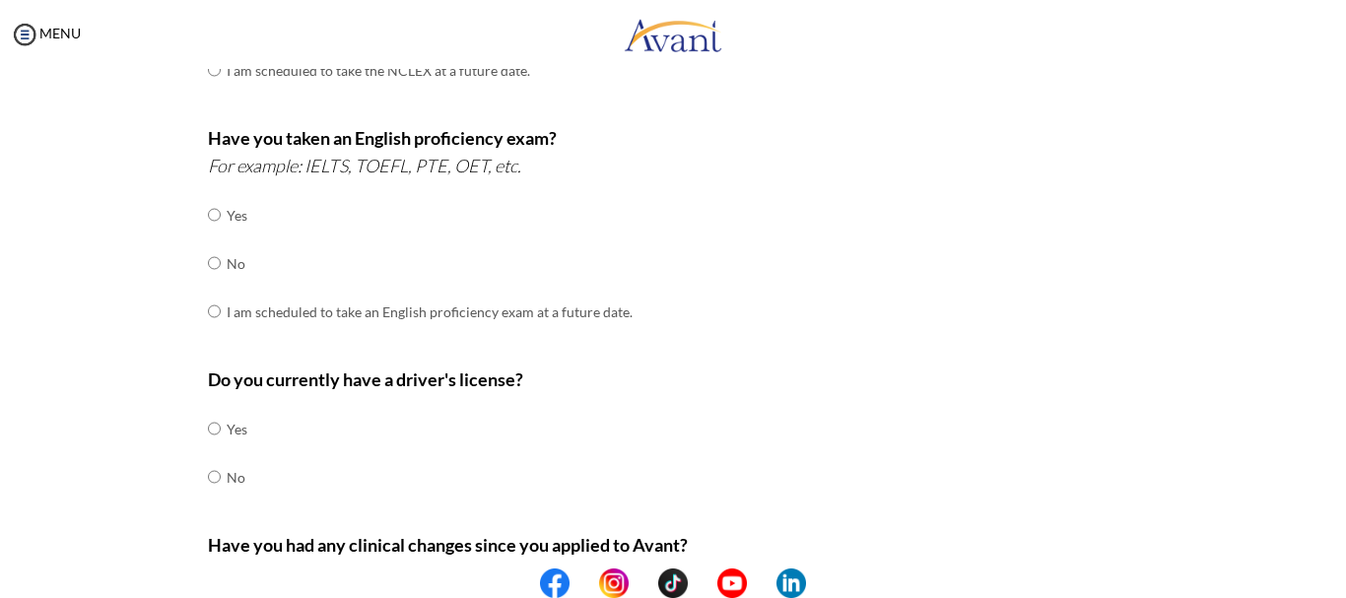
scroll to position [523, 0]
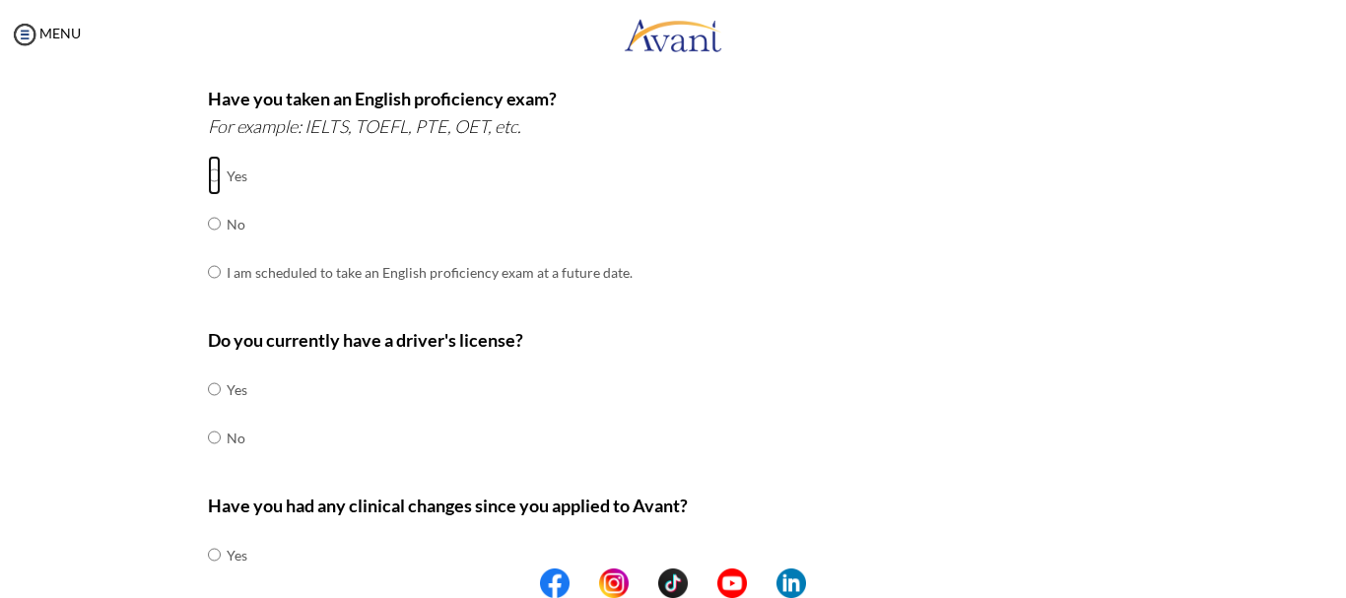
click at [208, 174] on input "radio" at bounding box center [214, 175] width 13 height 39
radio input "true"
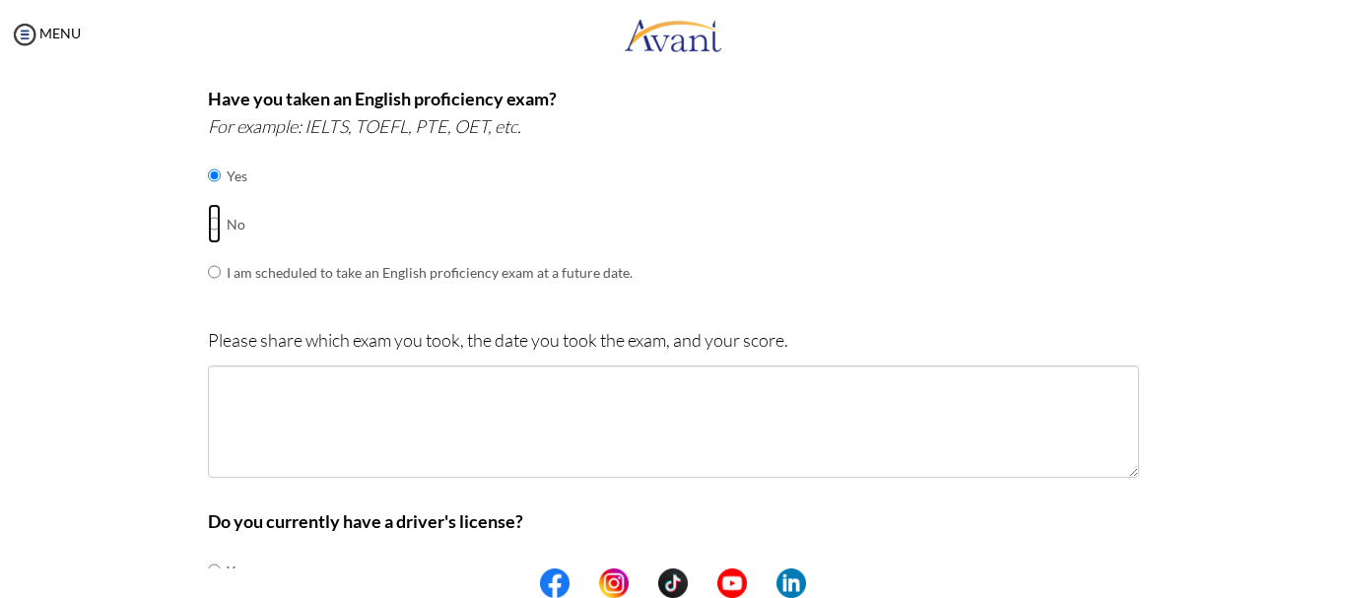
click at [208, 195] on input "radio" at bounding box center [214, 175] width 13 height 39
radio input "true"
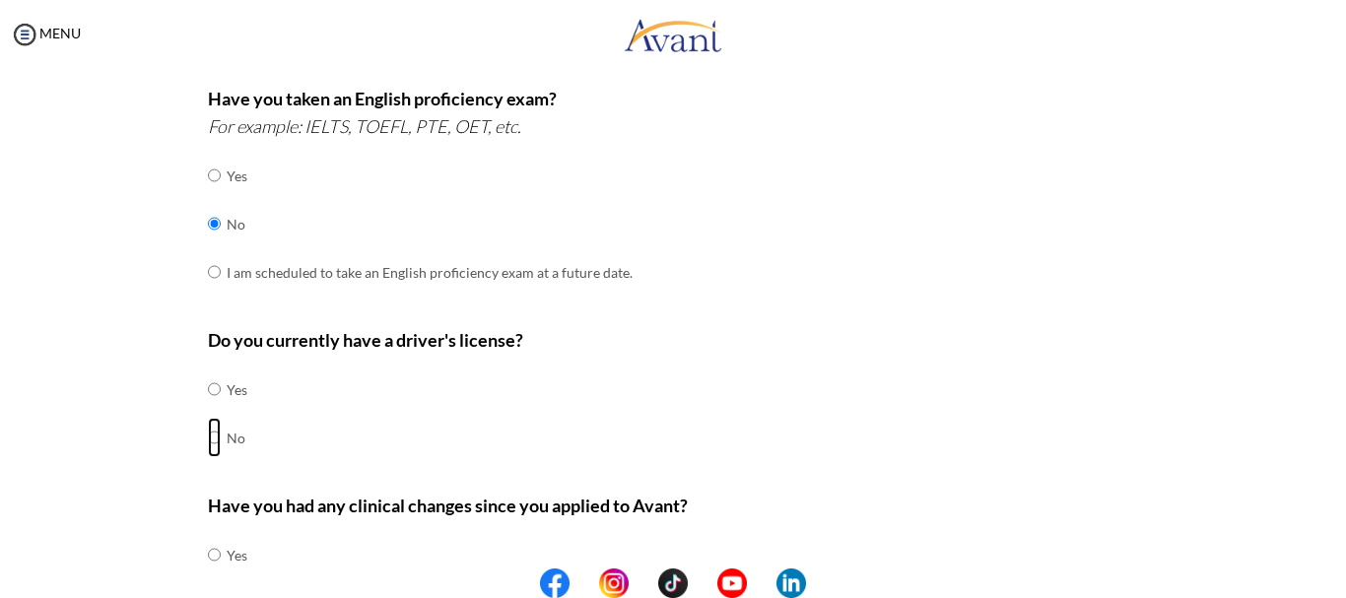
click at [208, 409] on input "radio" at bounding box center [214, 388] width 13 height 39
radio input "true"
click at [1064, 389] on div "Do you currently have a driver's license? Yes No" at bounding box center [673, 404] width 931 height 156
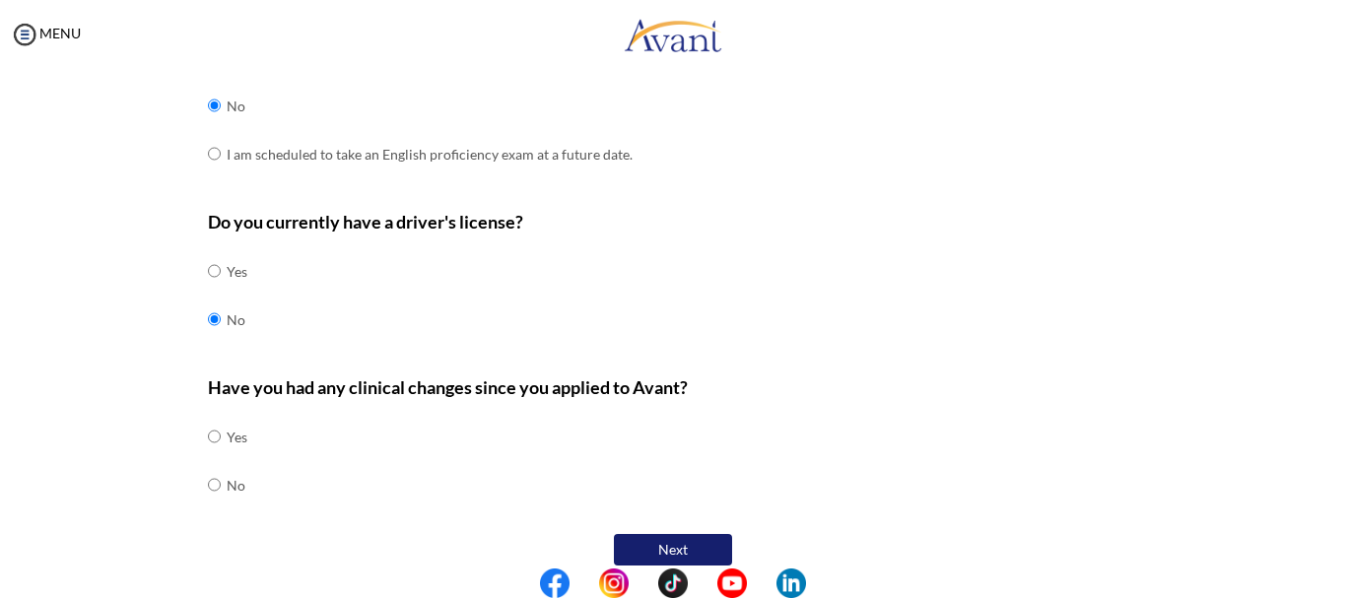
scroll to position [663, 0]
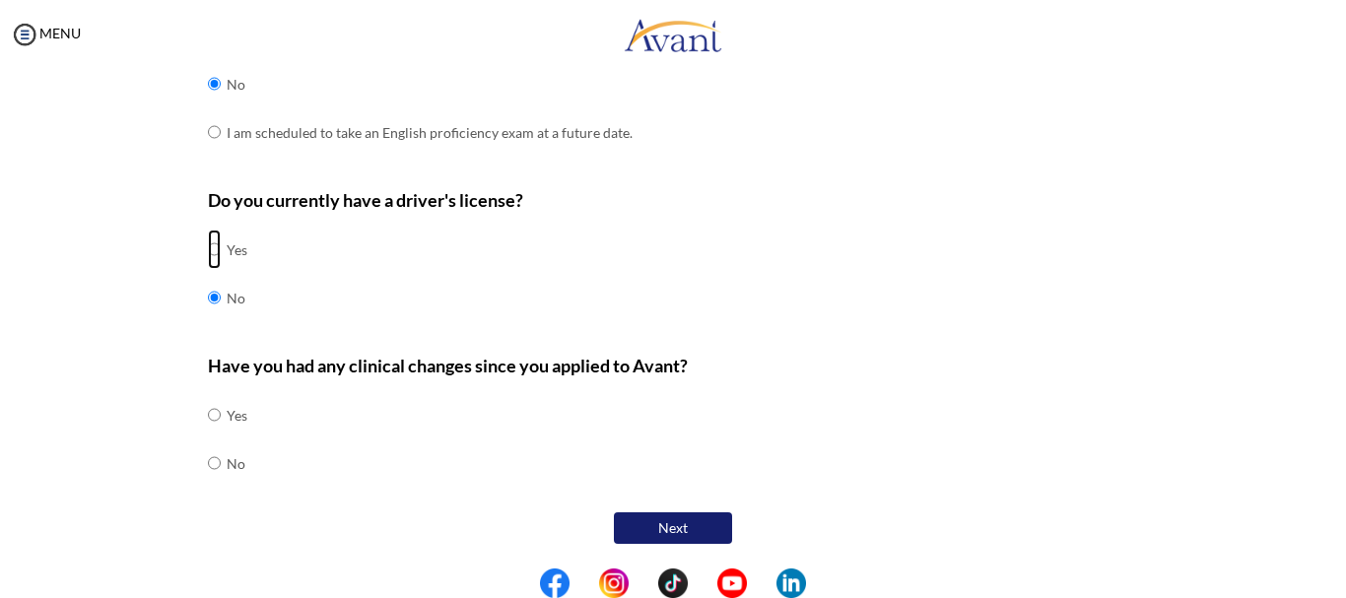
click at [208, 246] on input "radio" at bounding box center [214, 249] width 13 height 39
radio input "true"
click at [208, 269] on input "radio" at bounding box center [214, 249] width 13 height 39
radio input "true"
click at [208, 435] on input "radio" at bounding box center [214, 414] width 13 height 39
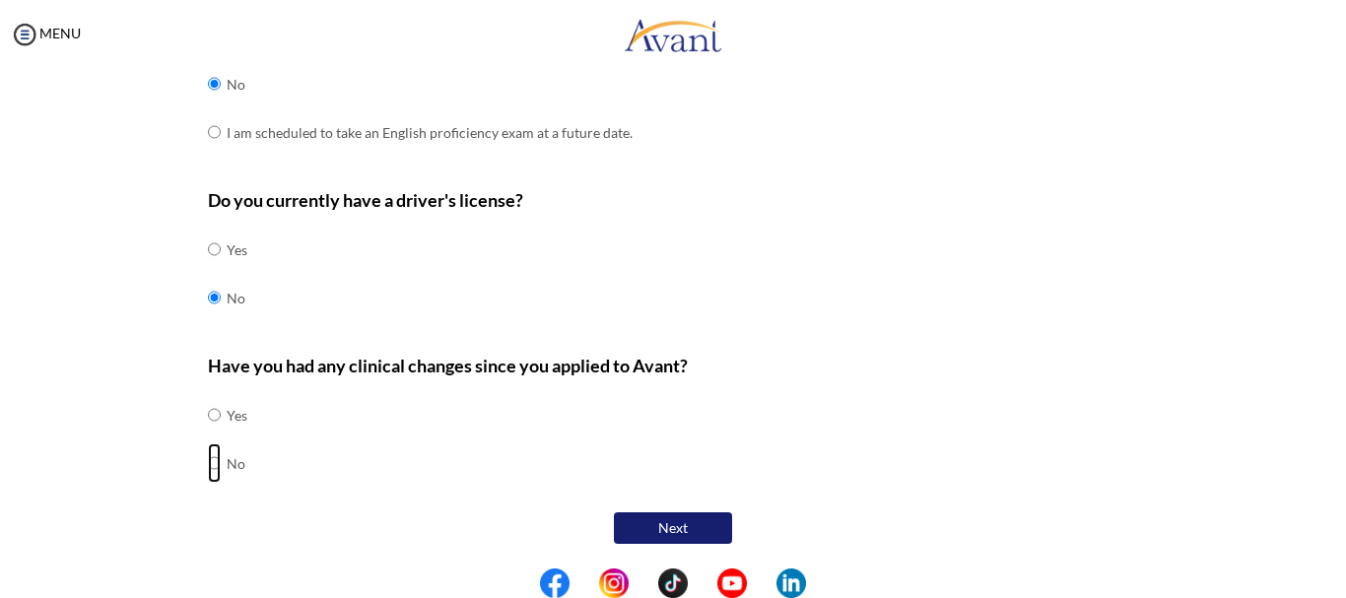
radio input "true"
click at [209, 417] on input "radio" at bounding box center [214, 414] width 13 height 39
radio input "true"
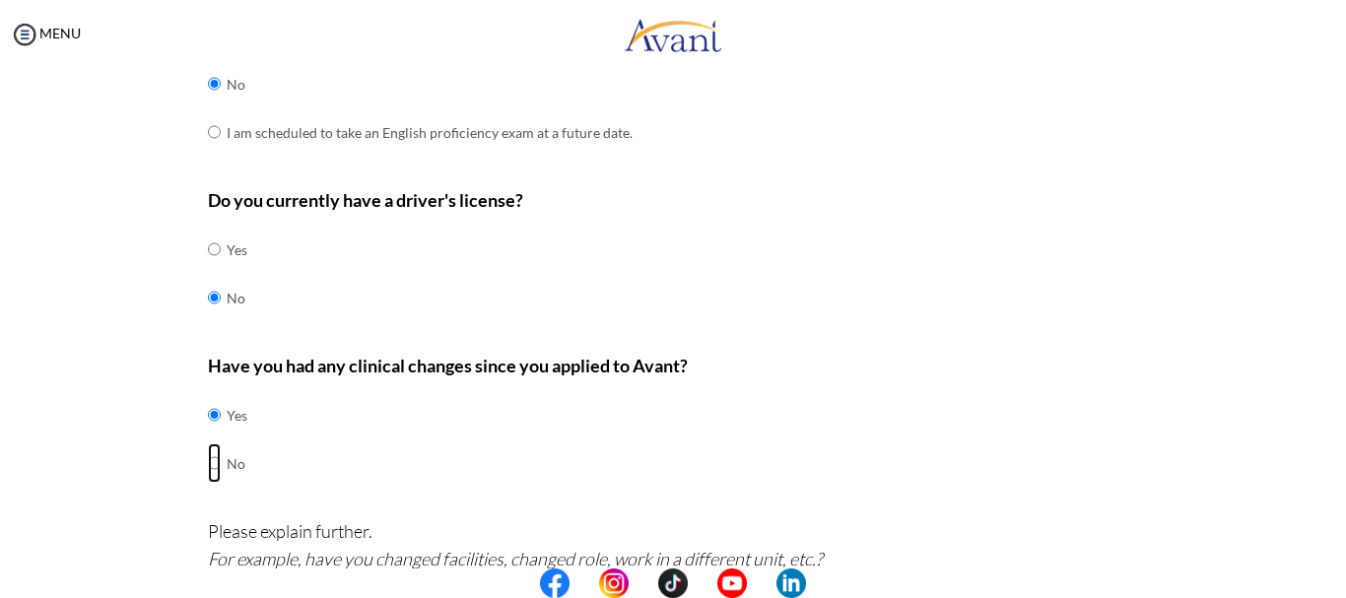
click at [208, 435] on input "radio" at bounding box center [214, 414] width 13 height 39
radio input "true"
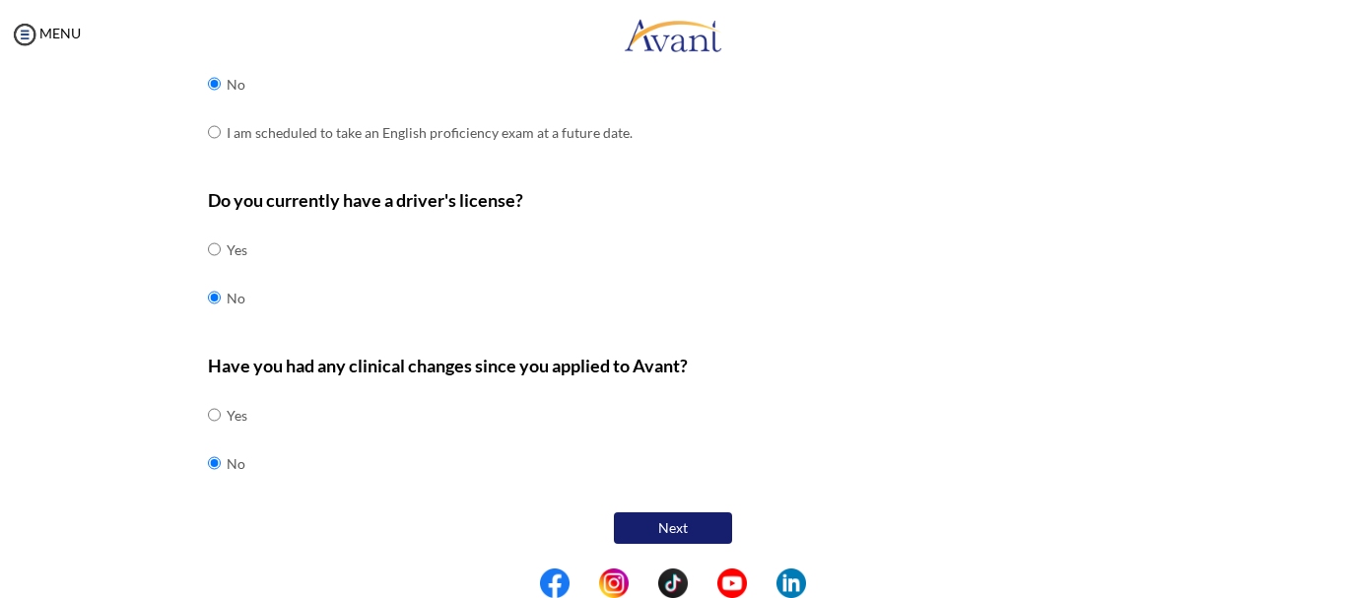
click at [648, 527] on button "Next" at bounding box center [673, 528] width 118 height 32
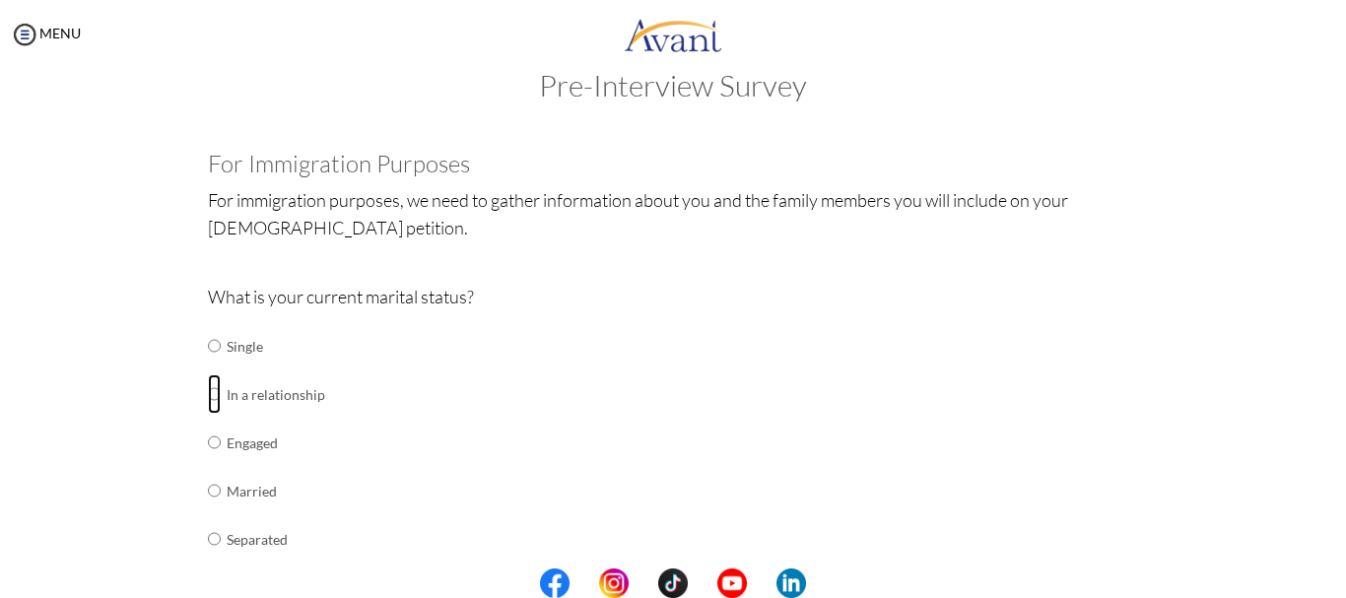
click at [208, 366] on input "radio" at bounding box center [214, 345] width 13 height 39
radio input "true"
click at [788, 376] on div "What is your current marital status? Single In a relationship Engaged Married S…" at bounding box center [673, 481] width 931 height 397
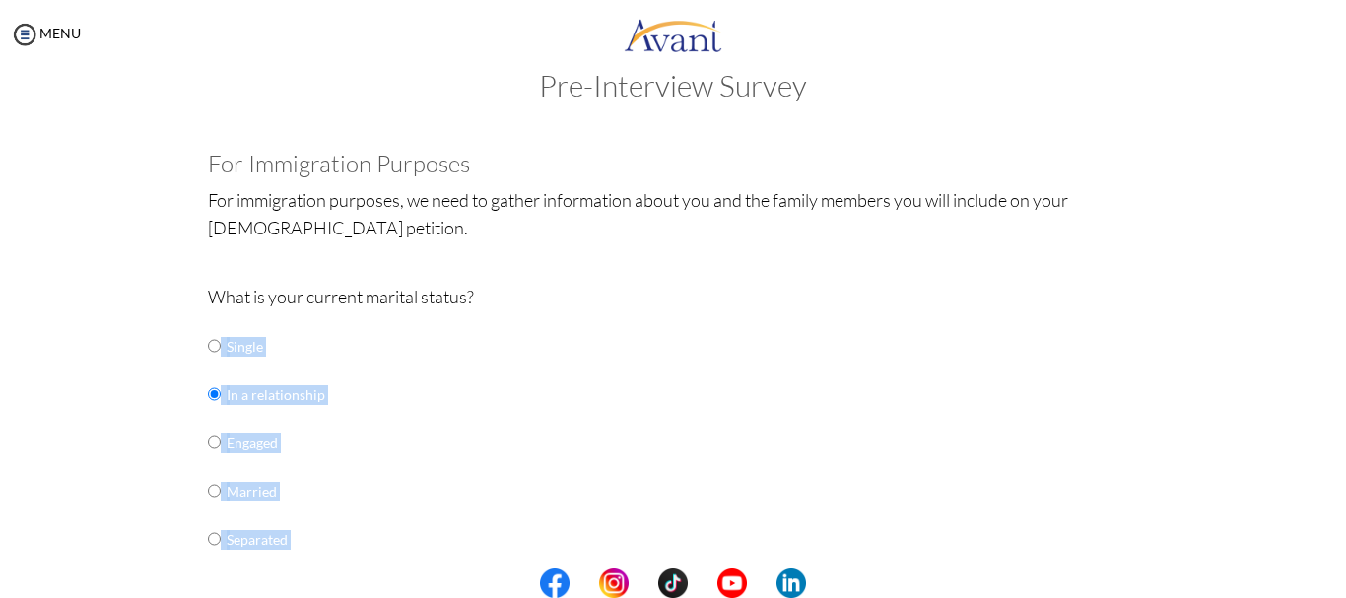
click at [788, 376] on div "What is your current marital status? Single In a relationship Engaged Married S…" at bounding box center [673, 481] width 931 height 397
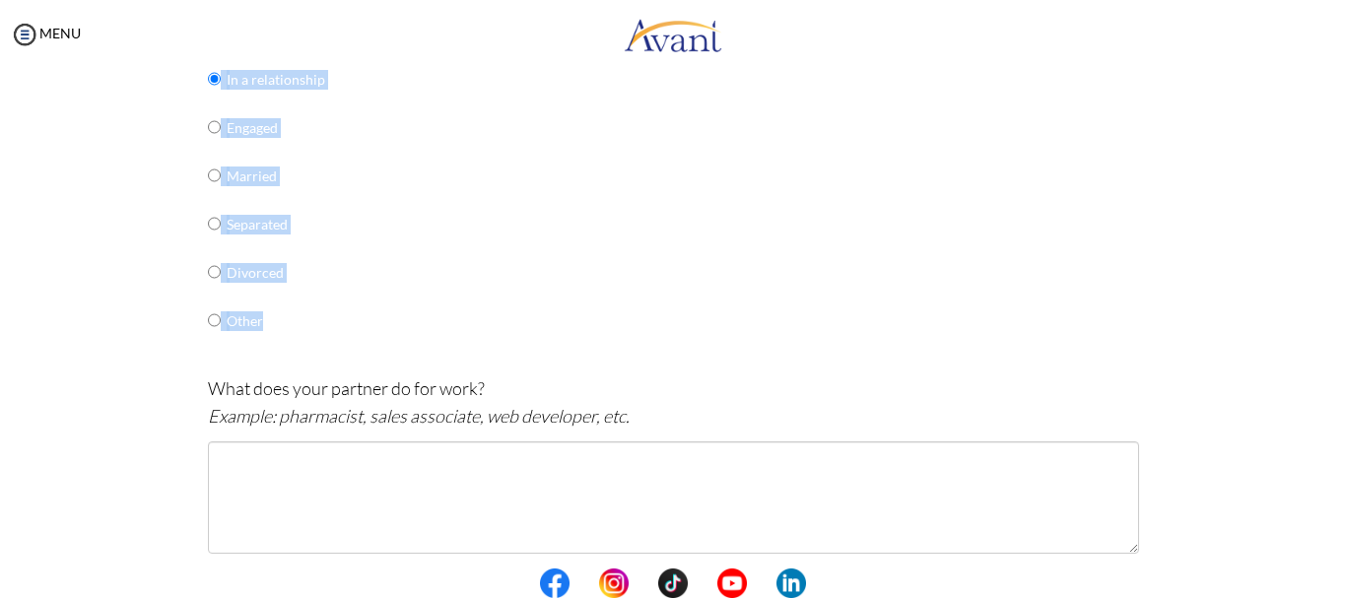
scroll to position [394, 0]
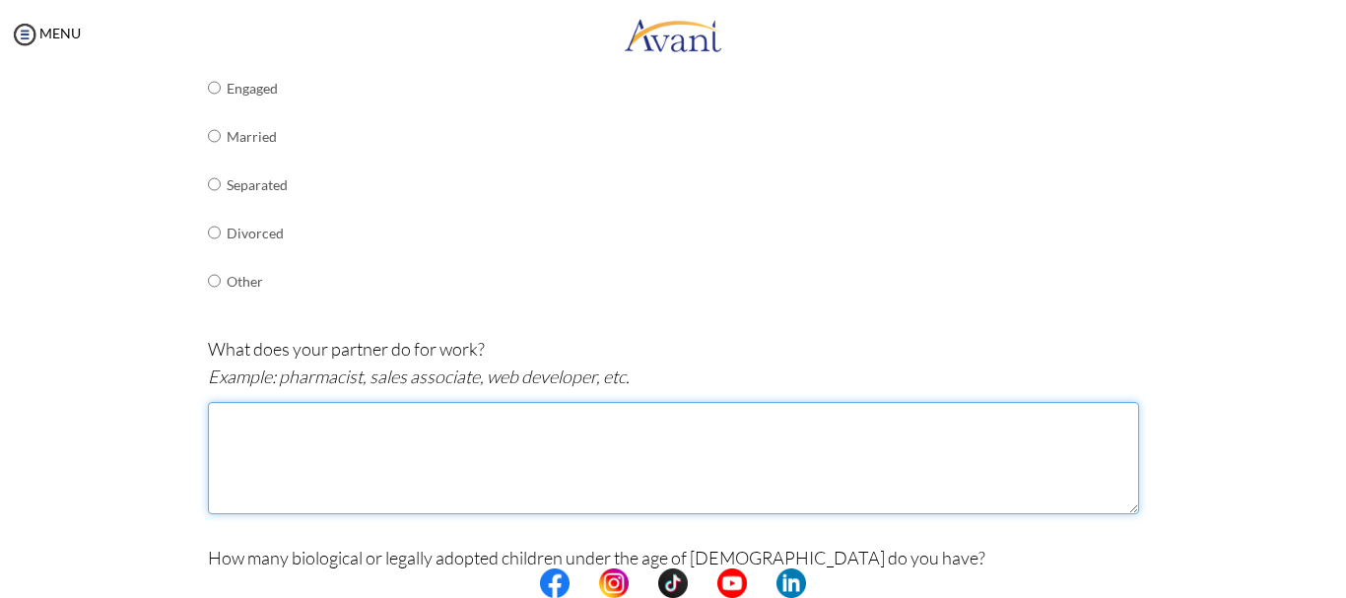
click at [231, 435] on textarea at bounding box center [673, 458] width 931 height 112
type textarea "m"
type textarea "Medical Officer"
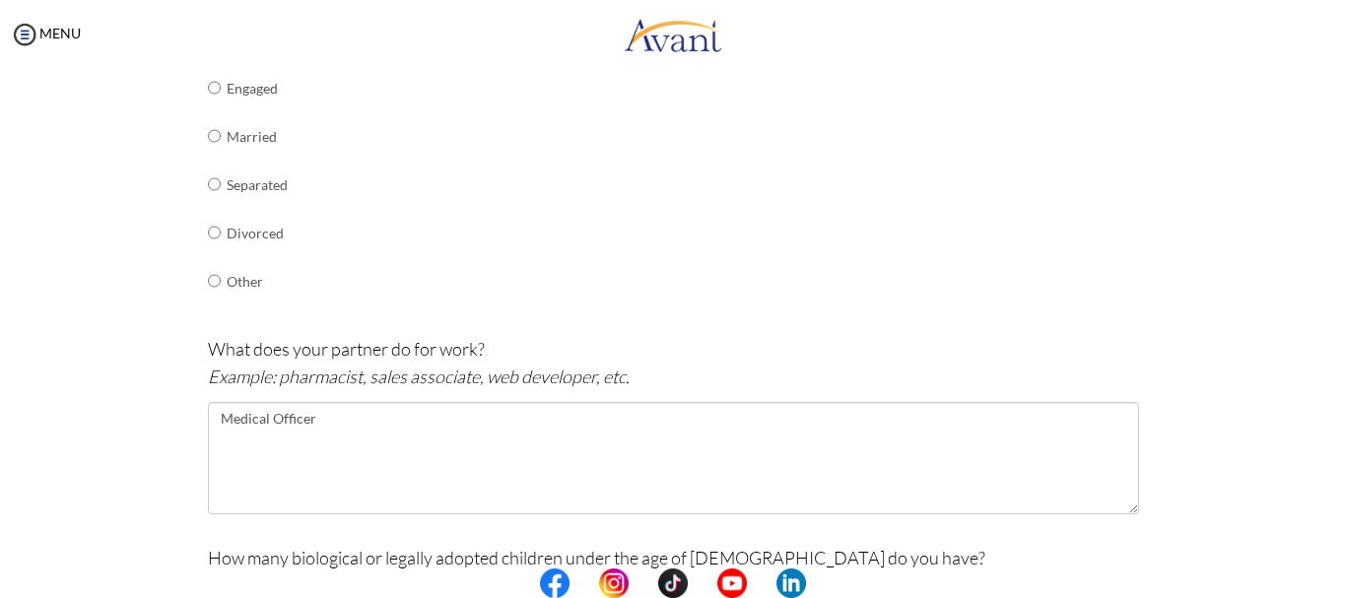
click at [1289, 547] on div "Pre-Interview Survey Are you currently in school now? Yes No Have you taken the…" at bounding box center [673, 456] width 1306 height 1484
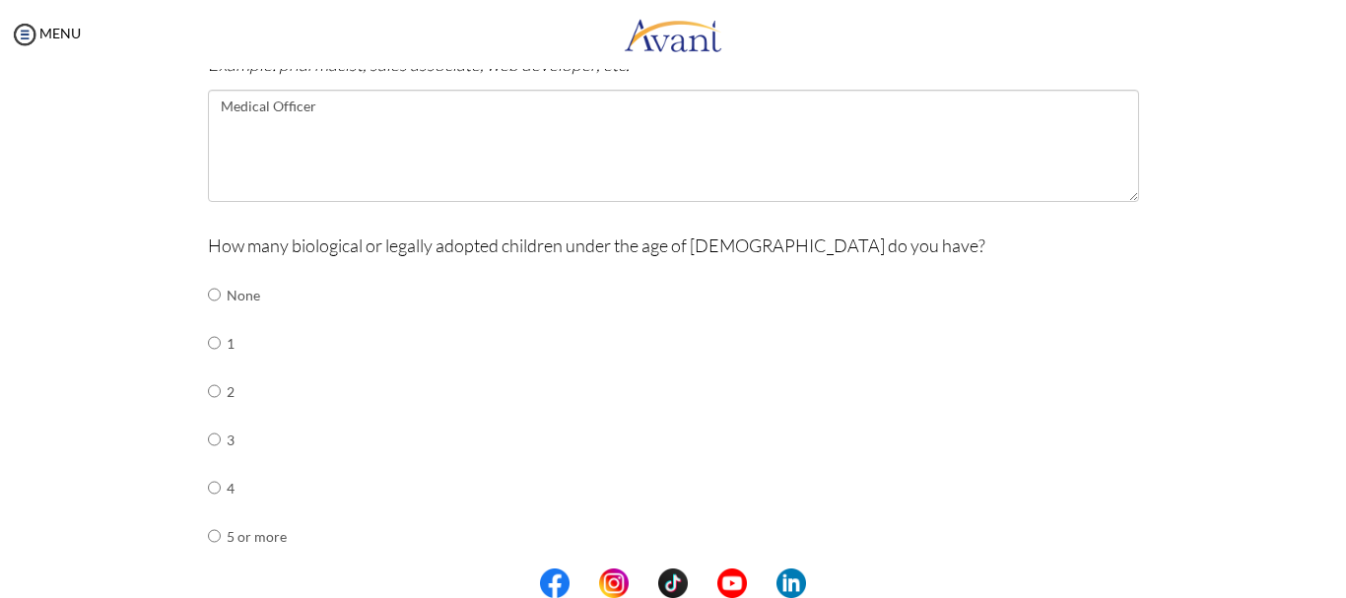
scroll to position [709, 0]
click at [208, 289] on input "radio" at bounding box center [214, 291] width 13 height 39
radio input "true"
click at [208, 272] on input "radio" at bounding box center [214, 291] width 13 height 39
radio input "true"
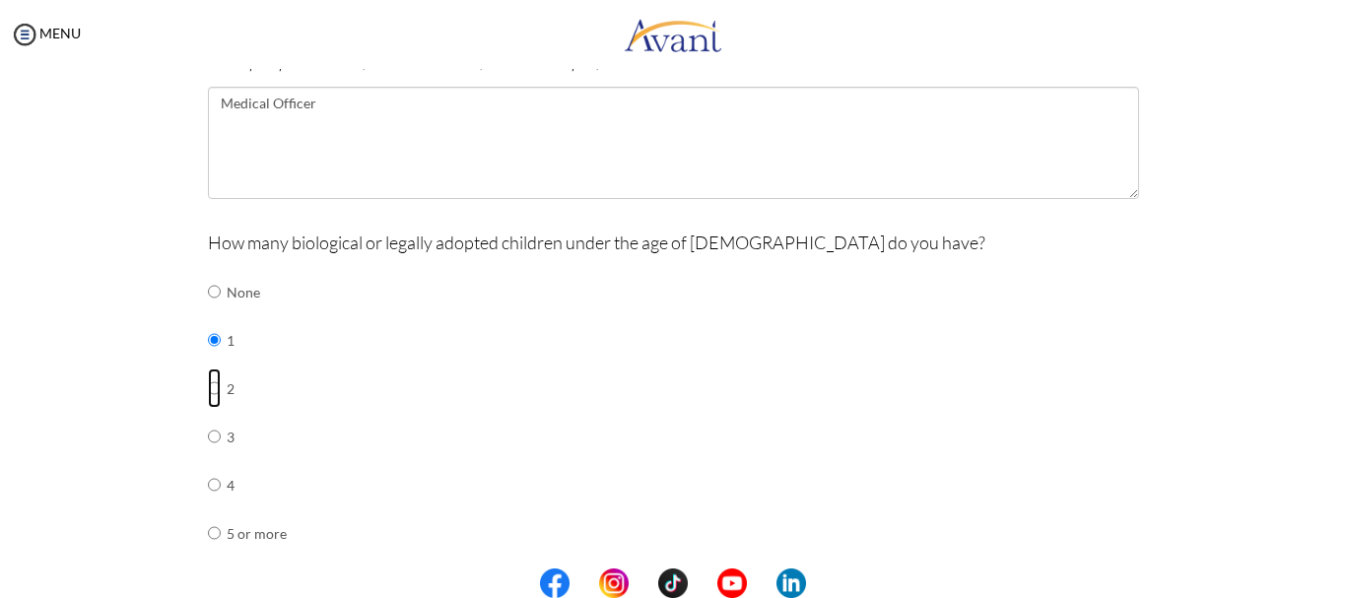
click at [208, 272] on input "radio" at bounding box center [214, 291] width 13 height 39
radio input "true"
click at [208, 272] on input "radio" at bounding box center [214, 291] width 13 height 39
radio input "true"
click at [208, 272] on input "radio" at bounding box center [214, 291] width 13 height 39
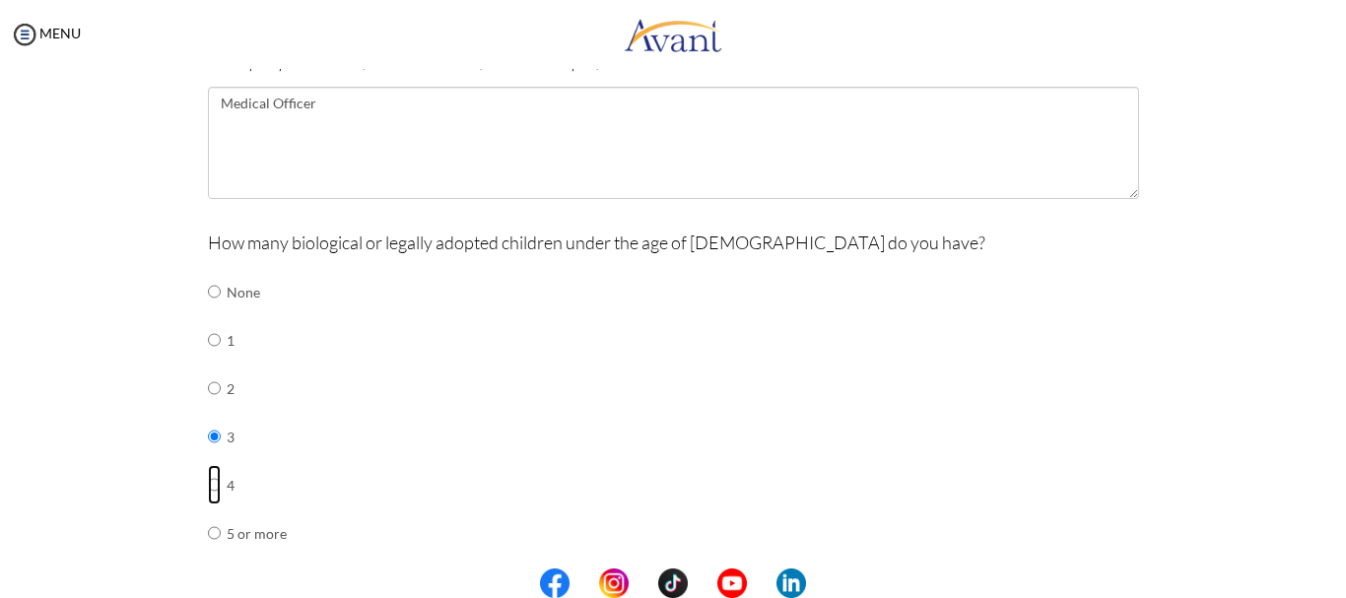
radio input "true"
click at [208, 272] on input "radio" at bounding box center [214, 291] width 13 height 39
radio input "true"
click at [208, 272] on input "radio" at bounding box center [214, 291] width 13 height 39
radio input "true"
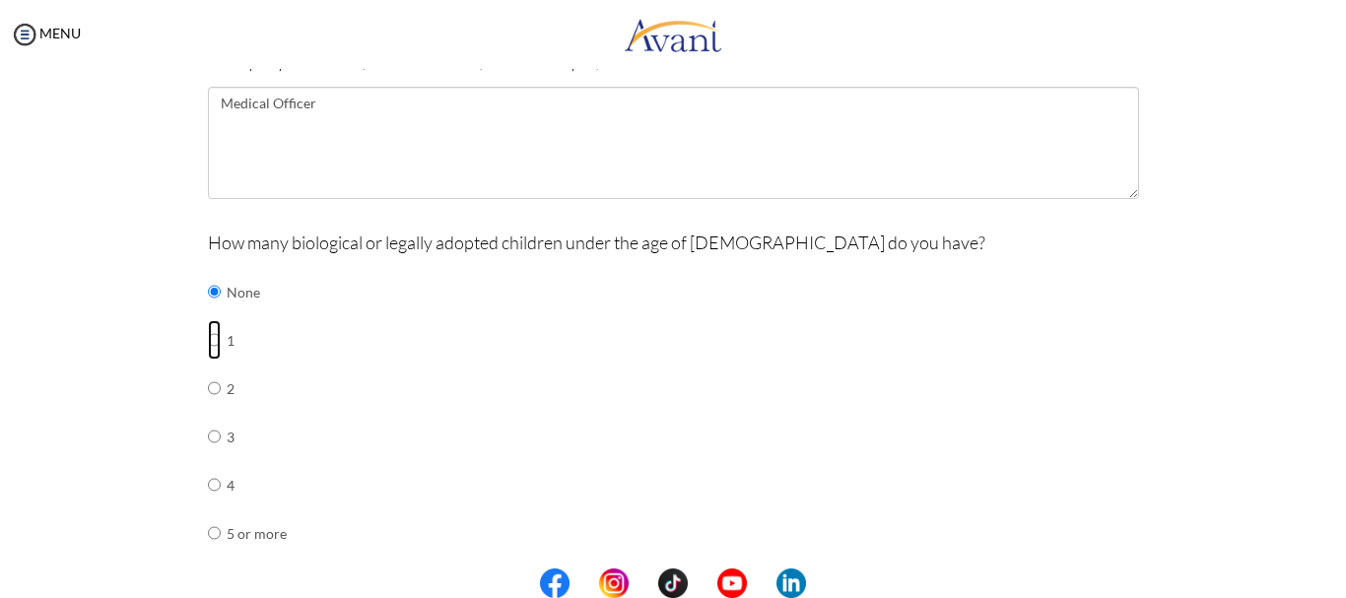
click at [208, 272] on input "radio" at bounding box center [214, 291] width 13 height 39
radio input "true"
click at [1281, 370] on div "Pre-Interview Survey Are you currently in school now? Yes No Have you taken the…" at bounding box center [673, 245] width 1306 height 1693
click at [208, 292] on input "radio" at bounding box center [214, 291] width 13 height 39
radio input "true"
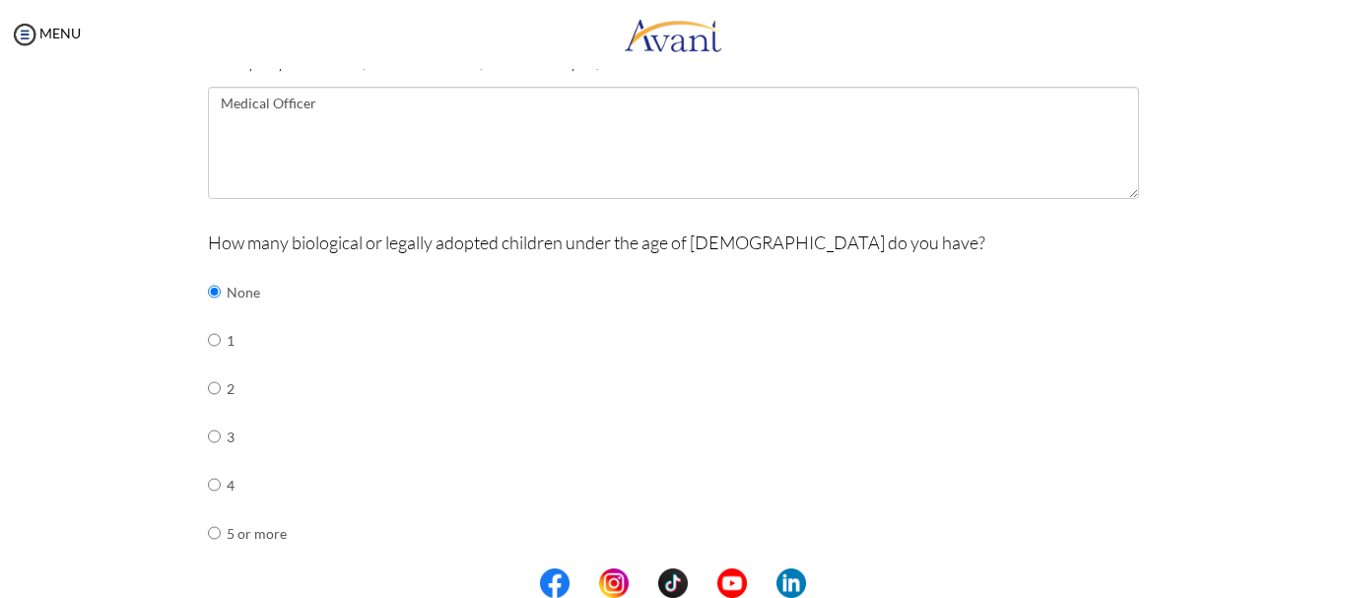
click at [1071, 310] on div "How many biological or legally adopted children under the age of [DEMOGRAPHIC_D…" at bounding box center [673, 403] width 931 height 349
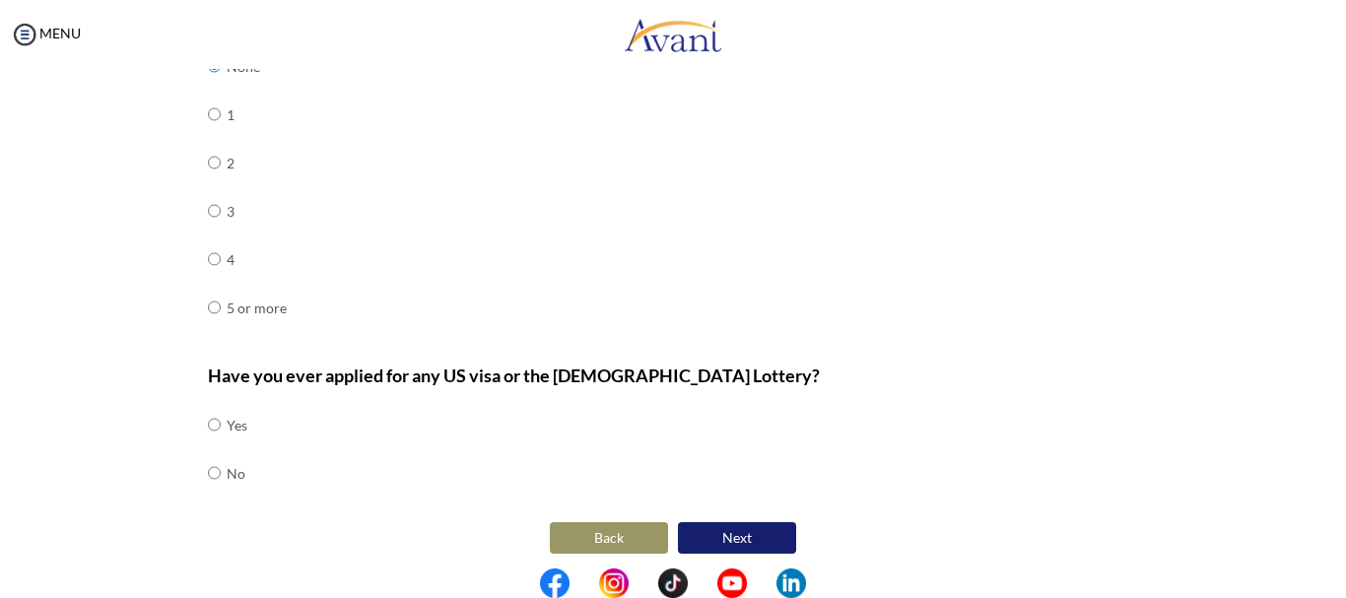
scroll to position [945, 0]
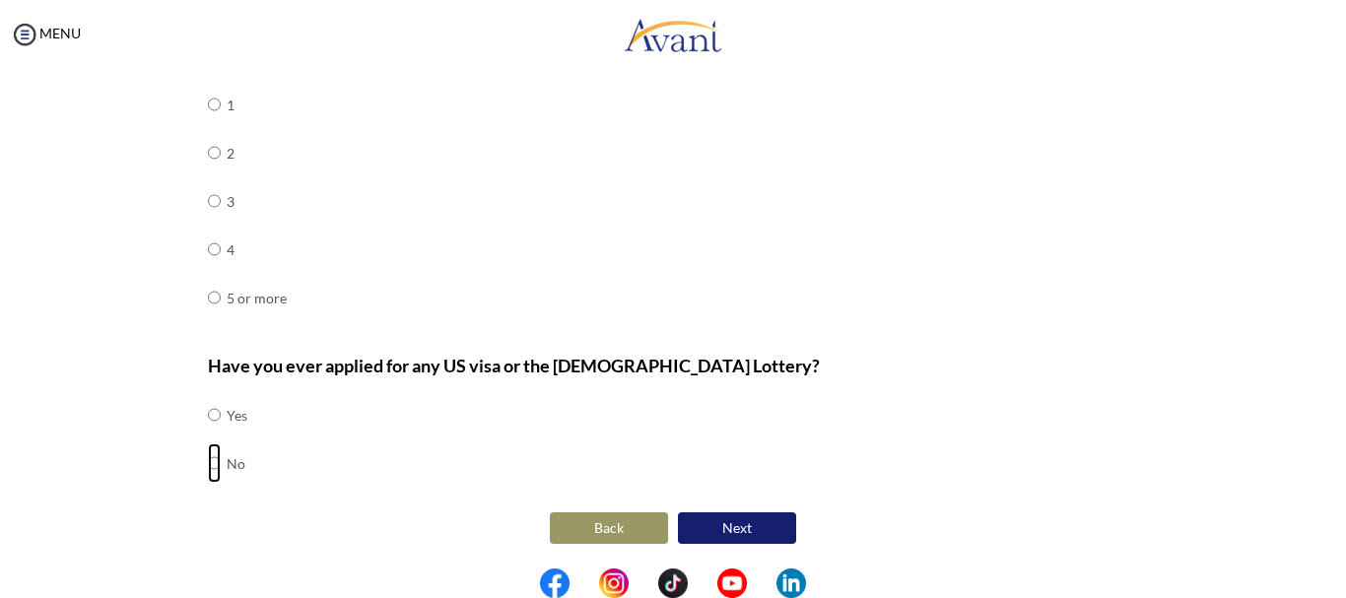
click at [208, 435] on input "radio" at bounding box center [214, 414] width 13 height 39
radio input "true"
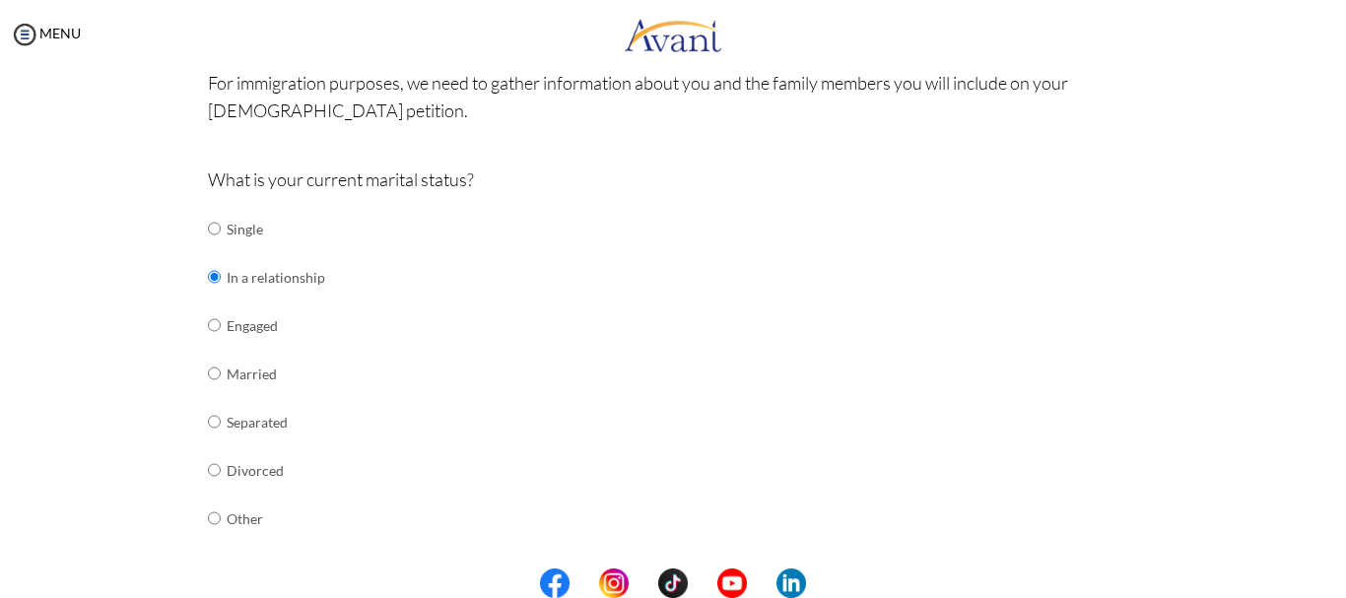
scroll to position [680, 0]
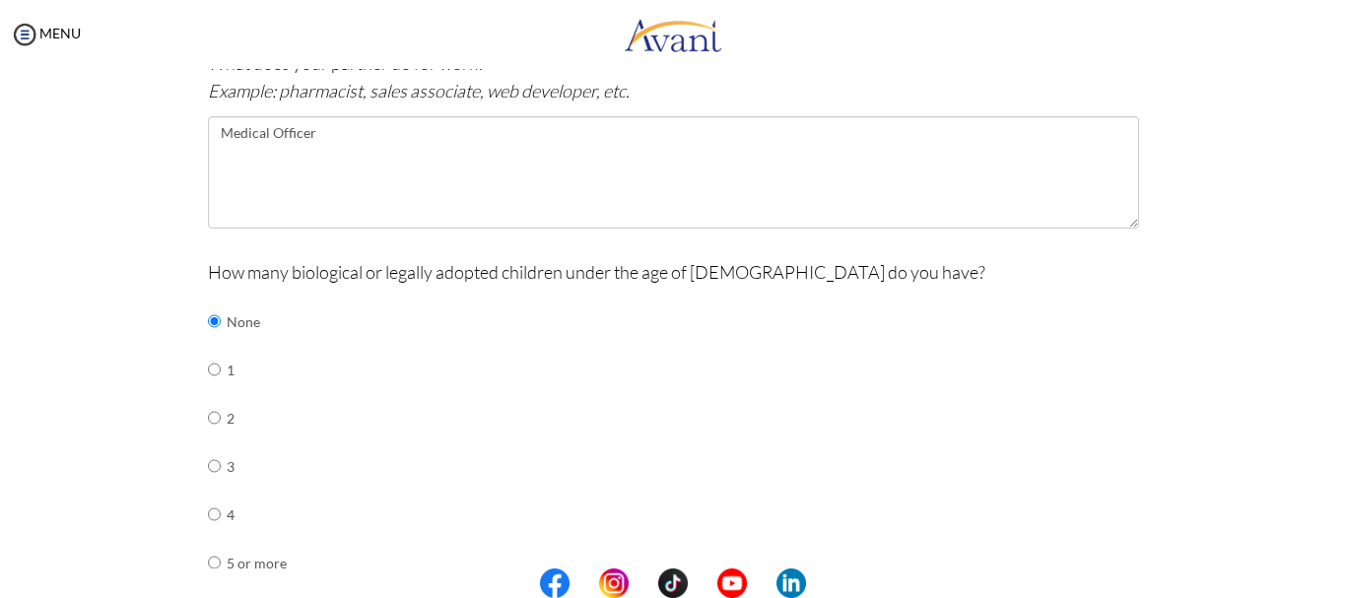
click at [1340, 568] on center at bounding box center [673, 583] width 1346 height 30
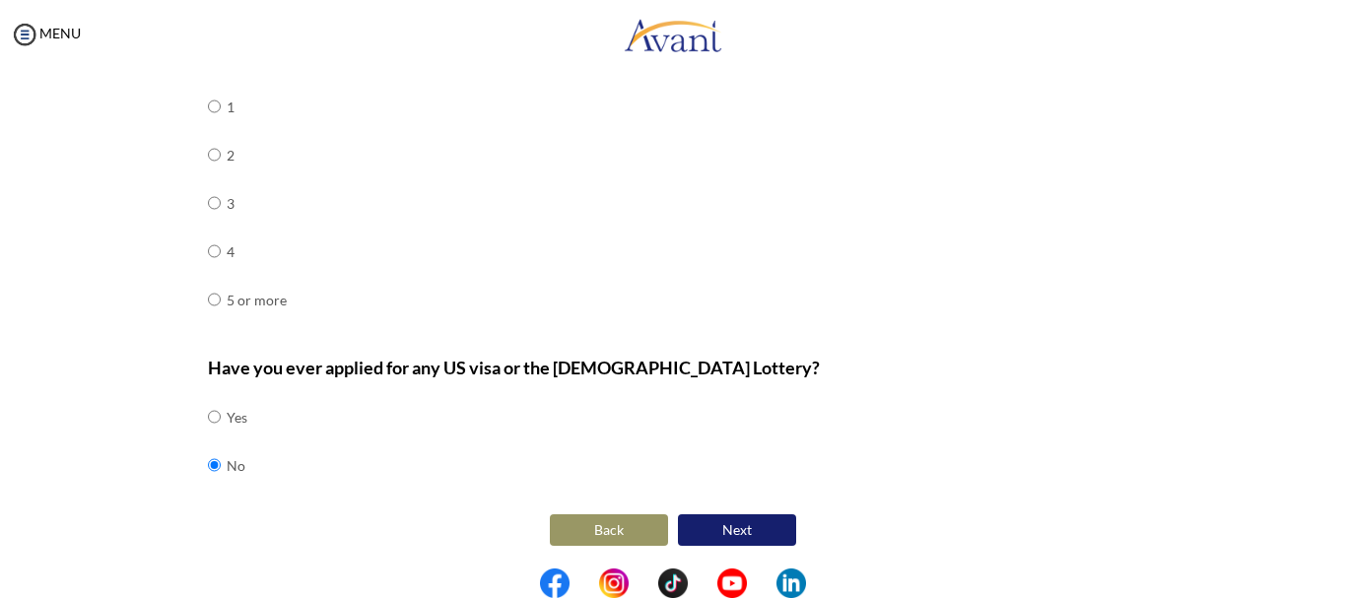
scroll to position [945, 0]
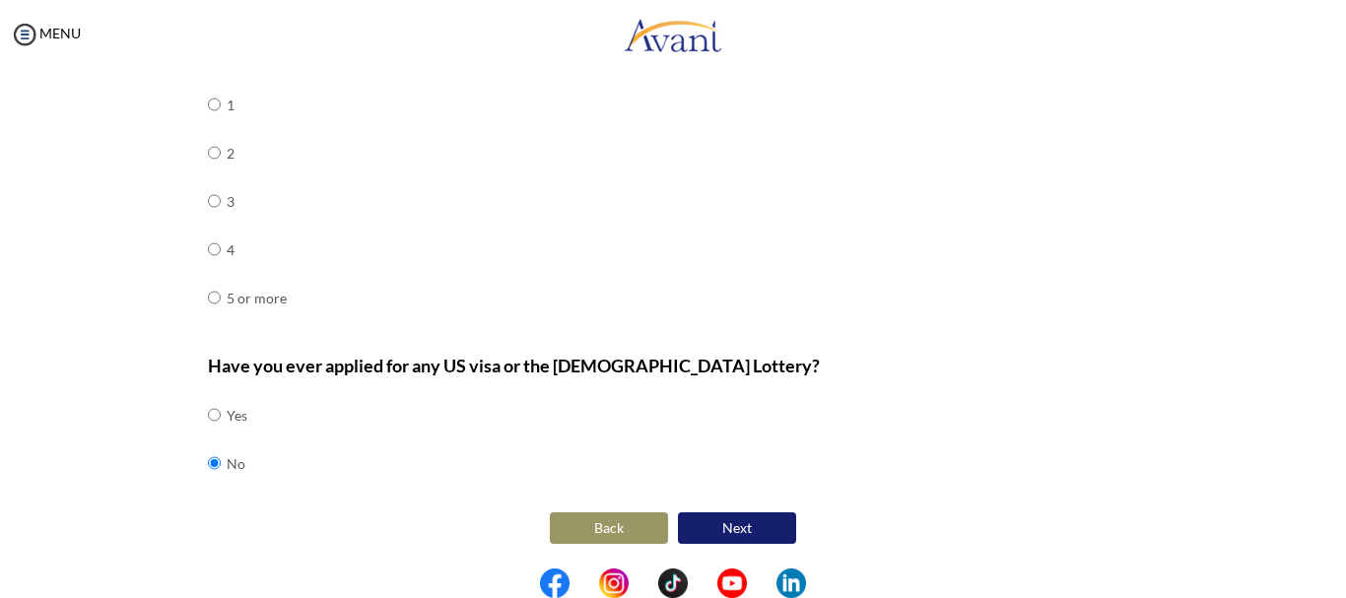
click at [723, 528] on button "Next" at bounding box center [737, 528] width 118 height 32
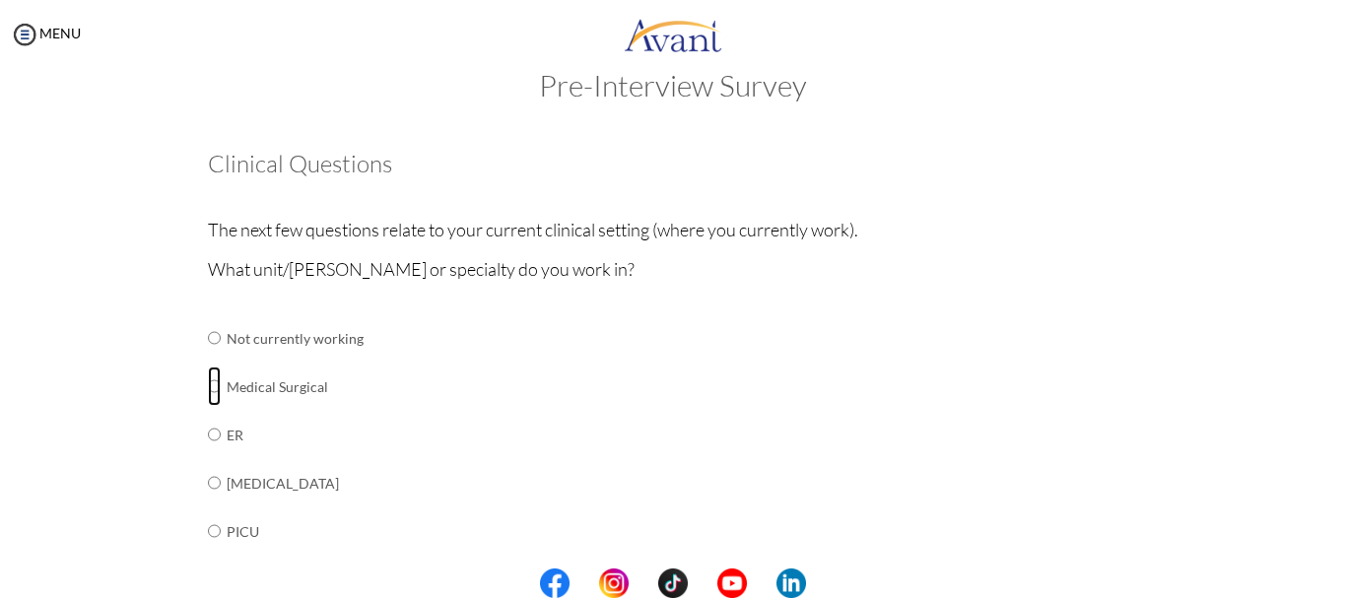
click at [208, 358] on input "radio" at bounding box center [214, 337] width 13 height 39
radio input "true"
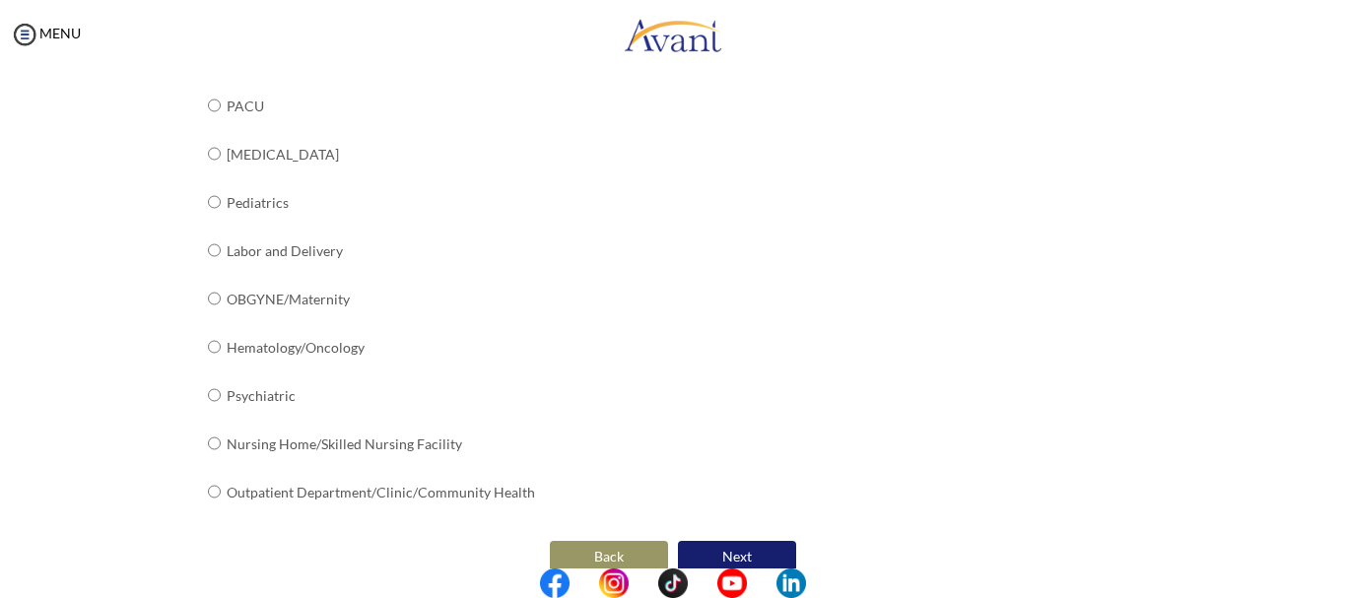
scroll to position [832, 0]
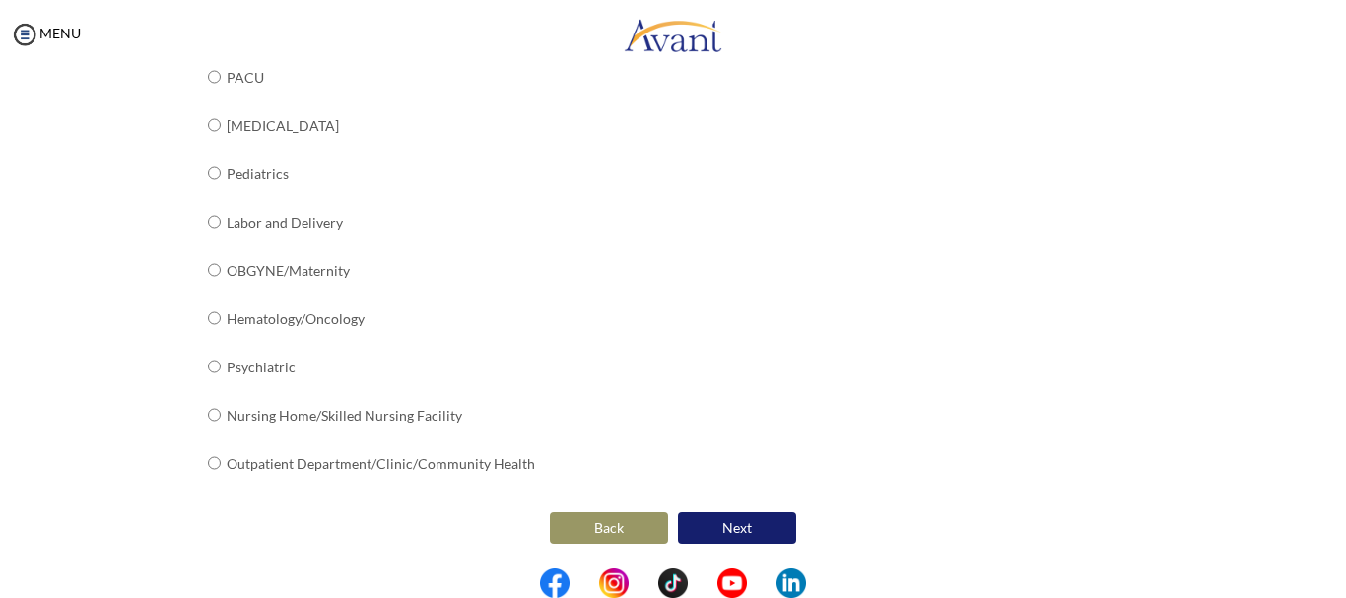
click at [725, 526] on button "Next" at bounding box center [737, 528] width 118 height 32
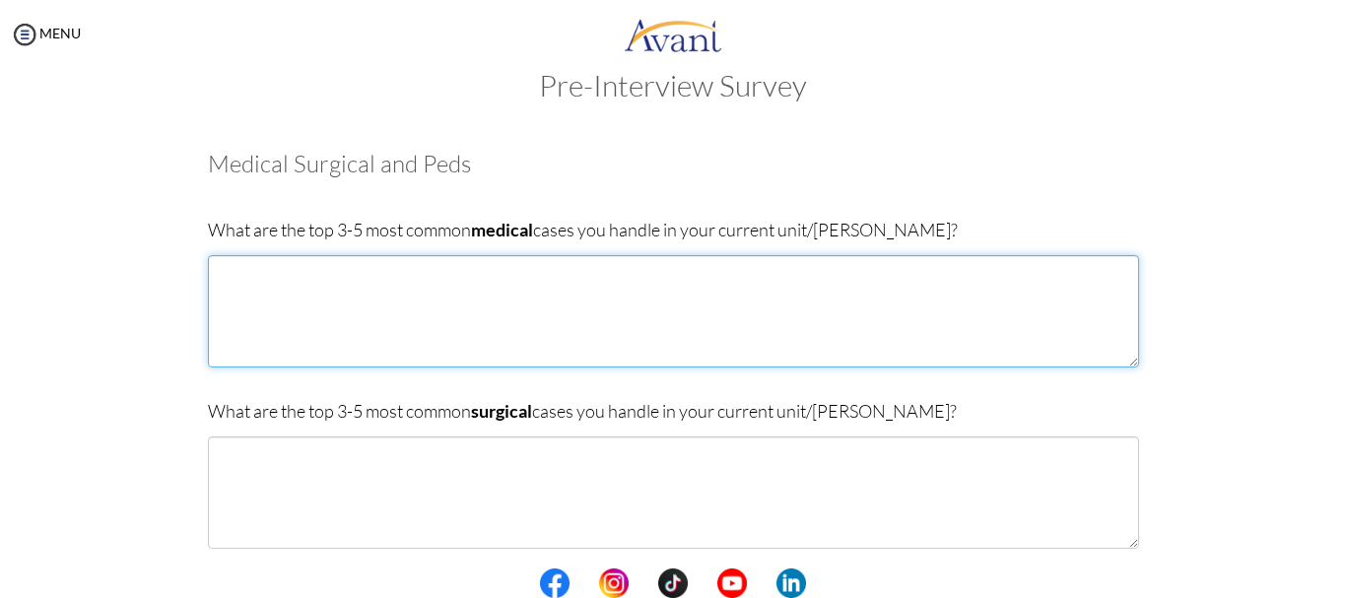
click at [230, 273] on textarea at bounding box center [673, 311] width 931 height 112
click at [218, 314] on textarea "[MEDICAL_DATA] [MEDICAL_DATA] and 2 [MEDICAL_DATA]" at bounding box center [673, 311] width 931 height 112
click at [288, 305] on textarea "[MEDICAL_DATA] [MEDICAL_DATA] and 2 [MEDICAL_DATA]" at bounding box center [673, 311] width 931 height 112
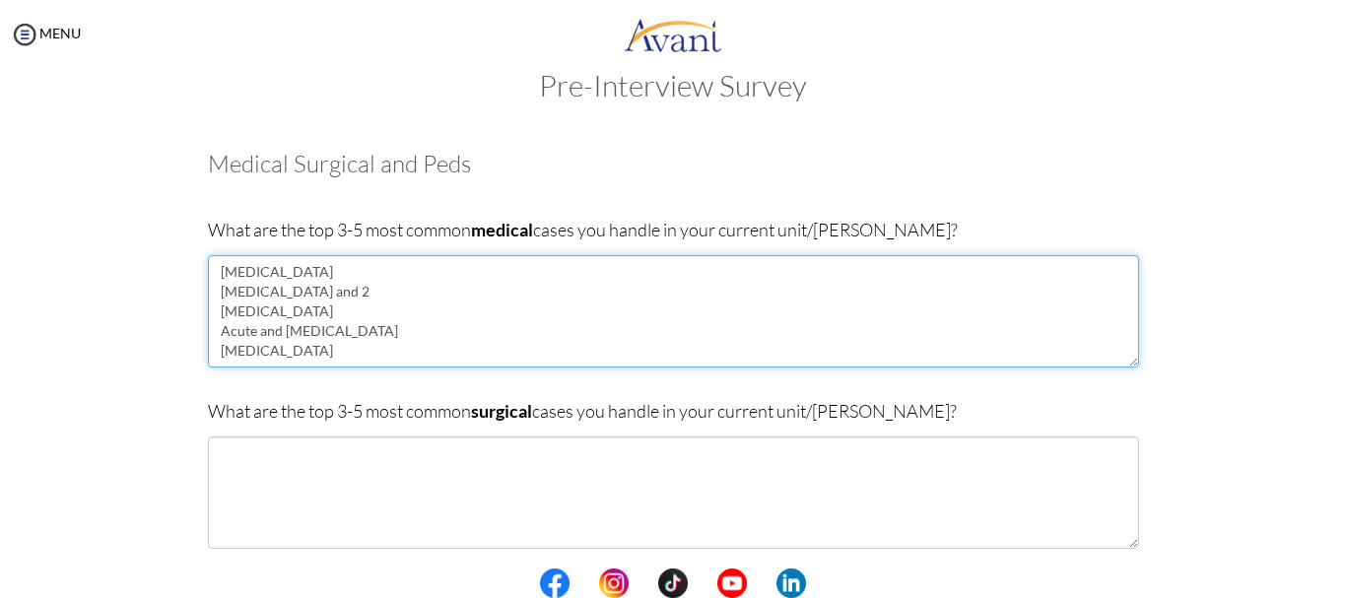
type textarea "[MEDICAL_DATA] [MEDICAL_DATA] and 2 [MEDICAL_DATA] Acute and [MEDICAL_DATA] [ME…"
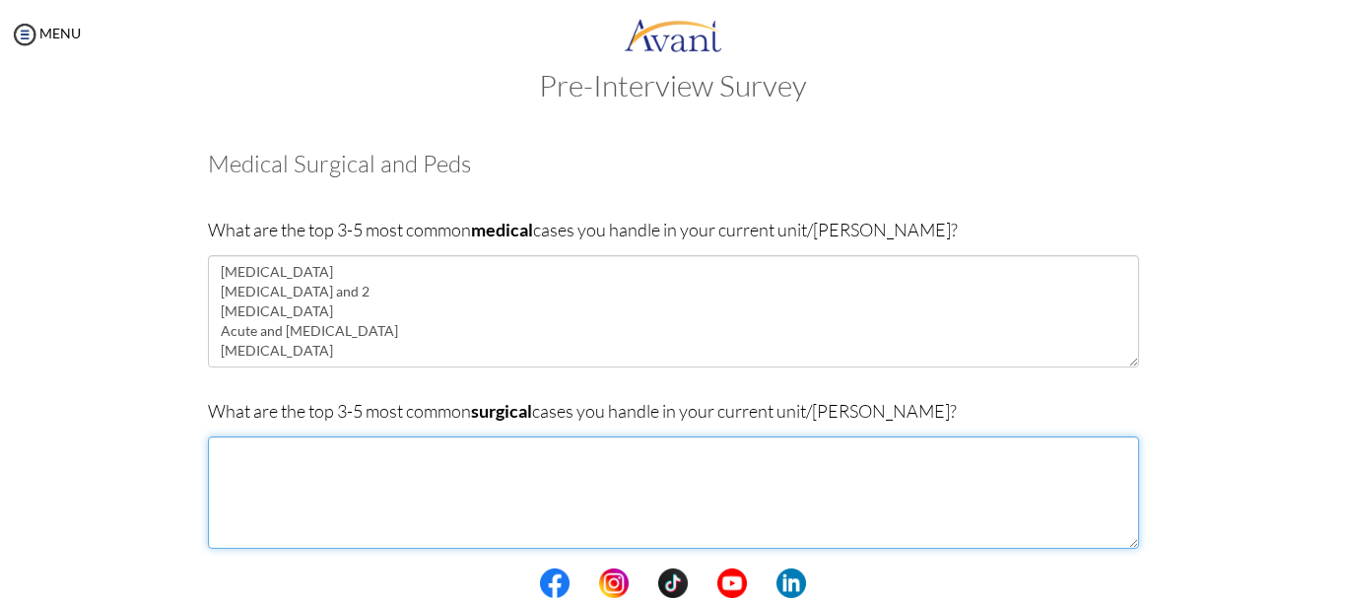
click at [220, 455] on textarea at bounding box center [673, 492] width 931 height 112
type textarea "h"
click at [304, 477] on textarea "[MEDICAL_DATA] Exploratory Laparatomy" at bounding box center [673, 492] width 931 height 112
click at [277, 494] on textarea "[MEDICAL_DATA] [MEDICAL_DATA] Open Fructure Reduction" at bounding box center [673, 492] width 931 height 112
click at [373, 495] on textarea "[MEDICAL_DATA] [MEDICAL_DATA] [MEDICAL_DATA] Reduction" at bounding box center [673, 492] width 931 height 112
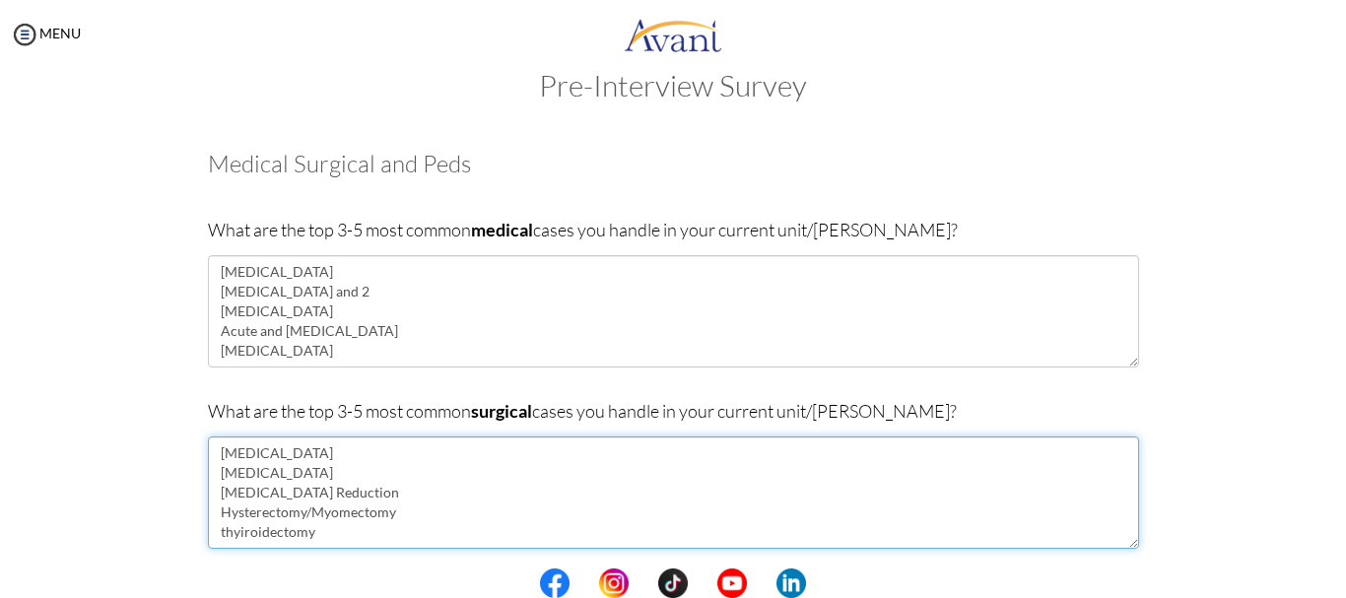
click at [217, 532] on textarea "[MEDICAL_DATA] [MEDICAL_DATA] [MEDICAL_DATA] Reduction Hysterectomy/Myomectomy …" at bounding box center [673, 492] width 931 height 112
click at [267, 539] on textarea "[MEDICAL_DATA] [MEDICAL_DATA] [MEDICAL_DATA] Reduction Hysterectomy/Myomectomy …" at bounding box center [673, 492] width 931 height 112
click at [561, 467] on textarea "[MEDICAL_DATA] [MEDICAL_DATA] [MEDICAL_DATA] Reduction Hysterectomy/Myomectomy …" at bounding box center [673, 492] width 931 height 112
click at [244, 515] on textarea "[MEDICAL_DATA] [MEDICAL_DATA] [MEDICAL_DATA] Reduction Hysterectomy/Myomectomy …" at bounding box center [673, 492] width 931 height 112
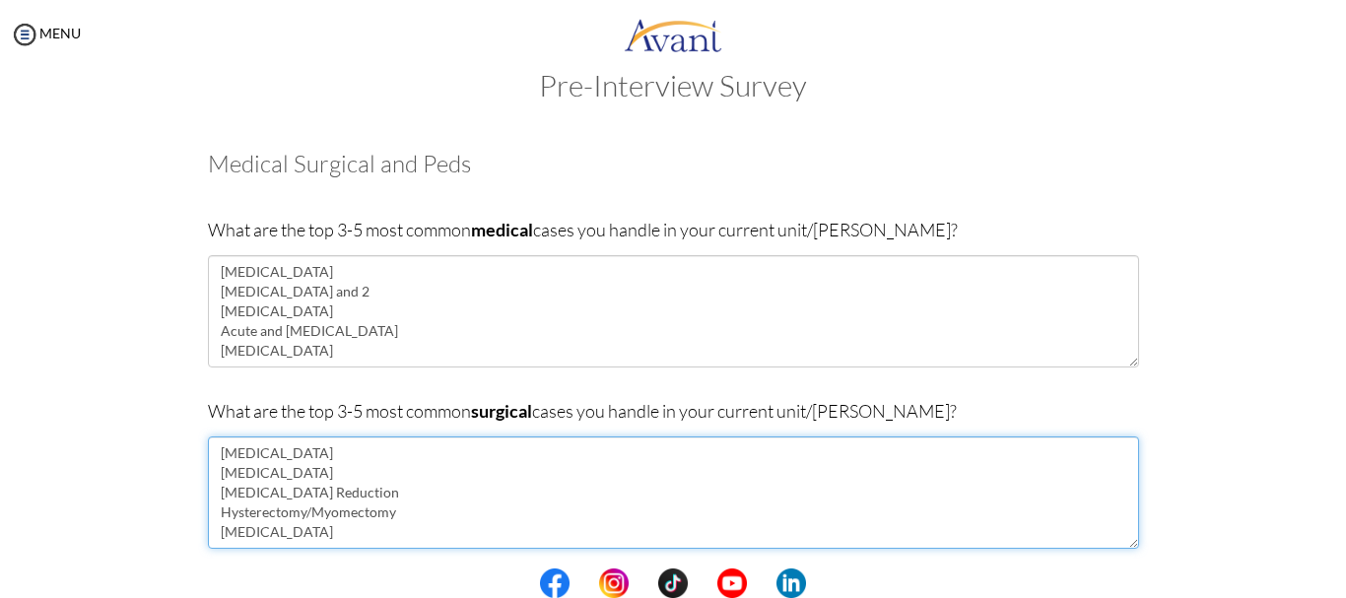
type textarea "[MEDICAL_DATA] [MEDICAL_DATA] [MEDICAL_DATA] Reduction Hysterectomy/Myomectomy …"
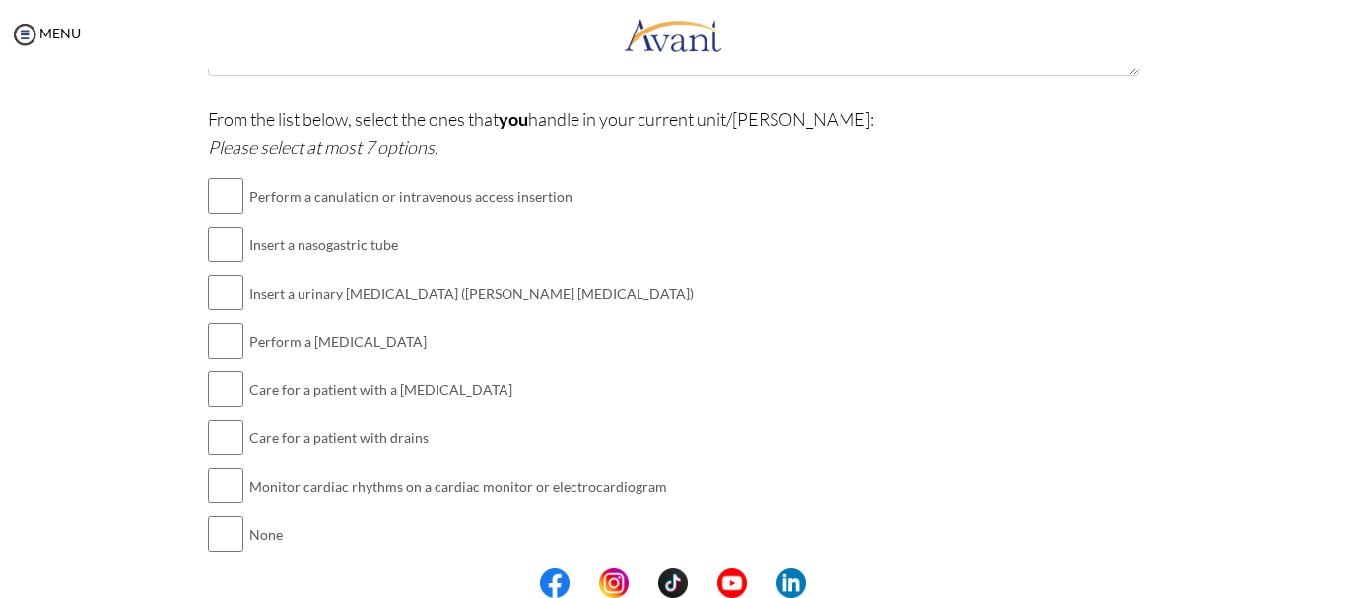
scroll to position [552, 0]
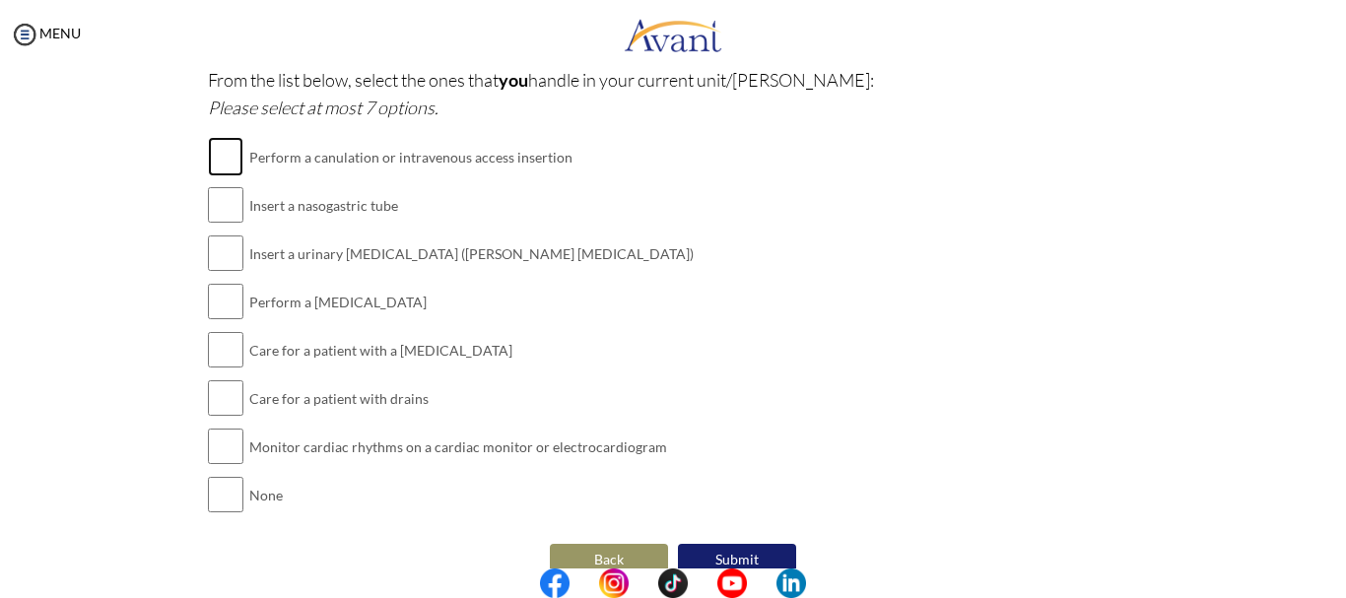
click at [228, 161] on input "checkbox" at bounding box center [225, 156] width 35 height 39
checkbox input "true"
click at [208, 213] on input "checkbox" at bounding box center [225, 204] width 35 height 39
checkbox input "true"
click at [210, 253] on input "checkbox" at bounding box center [225, 253] width 35 height 39
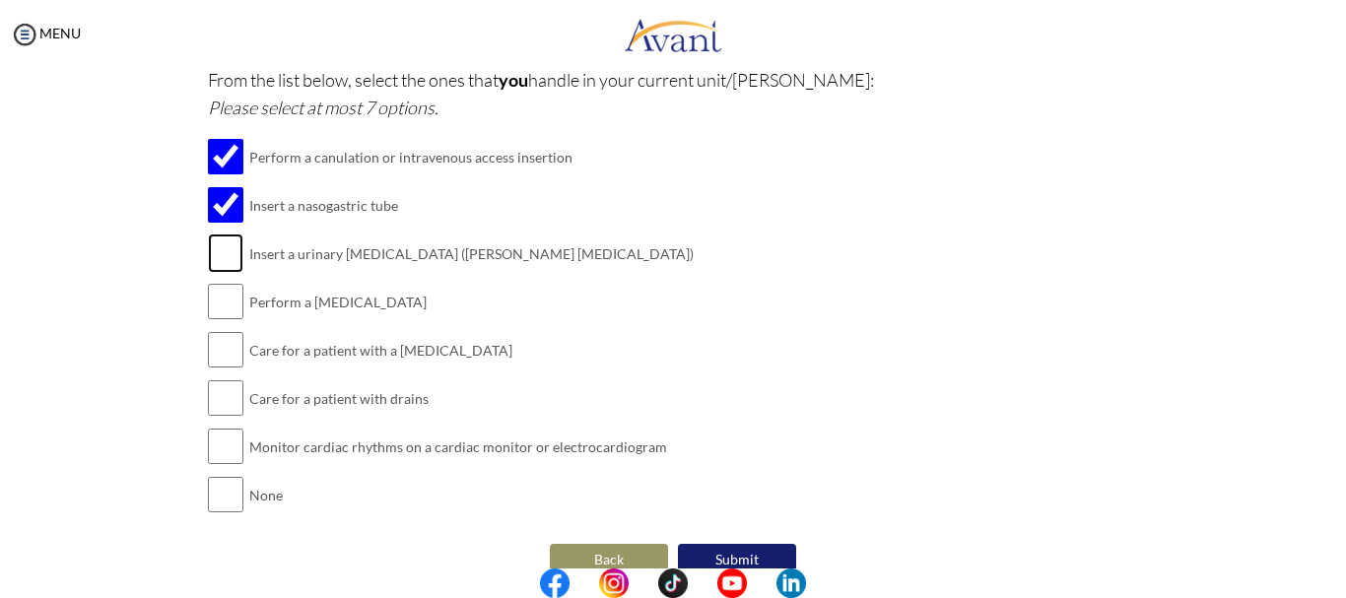
checkbox input "true"
click at [212, 301] on input "checkbox" at bounding box center [225, 301] width 35 height 39
checkbox input "true"
click at [219, 392] on input "checkbox" at bounding box center [225, 397] width 35 height 39
checkbox input "true"
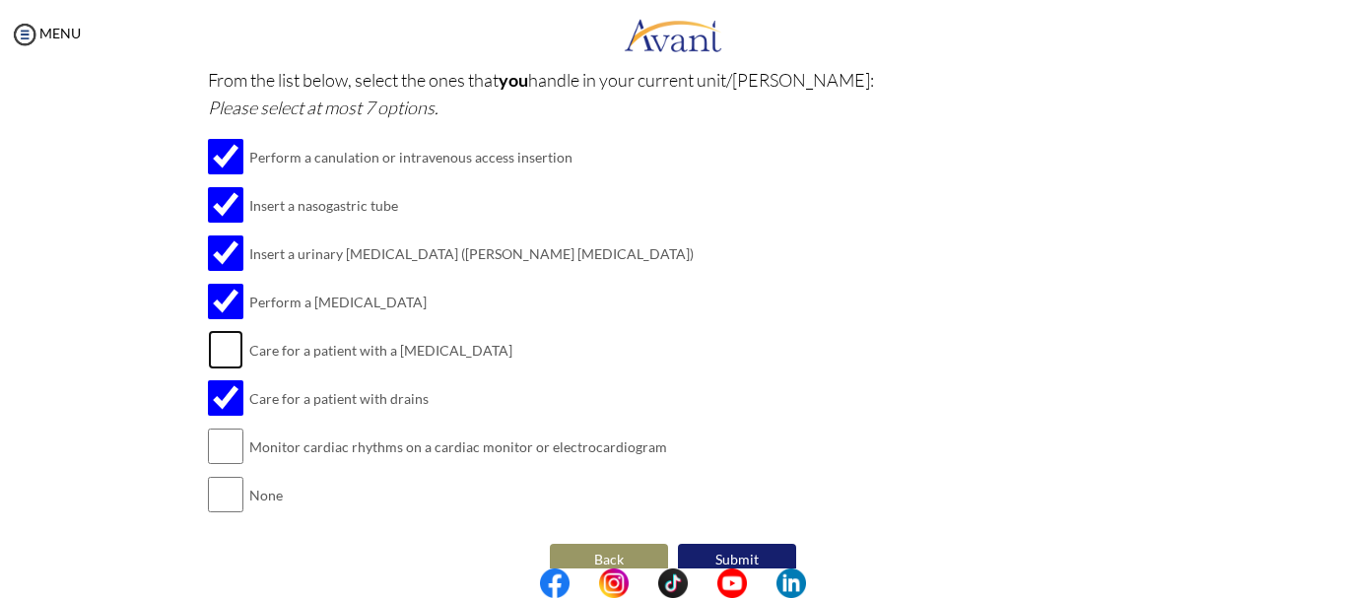
click at [218, 352] on input "checkbox" at bounding box center [225, 349] width 35 height 39
checkbox input "true"
click at [1336, 571] on center at bounding box center [673, 583] width 1346 height 30
click at [1207, 418] on div "Are you currently in school now? Yes No Have you taken the NCLEX-RN exam before…" at bounding box center [673, 100] width 1153 height 962
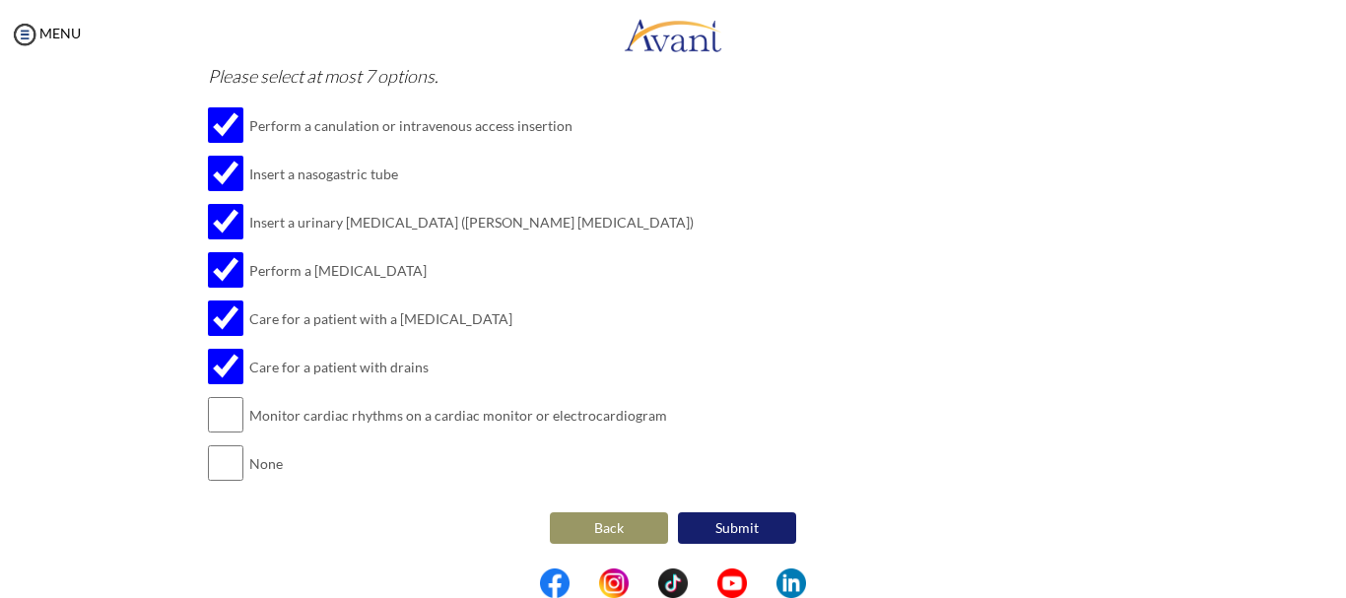
click at [726, 524] on button "Submit" at bounding box center [737, 528] width 118 height 32
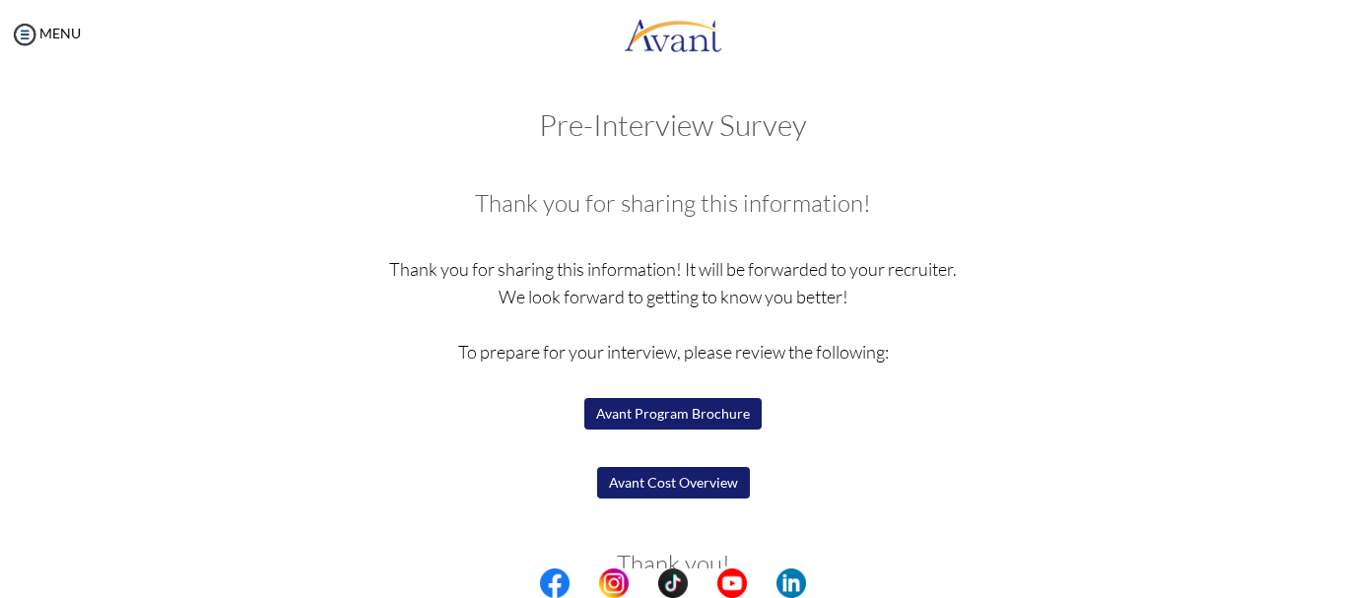
click at [1339, 573] on center at bounding box center [673, 583] width 1346 height 30
click at [1338, 574] on center at bounding box center [673, 583] width 1346 height 30
click at [697, 417] on button "Avant Program Brochure" at bounding box center [672, 414] width 177 height 32
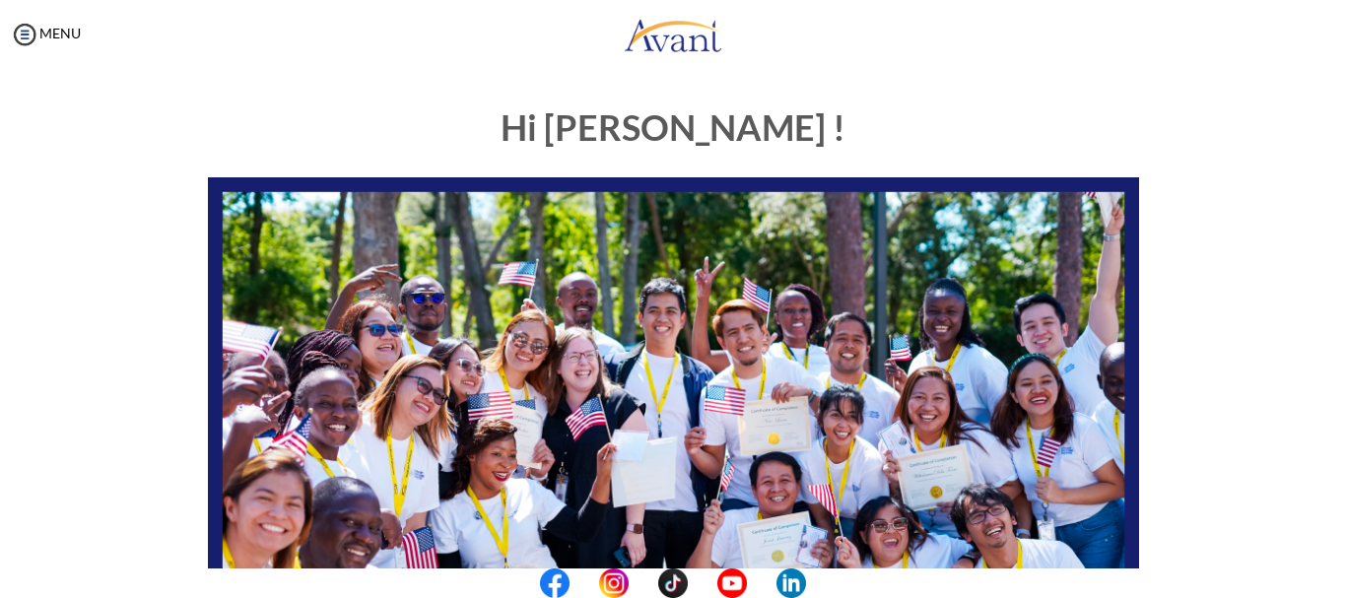
scroll to position [497, 0]
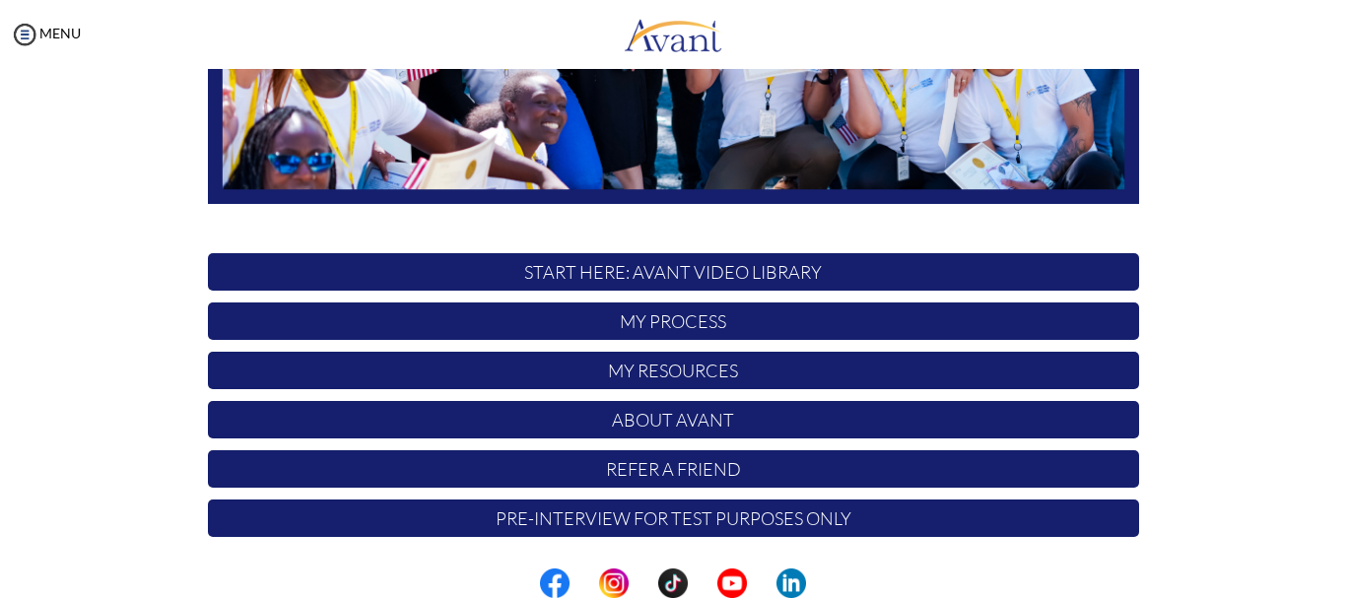
click at [753, 520] on p "Pre-Interview for test purposes only" at bounding box center [673, 518] width 931 height 37
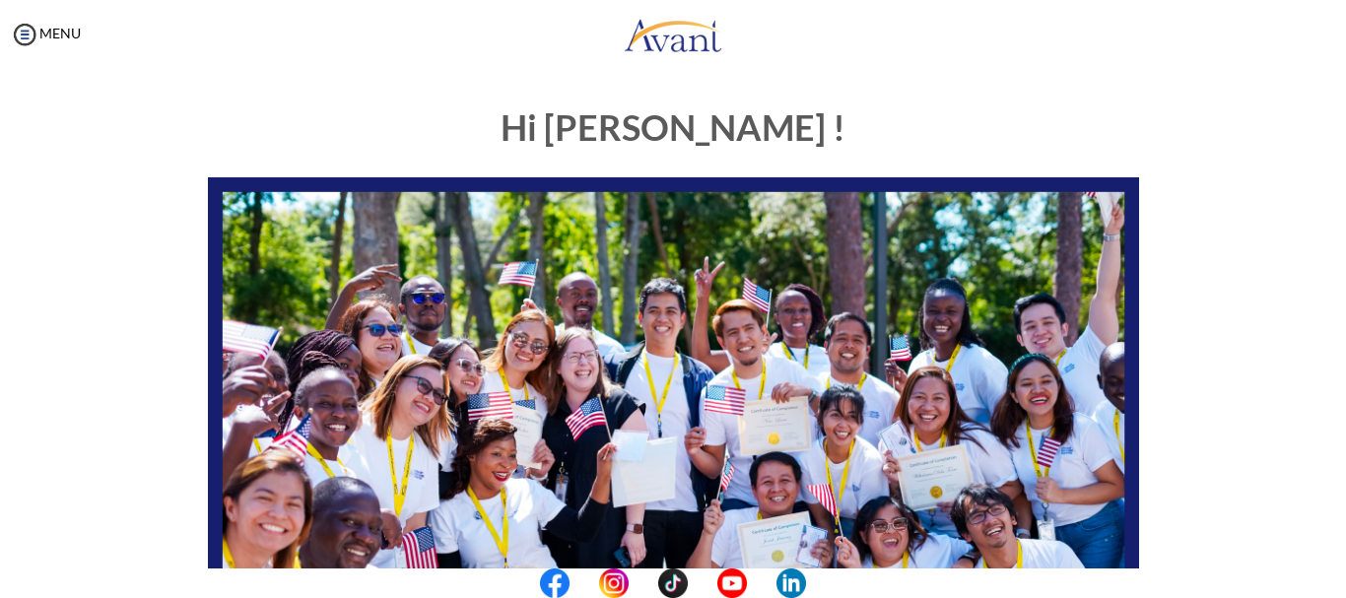
scroll to position [497, 0]
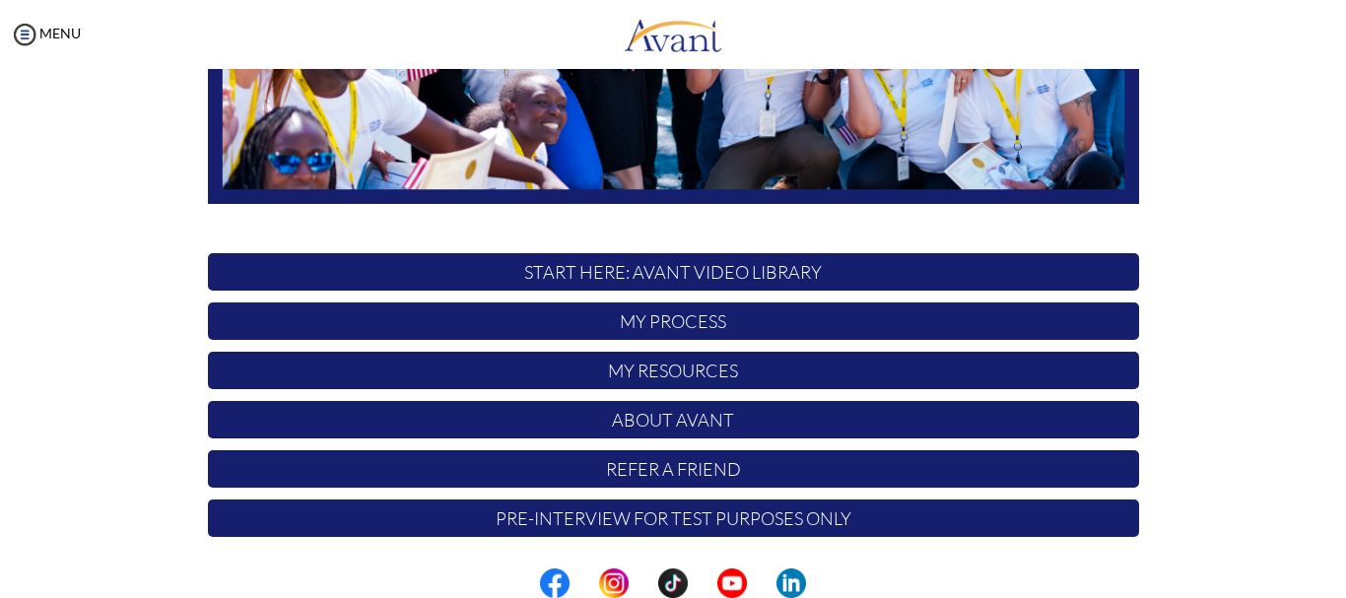
click at [1340, 581] on center at bounding box center [673, 583] width 1346 height 30
click at [1336, 576] on center at bounding box center [673, 583] width 1346 height 30
click at [1337, 577] on center at bounding box center [673, 583] width 1346 height 30
